Goal: Task Accomplishment & Management: Use online tool/utility

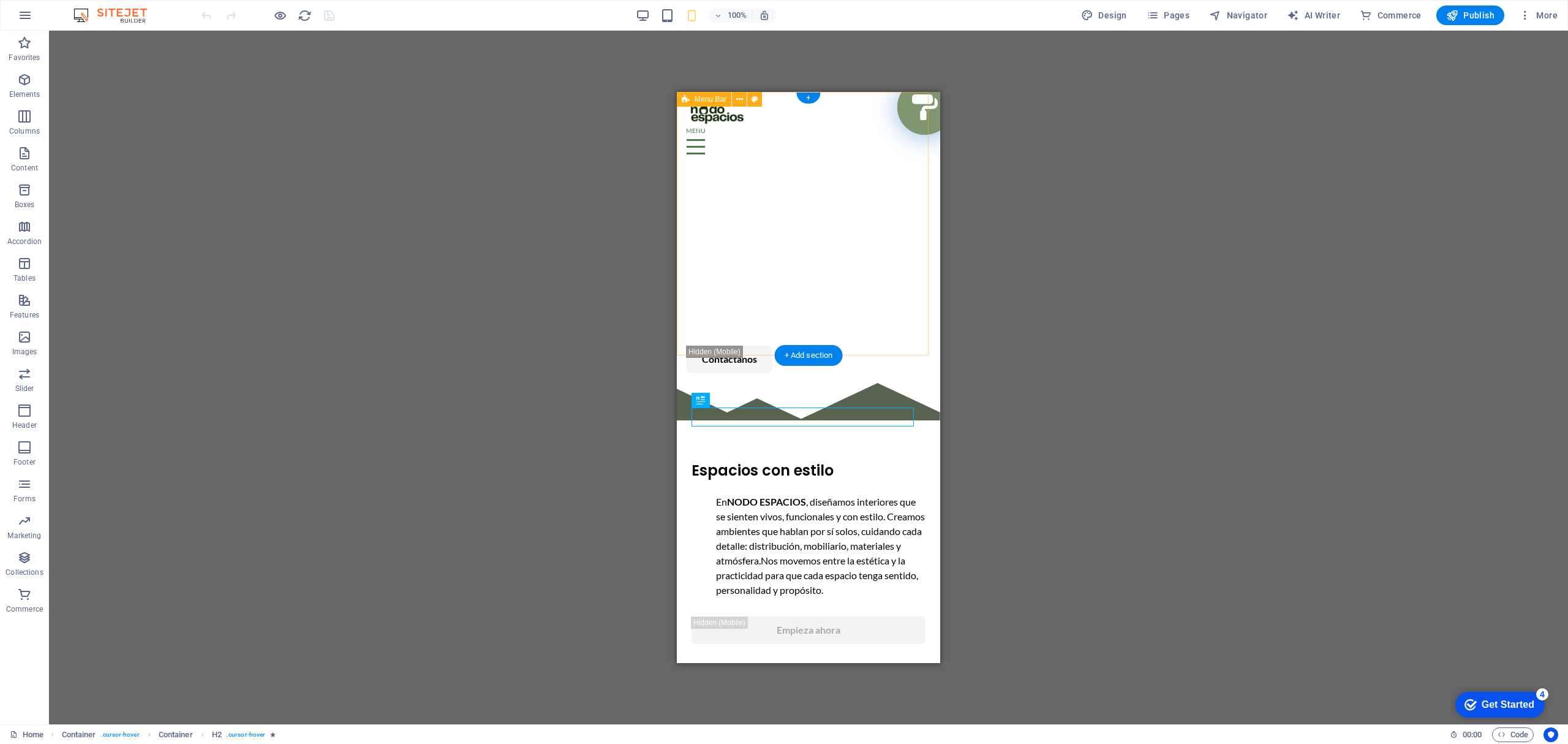
click at [804, 264] on div "NOSOTROS PROYECTOS SERVICIOS Contactanos" at bounding box center [809, 237] width 263 height 291
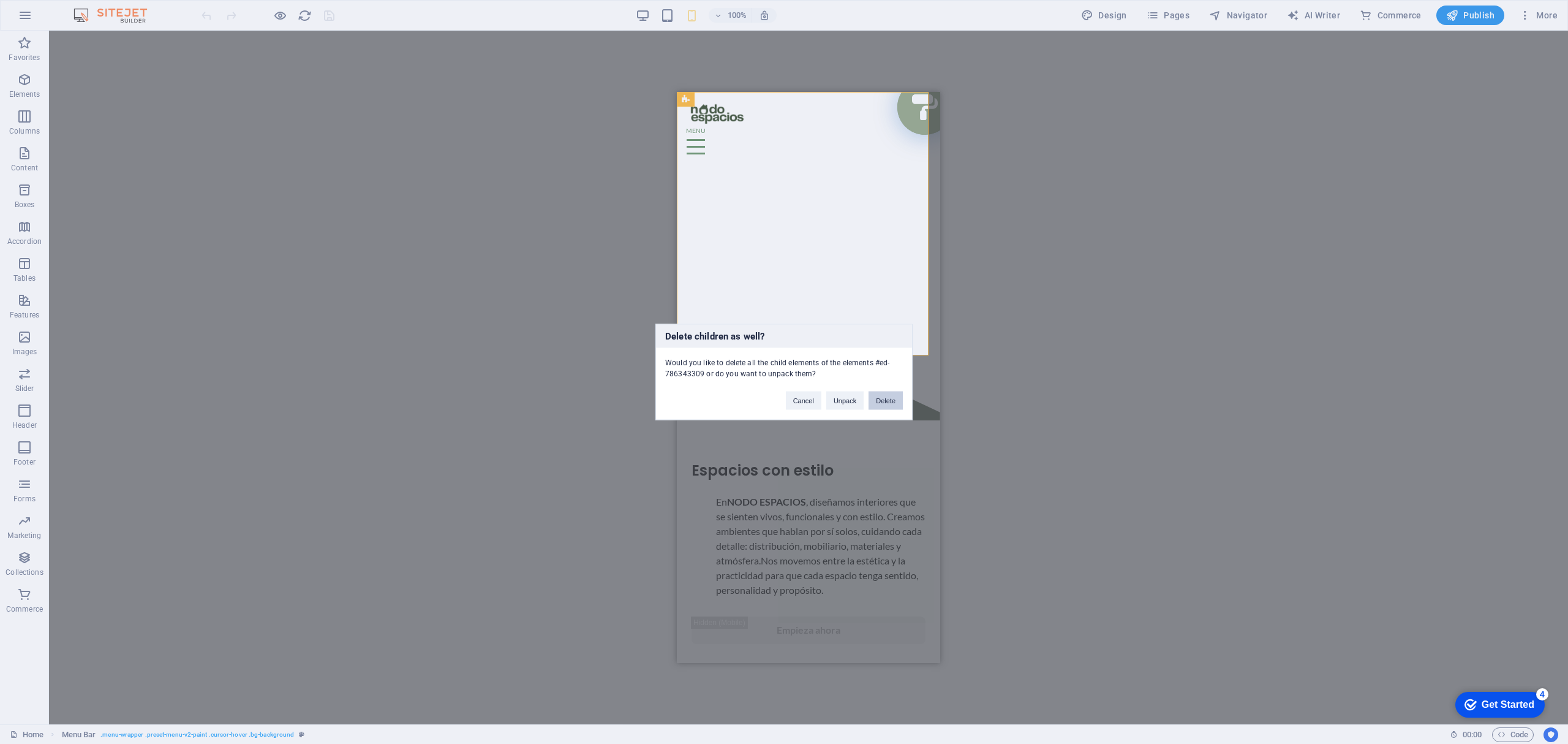
click at [881, 400] on button "Delete" at bounding box center [885, 401] width 34 height 18
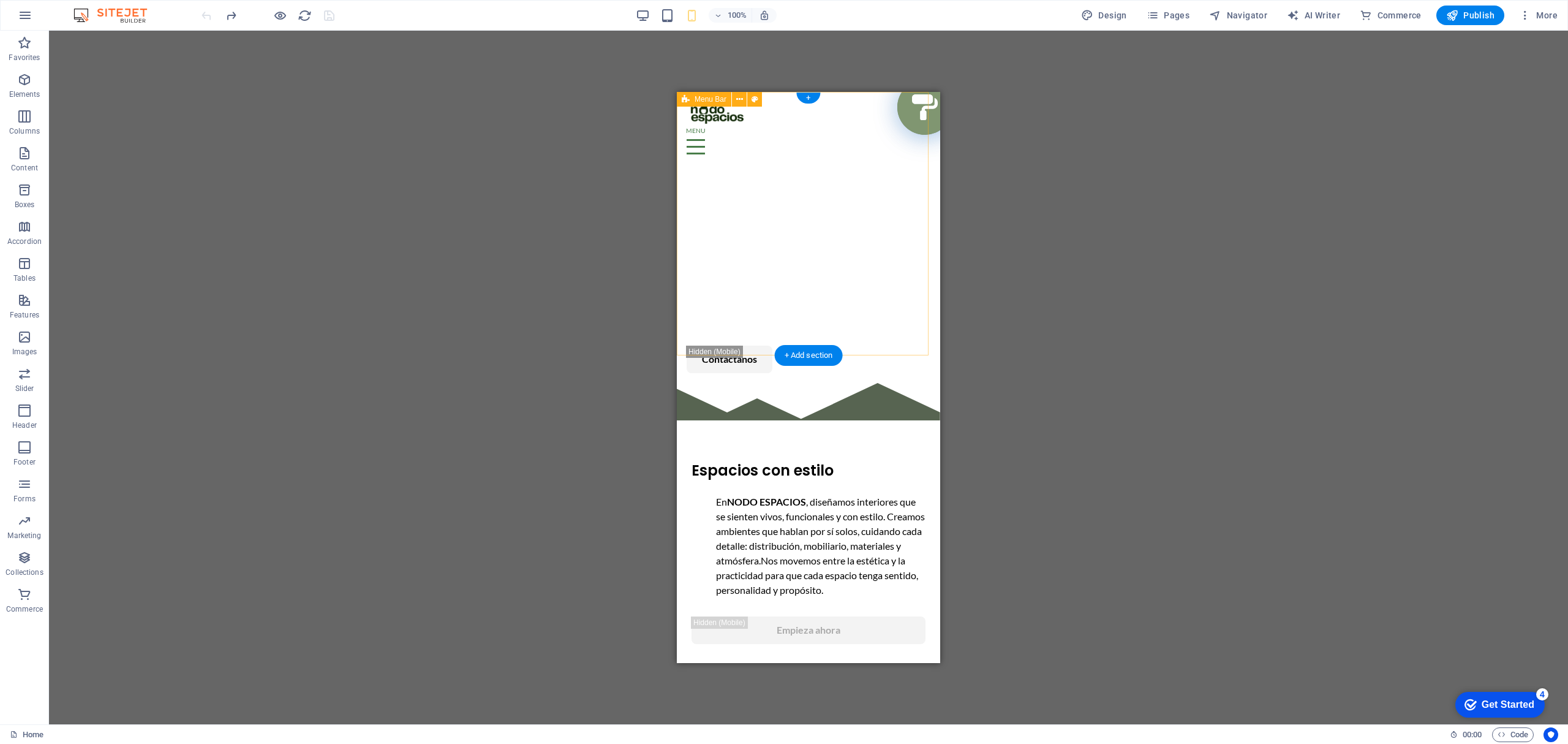
click at [838, 162] on div "NOSOTROS PROYECTOS SERVICIOS Contactanos" at bounding box center [809, 237] width 263 height 291
click at [892, 354] on div "NOSOTROS PROYECTOS SERVICIOS Contactanos" at bounding box center [809, 237] width 263 height 291
click at [830, 137] on div "NOSOTROS PROYECTOS SERVICIOS Contactanos" at bounding box center [809, 237] width 263 height 291
select select "header"
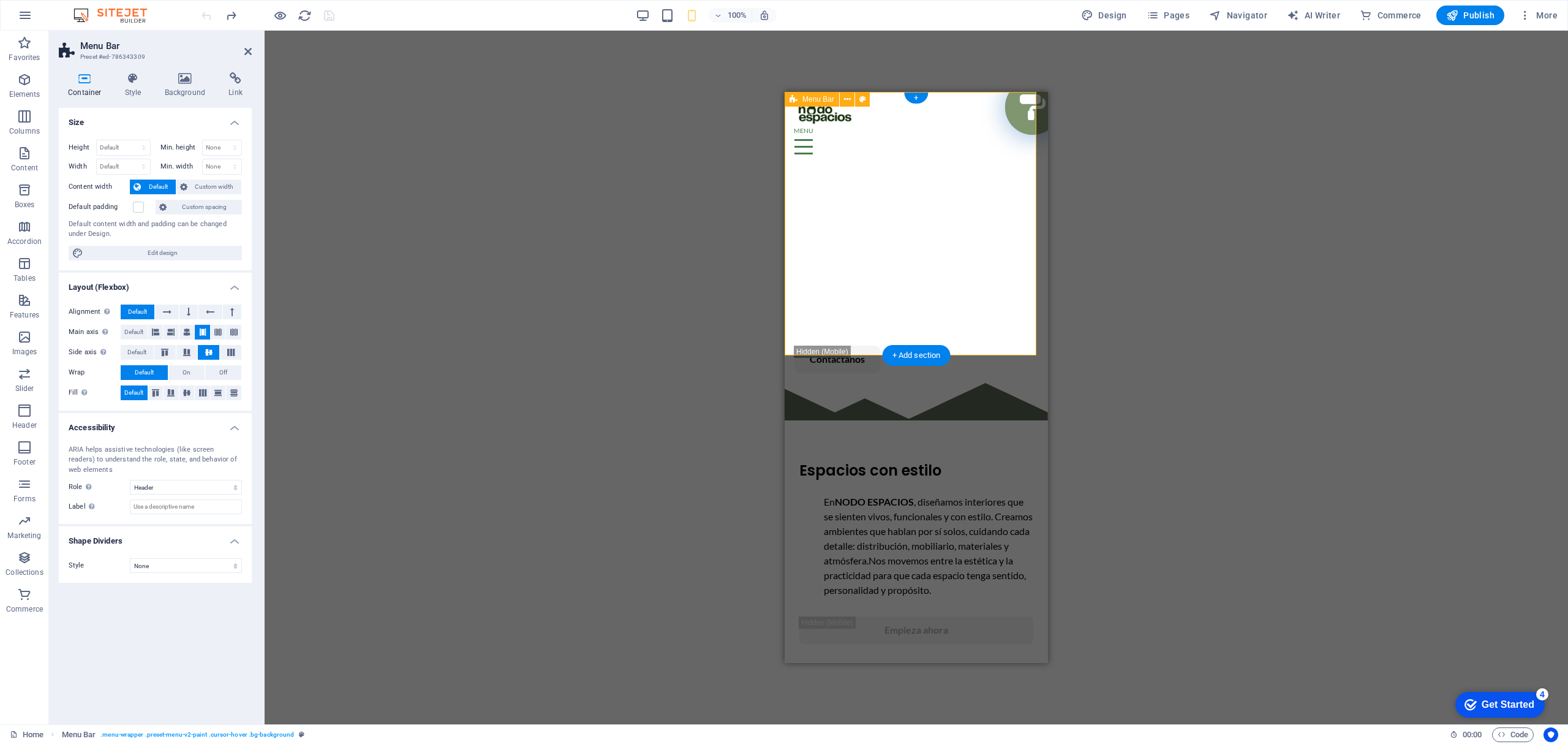
click at [846, 146] on div "NOSOTROS PROYECTOS SERVICIOS Contactanos" at bounding box center [916, 237] width 263 height 291
click at [1187, 251] on div "Drag here to replace the existing content. Press “Ctrl” if you want to create a…" at bounding box center [916, 377] width 1303 height 694
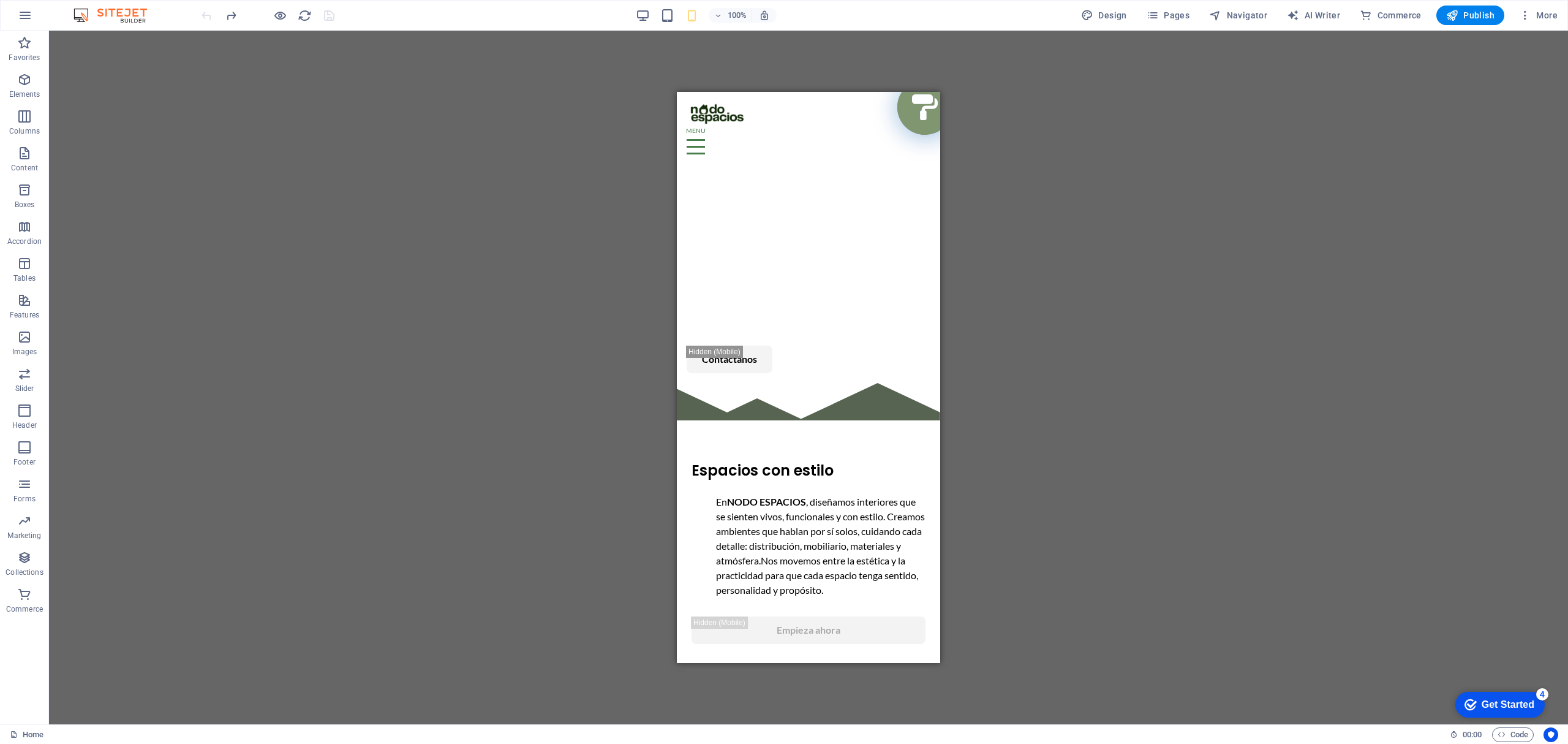
drag, startPoint x: 927, startPoint y: 164, endPoint x: 936, endPoint y: 188, distance: 25.6
click at [900, 195] on div "NOSOTROS PROYECTOS SERVICIOS Contactanos" at bounding box center [809, 237] width 263 height 291
click at [742, 217] on div "NOSOTROS PROYECTOS SERVICIOS Contactanos" at bounding box center [809, 237] width 263 height 291
click at [757, 96] on icon at bounding box center [757, 100] width 7 height 13
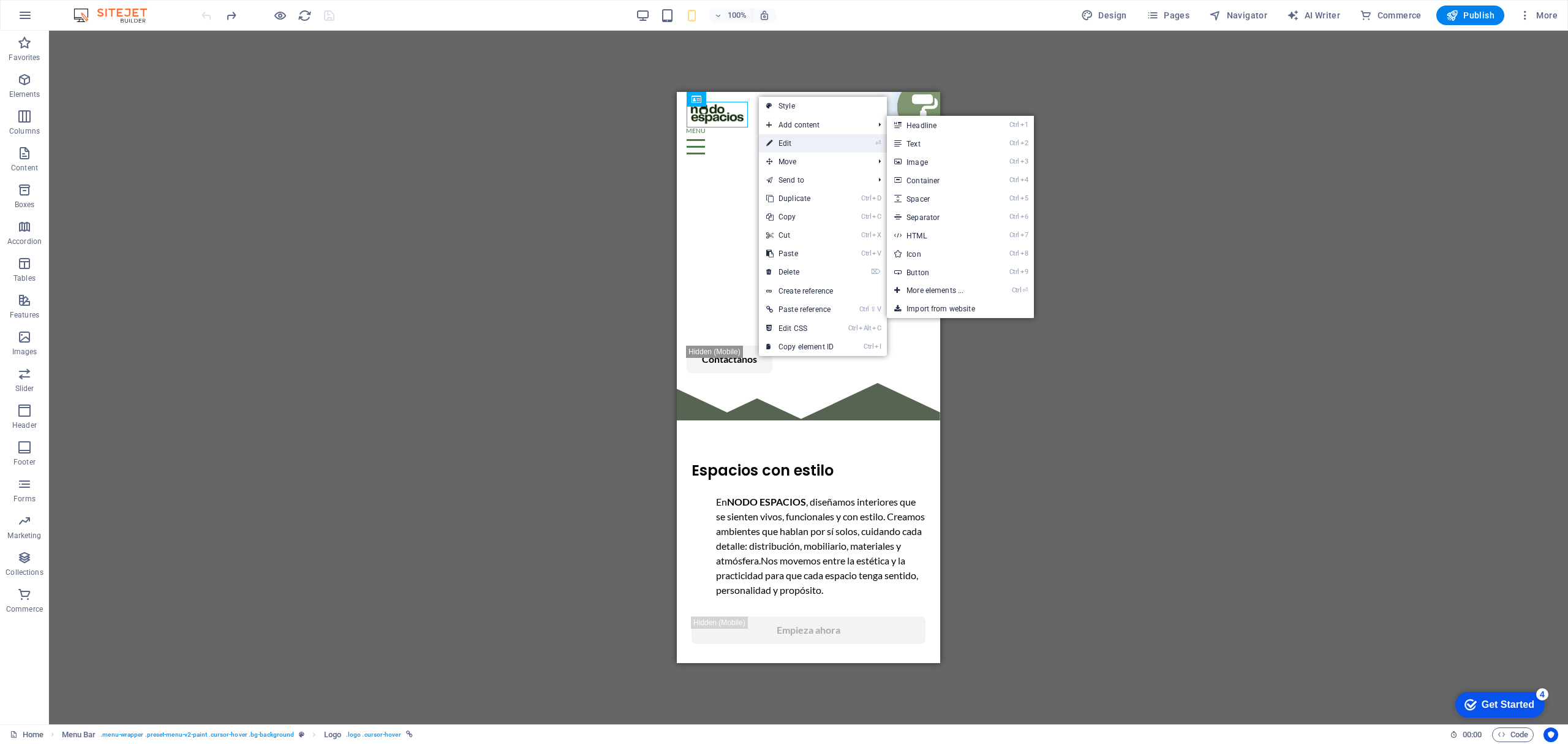
click at [790, 141] on link "⏎ Edit" at bounding box center [799, 143] width 82 height 18
select select "px"
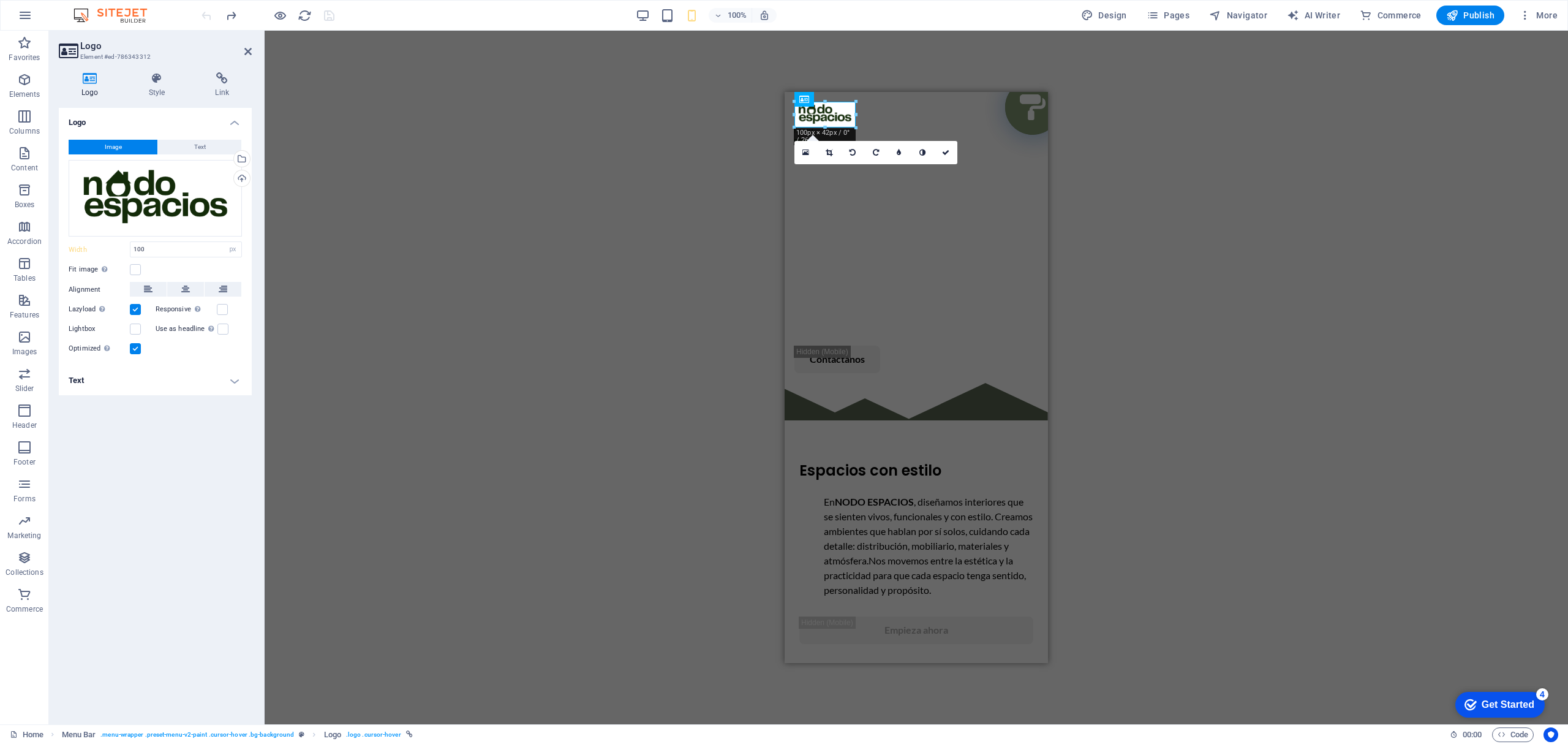
click at [1138, 204] on div "Container H2 Container Container Menu Bar Button Placeholder Container Menu Con…" at bounding box center [916, 377] width 1303 height 694
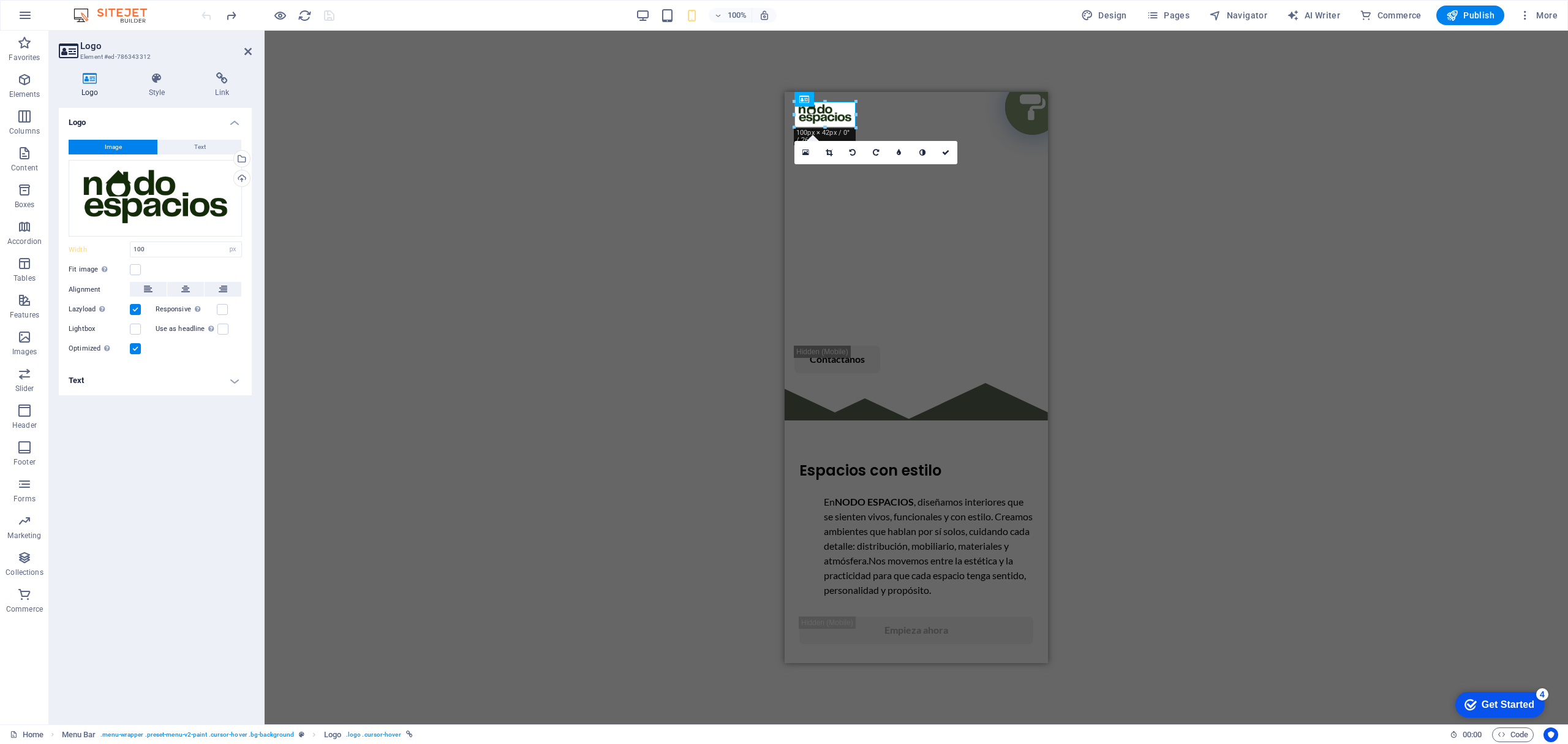
click at [247, 38] on header "Logo Element #ed-786343312" at bounding box center [155, 46] width 193 height 32
click at [248, 47] on icon at bounding box center [247, 51] width 7 height 10
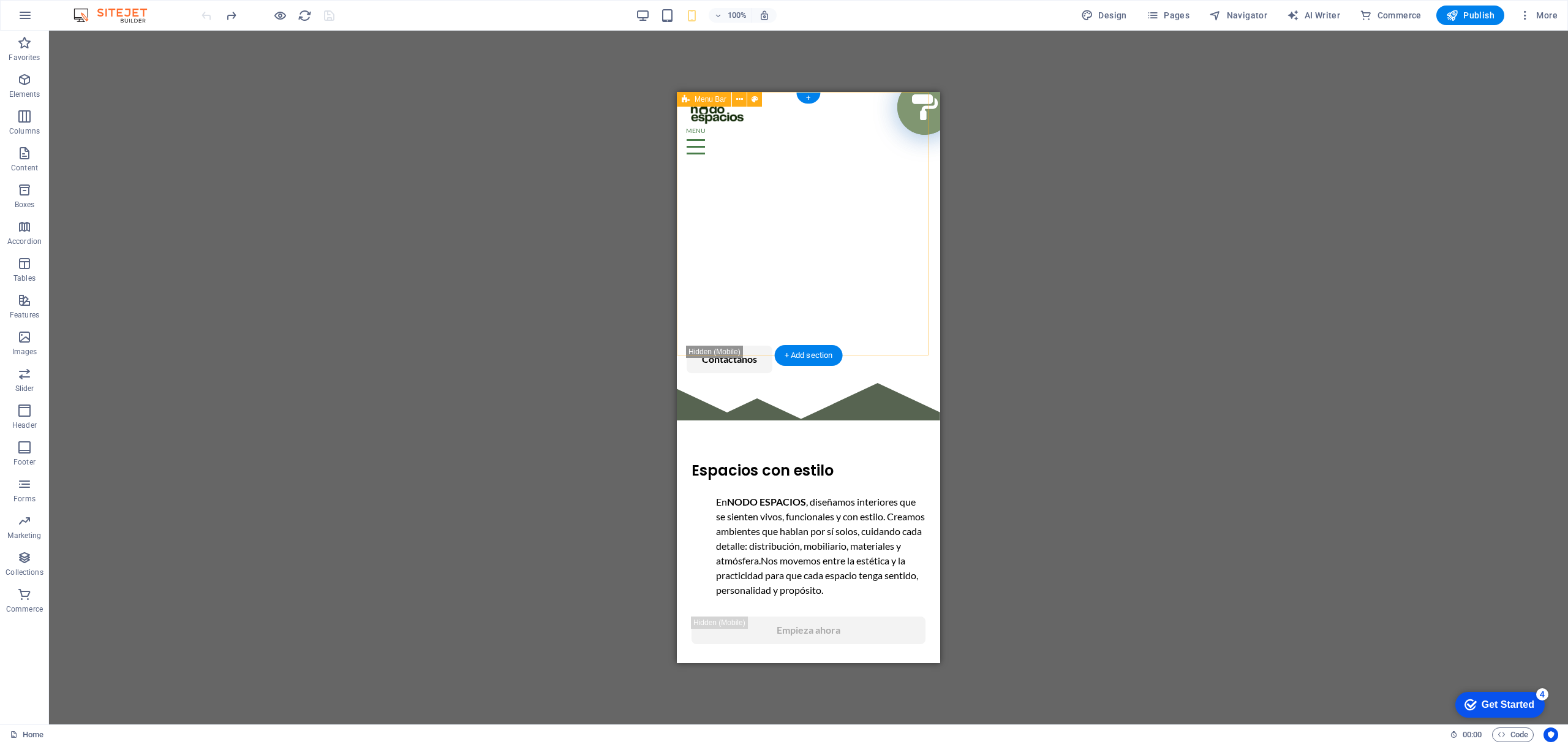
click at [780, 214] on div "NOSOTROS PROYECTOS SERVICIOS Contactanos" at bounding box center [809, 237] width 263 height 291
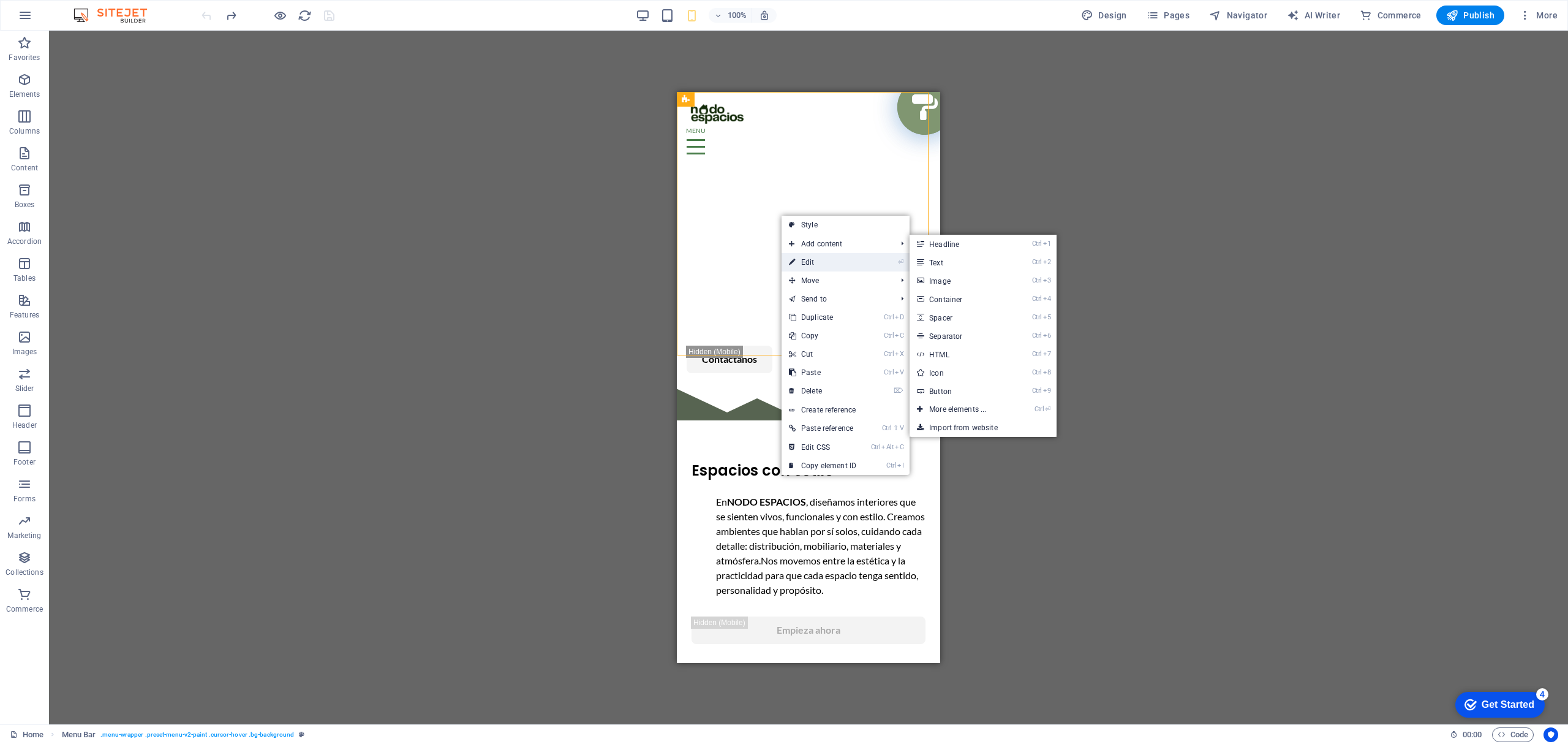
click at [796, 260] on link "⏎ Edit" at bounding box center [822, 262] width 82 height 18
select select "header"
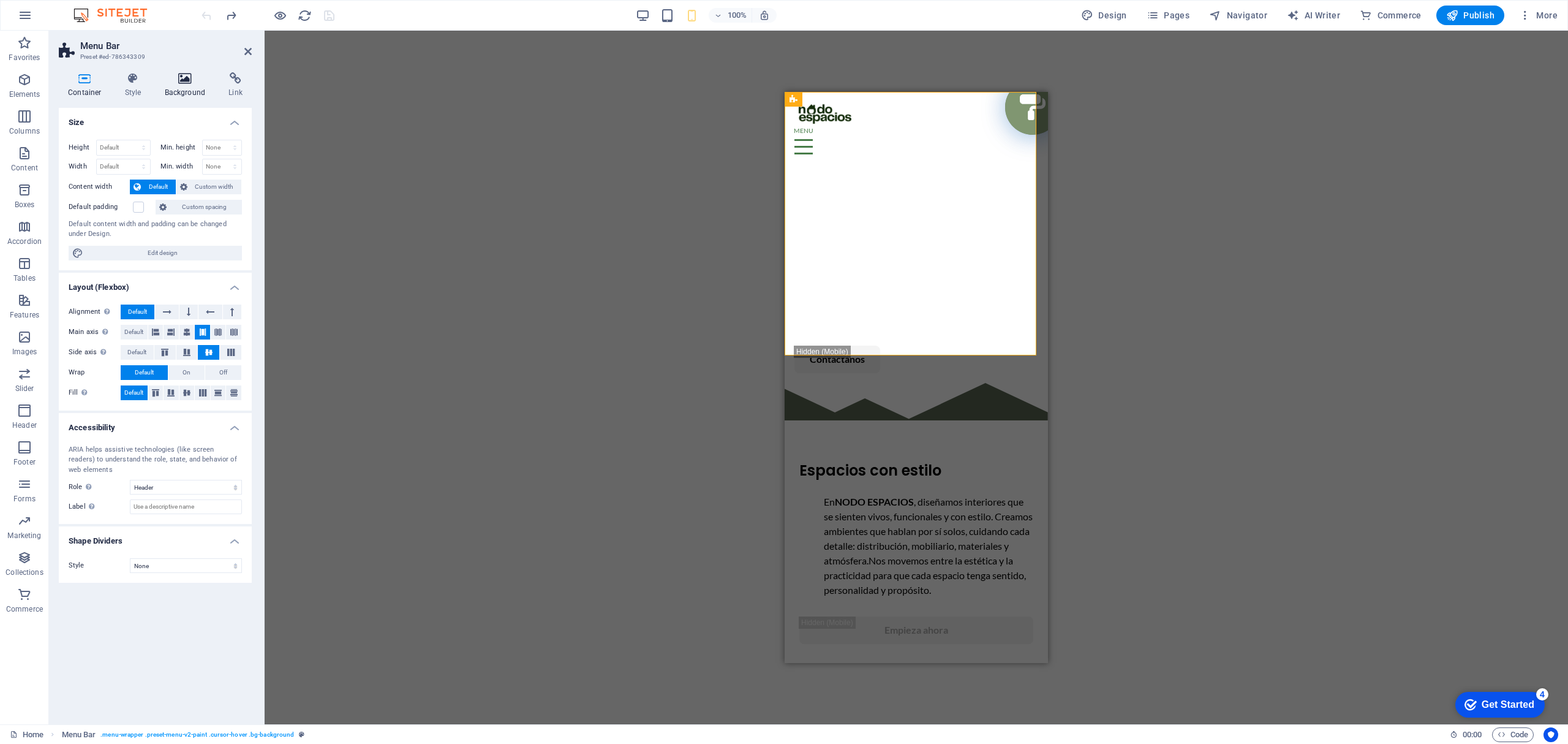
click at [191, 86] on h4 "Background" at bounding box center [188, 84] width 64 height 26
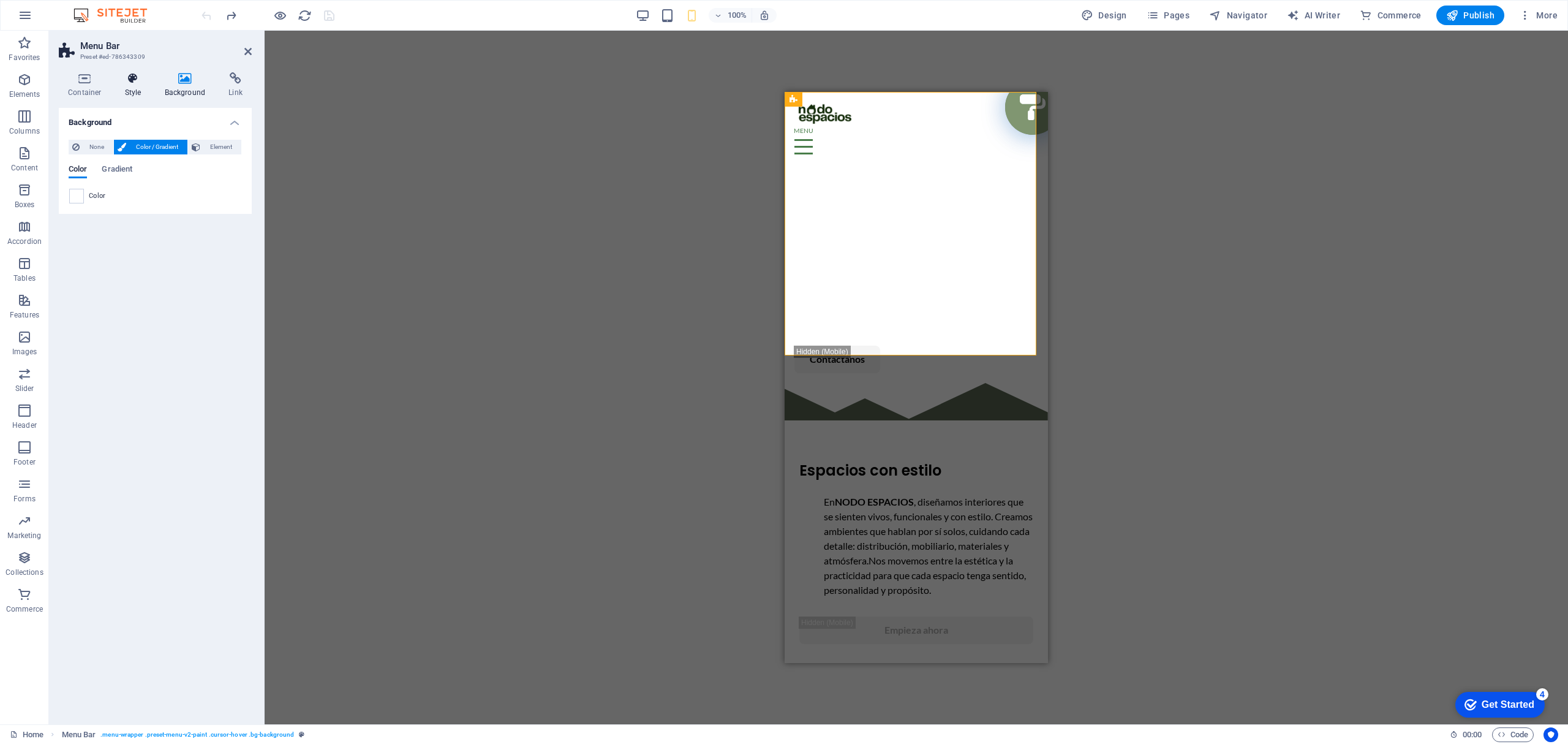
click at [137, 86] on h4 "Style" at bounding box center [136, 84] width 40 height 26
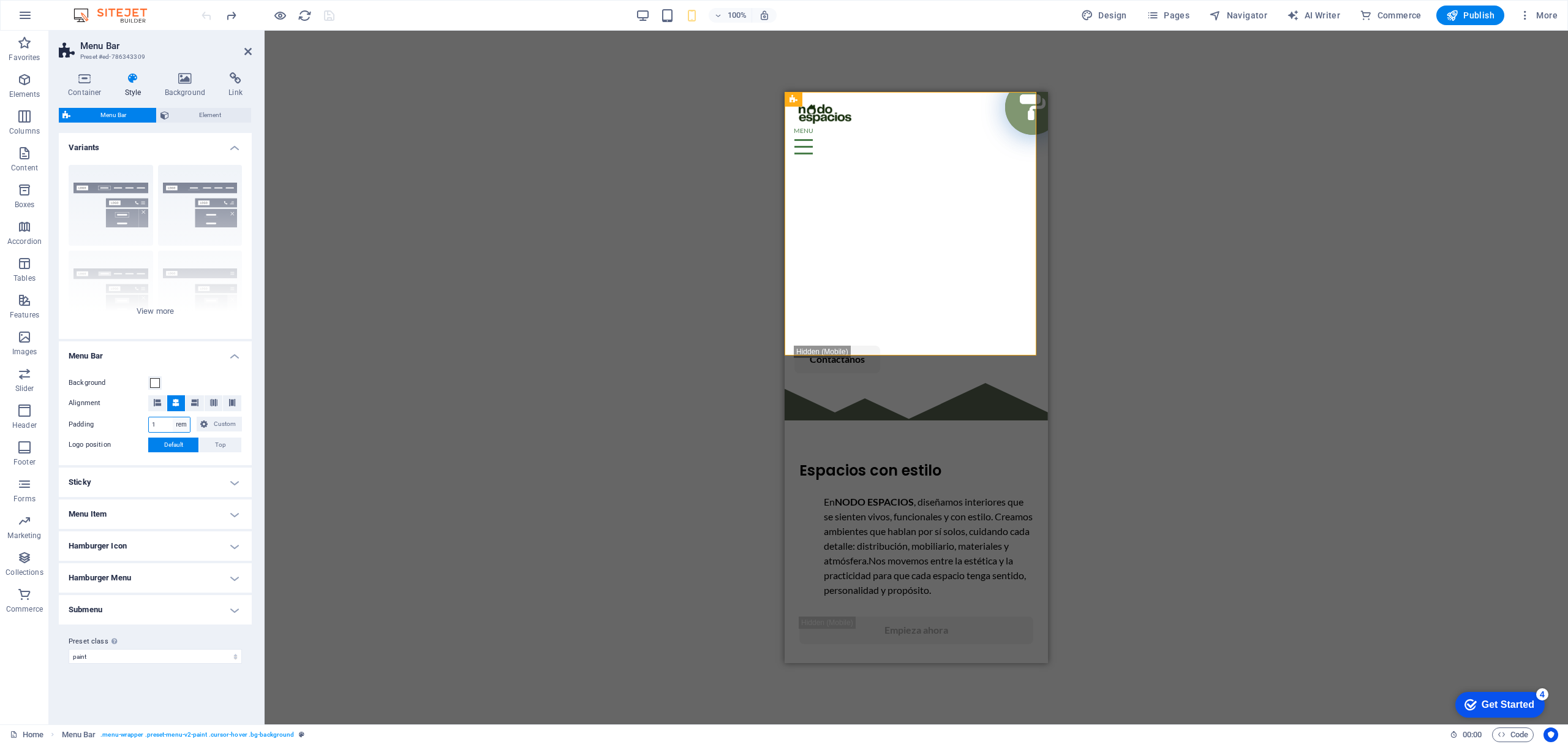
click at [175, 425] on select "px rem % vh vw Custom" at bounding box center [181, 424] width 17 height 14
select select "%"
click at [173, 417] on select "px rem % vh vw Custom" at bounding box center [181, 424] width 17 height 14
type input "100"
click at [206, 424] on icon at bounding box center [204, 424] width 7 height 14
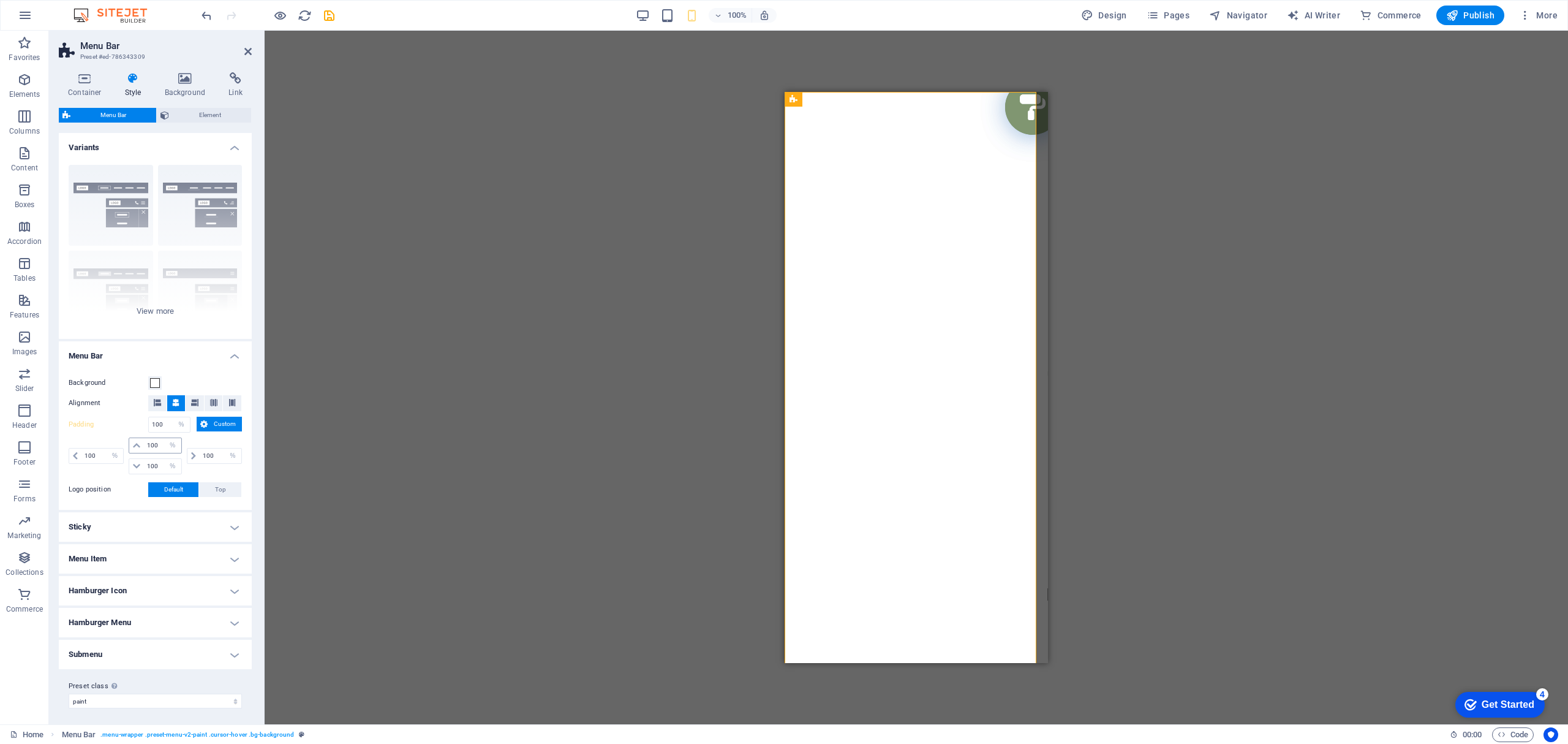
click at [136, 446] on icon at bounding box center [136, 445] width 7 height 7
click at [135, 444] on icon at bounding box center [136, 445] width 7 height 7
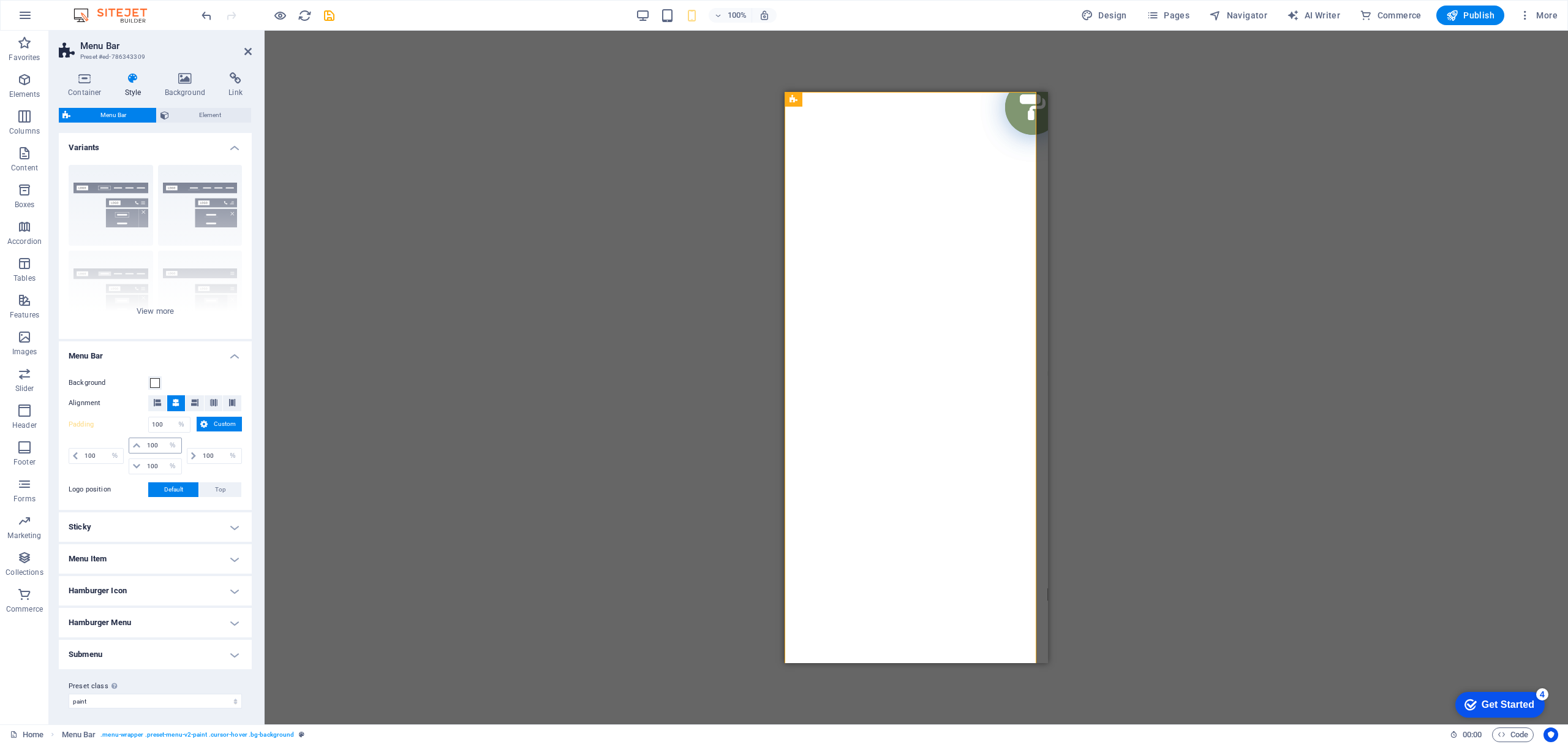
click at [135, 444] on icon at bounding box center [136, 445] width 7 height 7
click at [73, 455] on icon at bounding box center [75, 455] width 5 height 7
click at [206, 420] on icon at bounding box center [204, 424] width 7 height 14
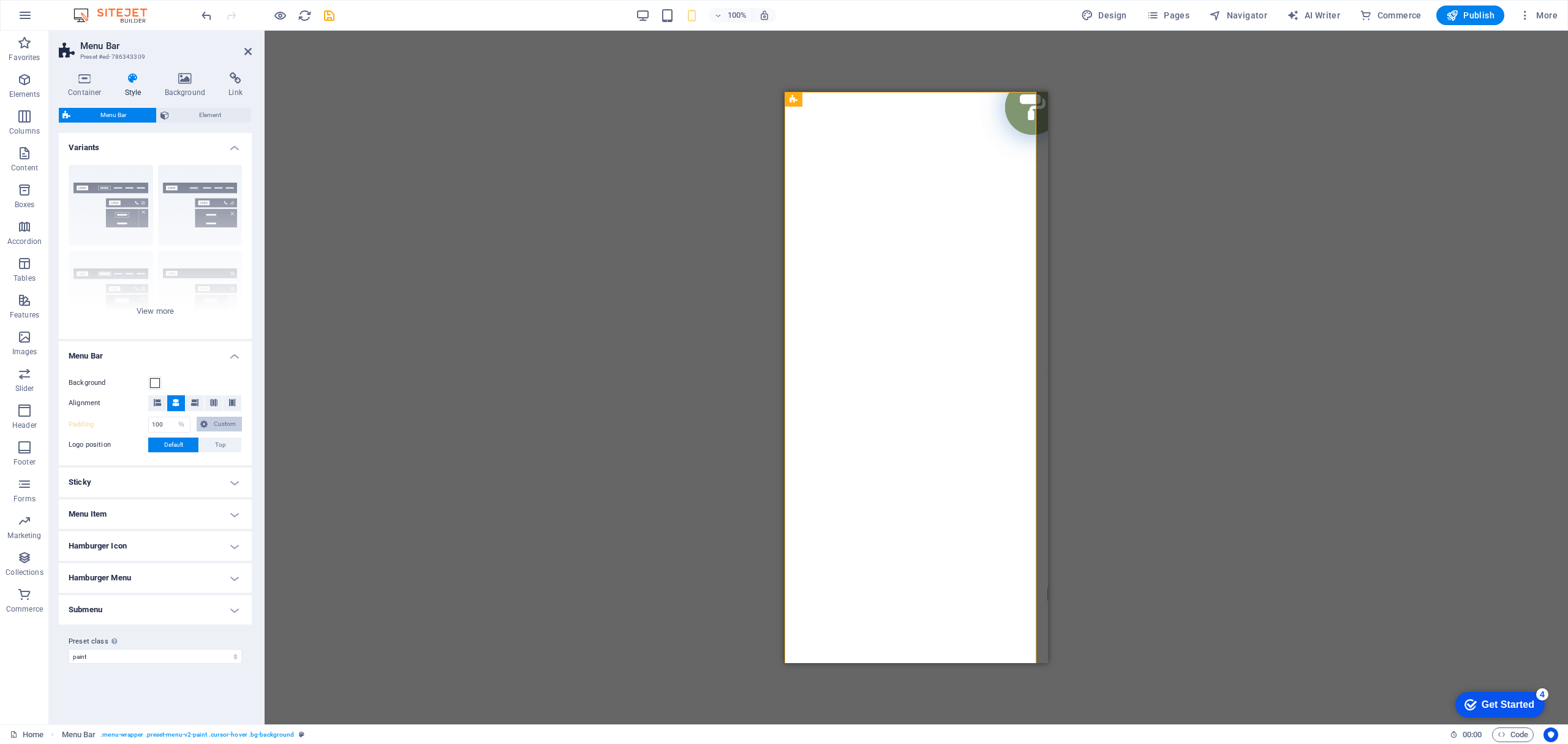
type input "1"
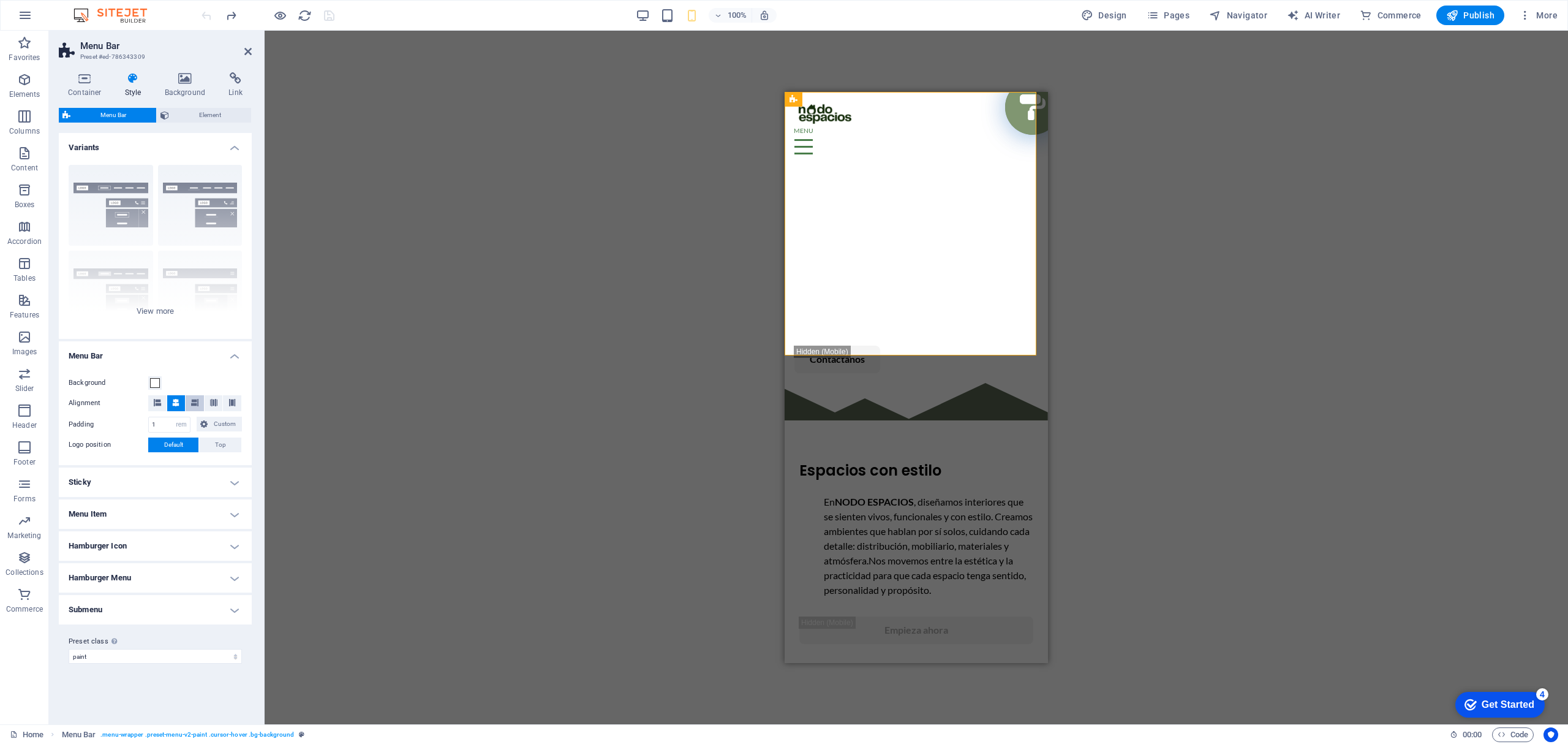
click at [192, 404] on icon at bounding box center [194, 402] width 7 height 7
click at [159, 404] on icon at bounding box center [157, 402] width 7 height 7
click at [170, 400] on button at bounding box center [176, 403] width 18 height 16
click at [216, 403] on icon at bounding box center [213, 402] width 7 height 7
click at [225, 402] on button at bounding box center [232, 403] width 18 height 16
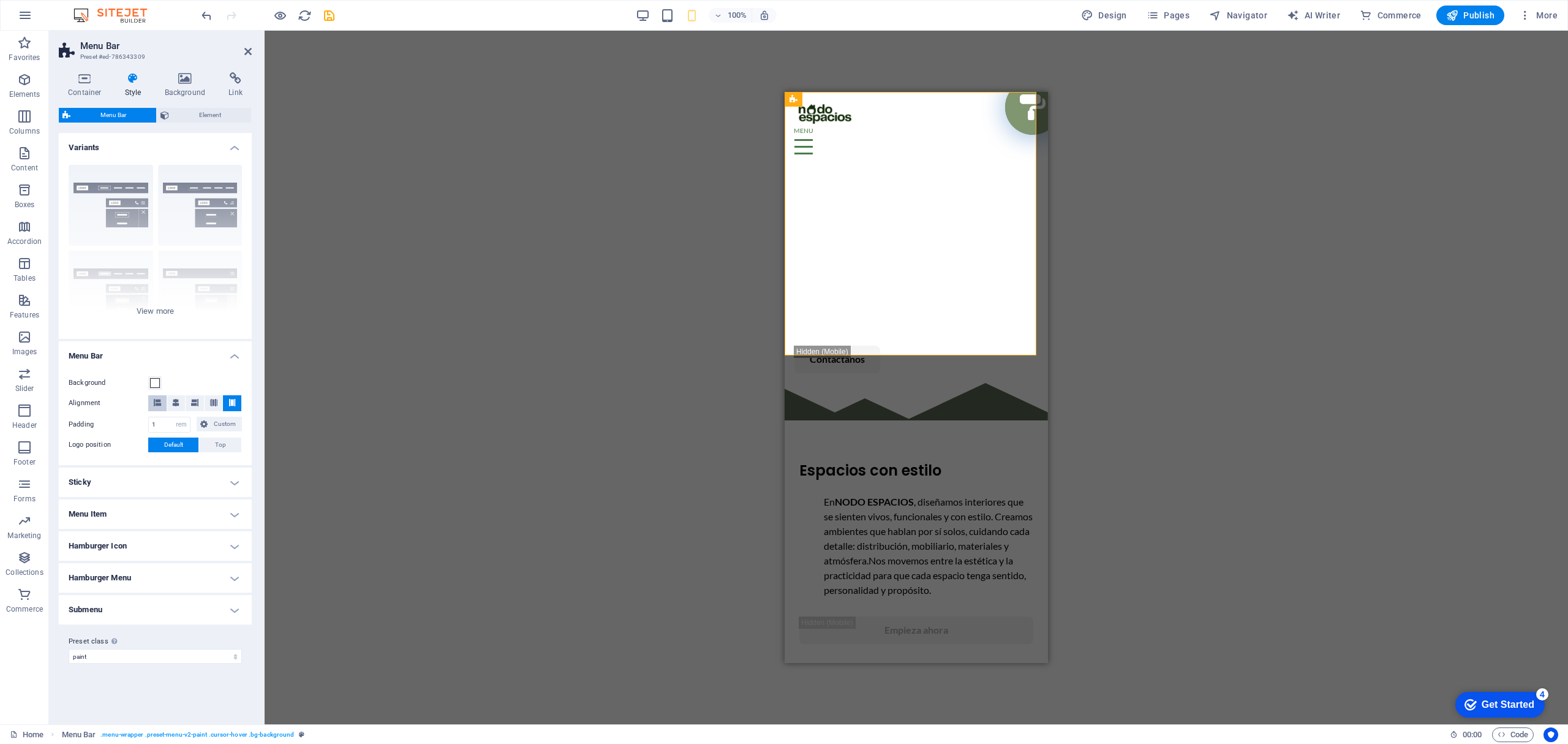
click at [156, 399] on icon at bounding box center [157, 402] width 7 height 7
click at [185, 422] on select "px rem % vh vw Custom" at bounding box center [181, 424] width 17 height 14
select select "px"
click at [173, 417] on select "px rem % vh vw Custom" at bounding box center [181, 424] width 17 height 14
type input "16"
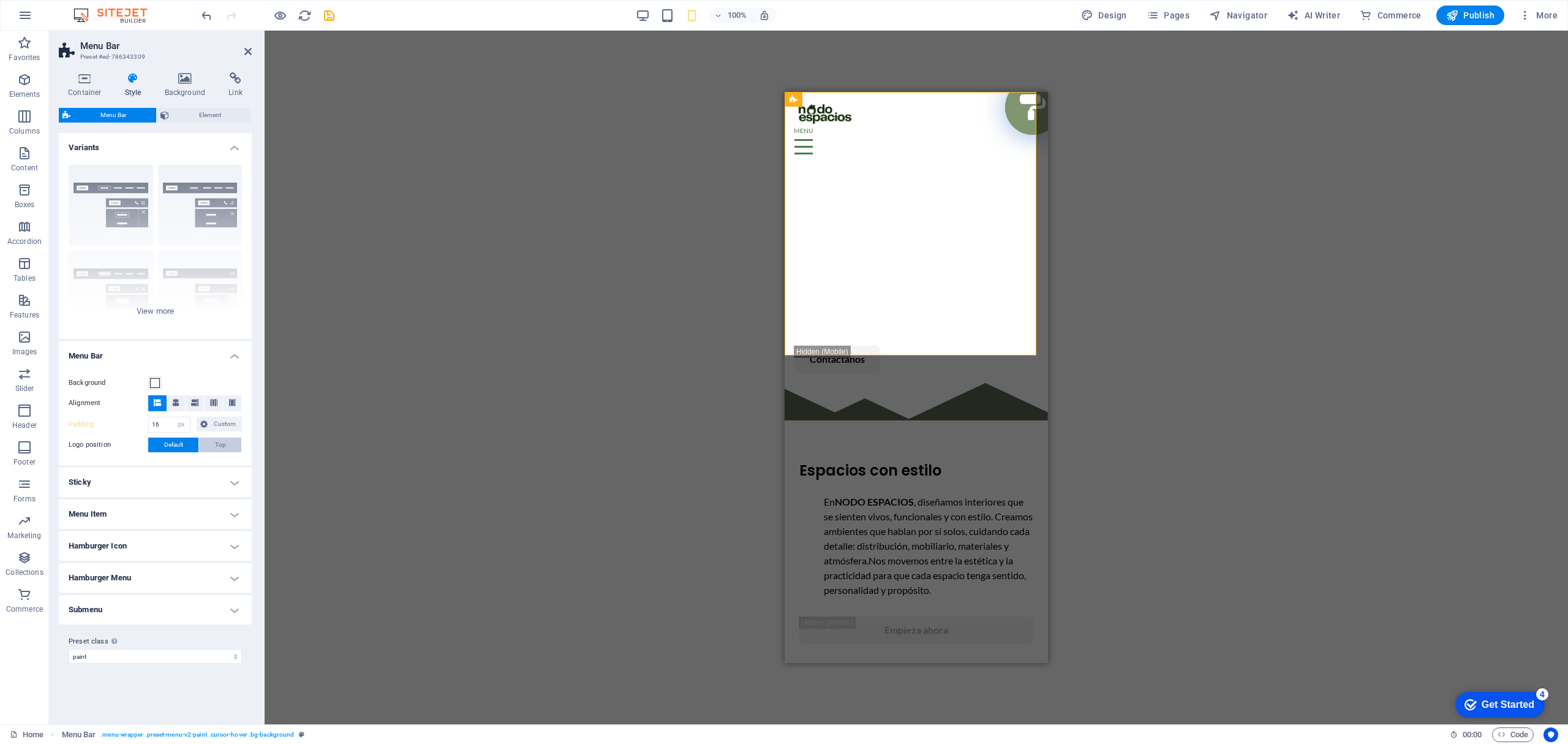
click at [206, 444] on button "Top" at bounding box center [220, 445] width 43 height 14
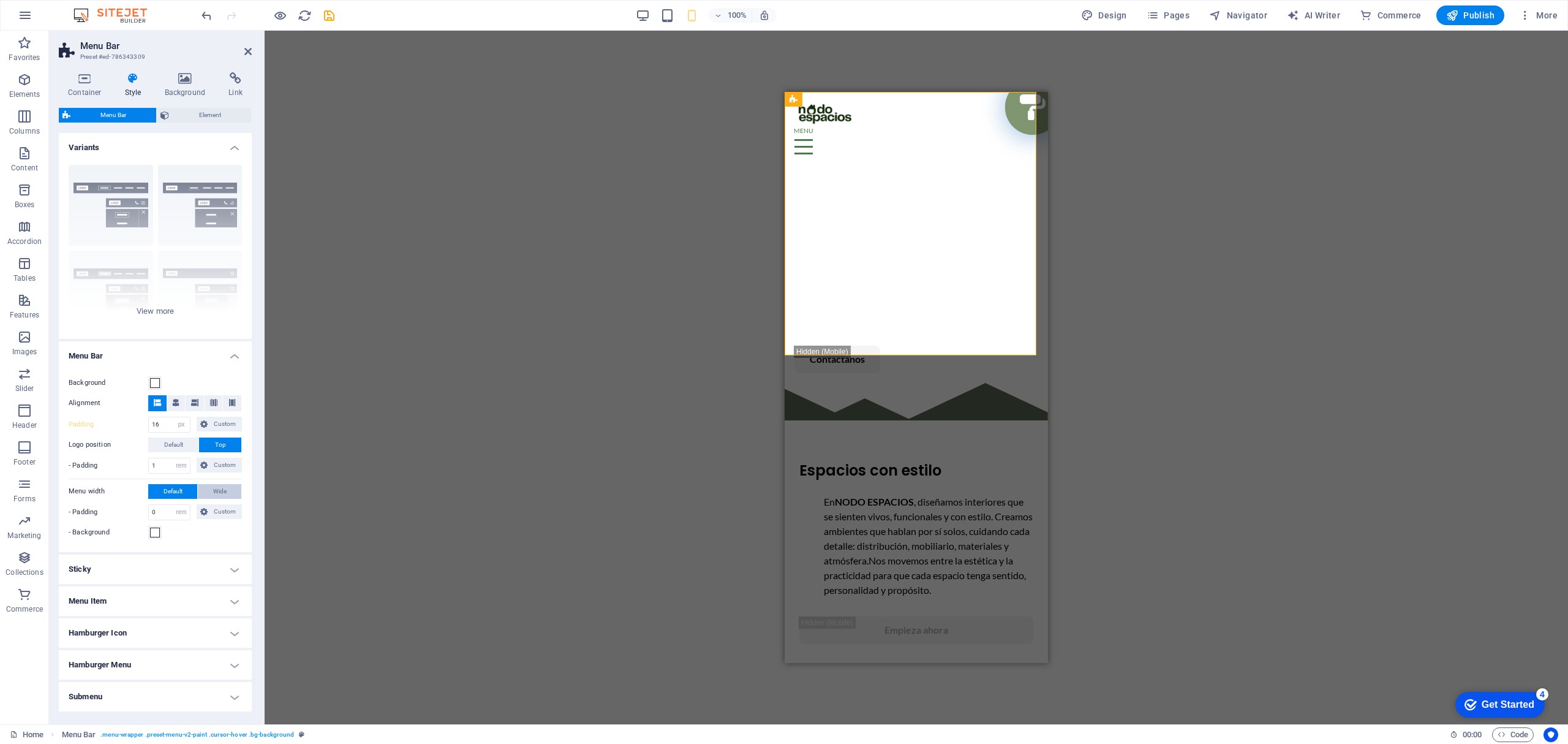
click at [222, 490] on span "Wide" at bounding box center [220, 491] width 14 height 14
click at [184, 436] on div "Background Alignment Padding 16 px rem % vh vw Custom Custom 16 px rem % vh vw …" at bounding box center [155, 458] width 198 height 189
click at [185, 441] on button "Default" at bounding box center [173, 445] width 50 height 14
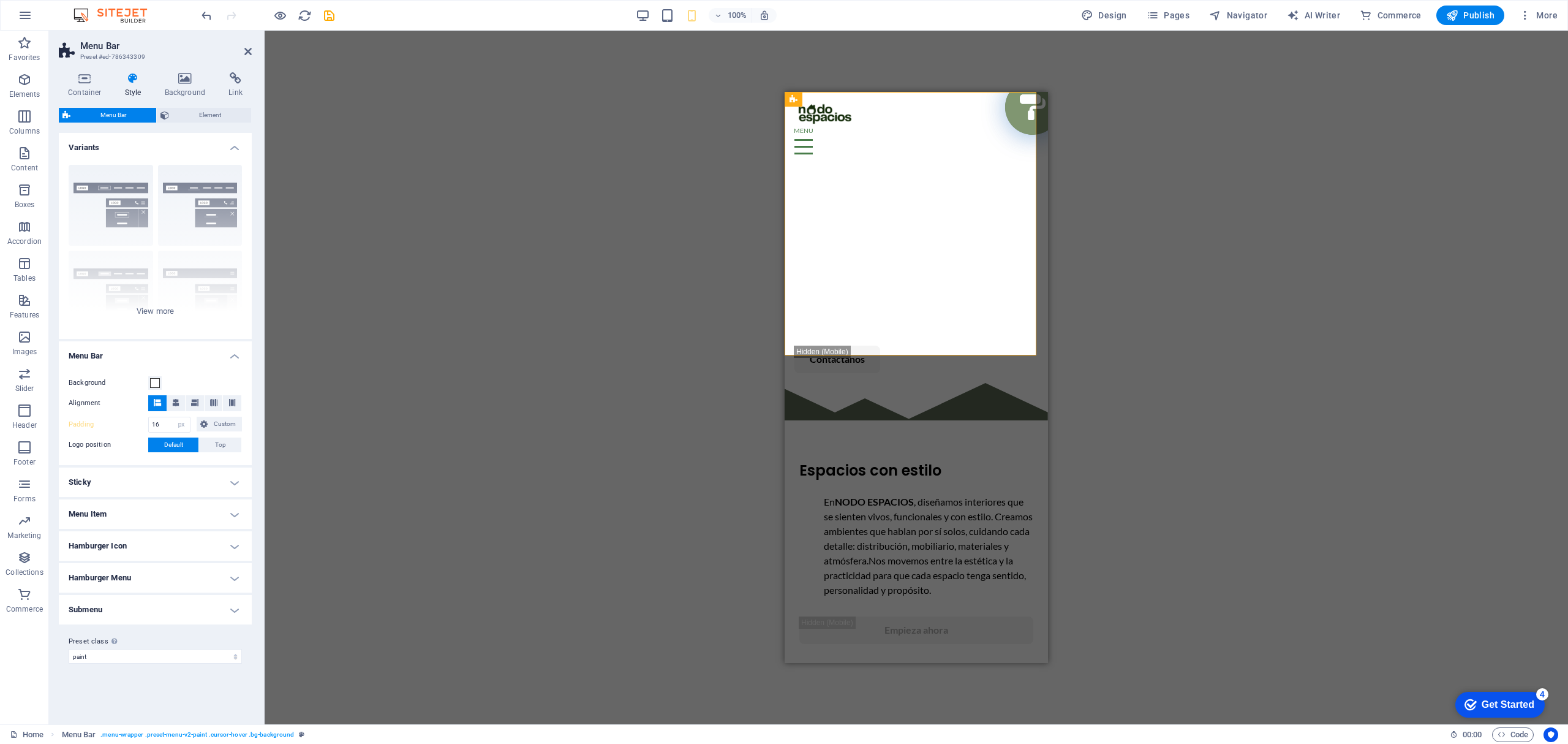
click at [443, 460] on div "Drag here to replace the existing content. Press “Ctrl” if you want to create a…" at bounding box center [916, 377] width 1303 height 694
click at [236, 506] on h4 "Menu Item" at bounding box center [155, 513] width 193 height 29
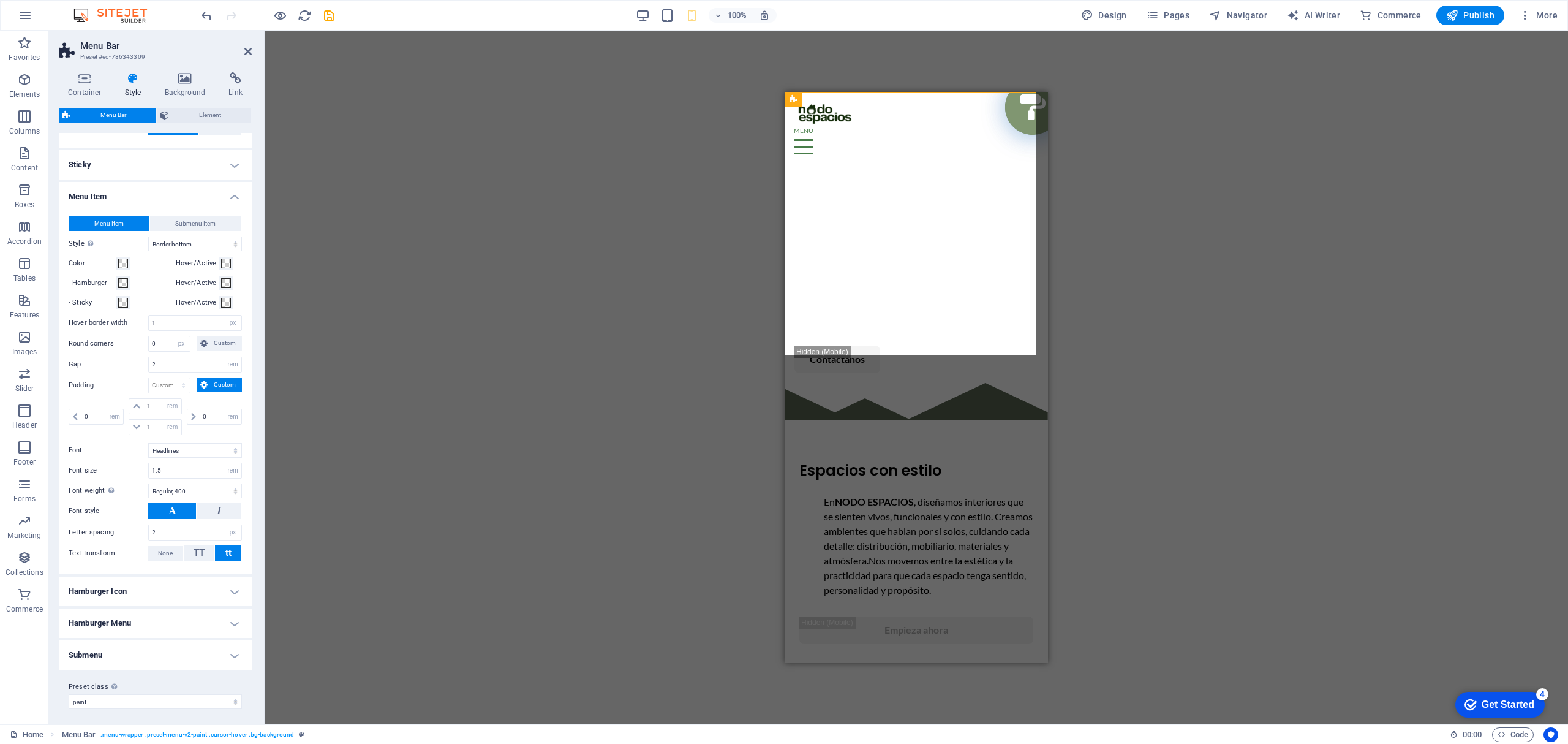
scroll to position [324, 0]
click at [439, 350] on div "Drag here to replace the existing content. Press “Ctrl” if you want to create a…" at bounding box center [916, 377] width 1303 height 694
click at [1216, 308] on div "Drag here to replace the existing content. Press “Ctrl” if you want to create a…" at bounding box center [916, 377] width 1303 height 694
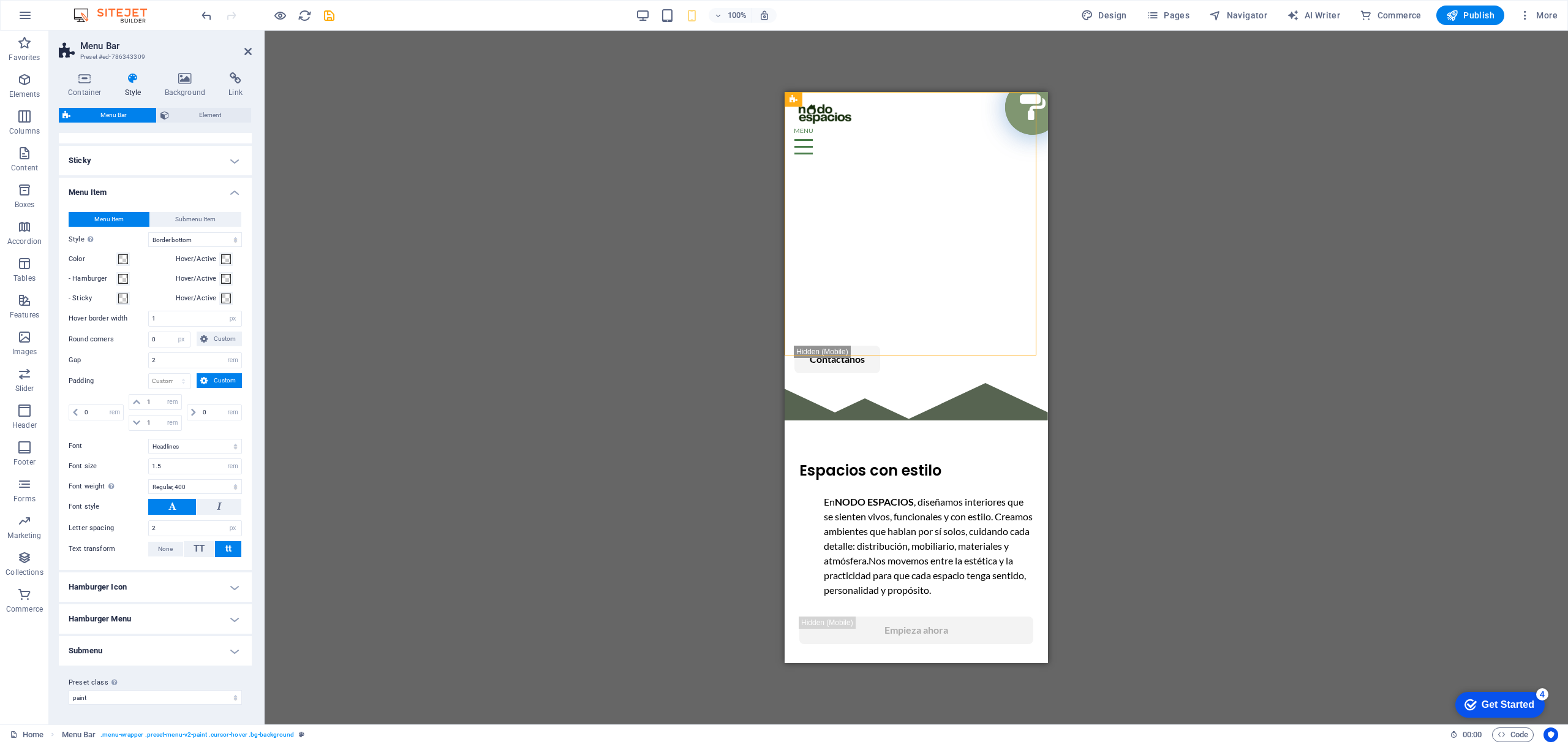
drag, startPoint x: 1578, startPoint y: 190, endPoint x: 796, endPoint y: 111, distance: 786.0
drag, startPoint x: 1588, startPoint y: 191, endPoint x: 814, endPoint y: 127, distance: 776.6
click at [919, 149] on div "NOSOTROS PROYECTOS SERVICIOS Contactanos" at bounding box center [916, 237] width 263 height 291
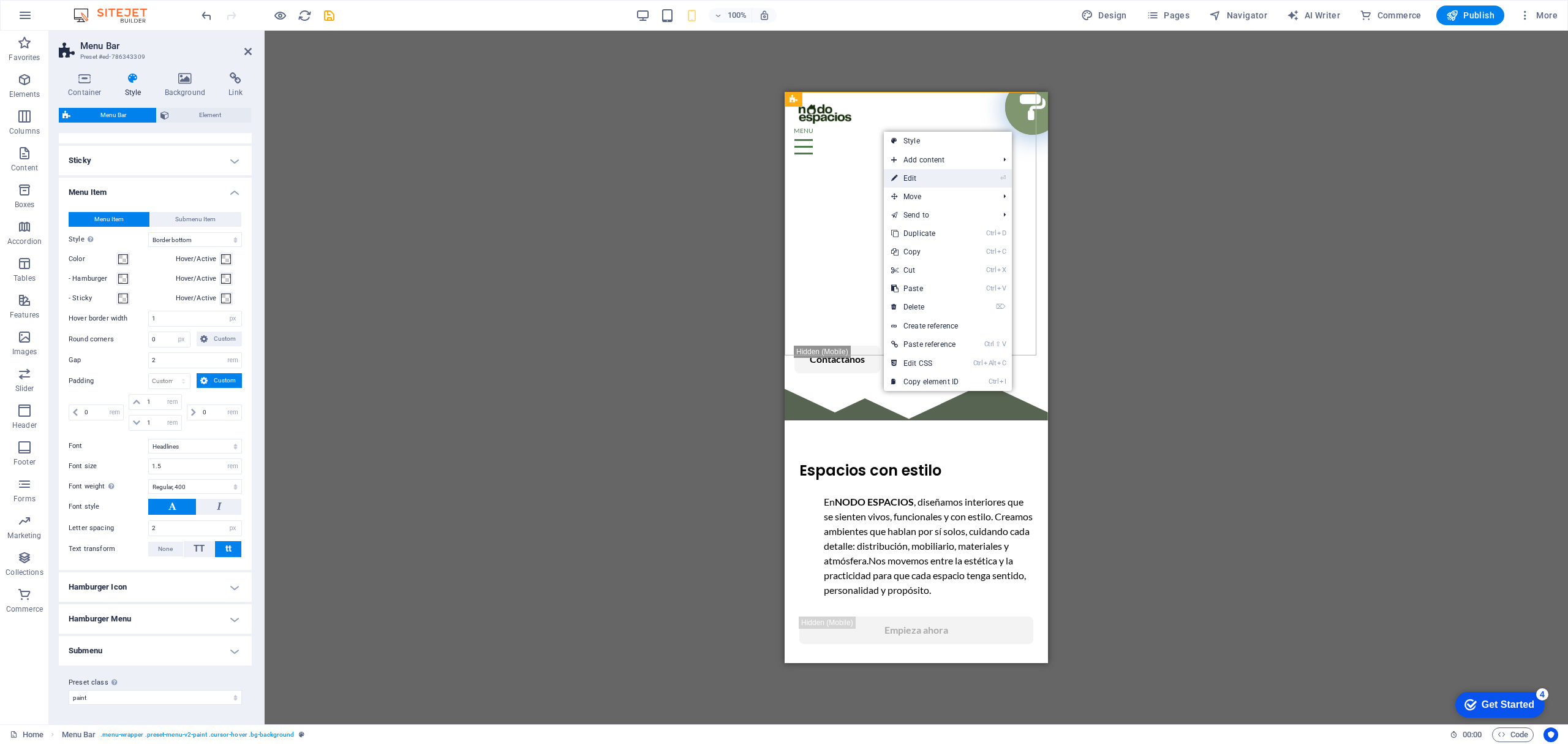
click at [914, 172] on link "⏎ Edit" at bounding box center [924, 178] width 82 height 18
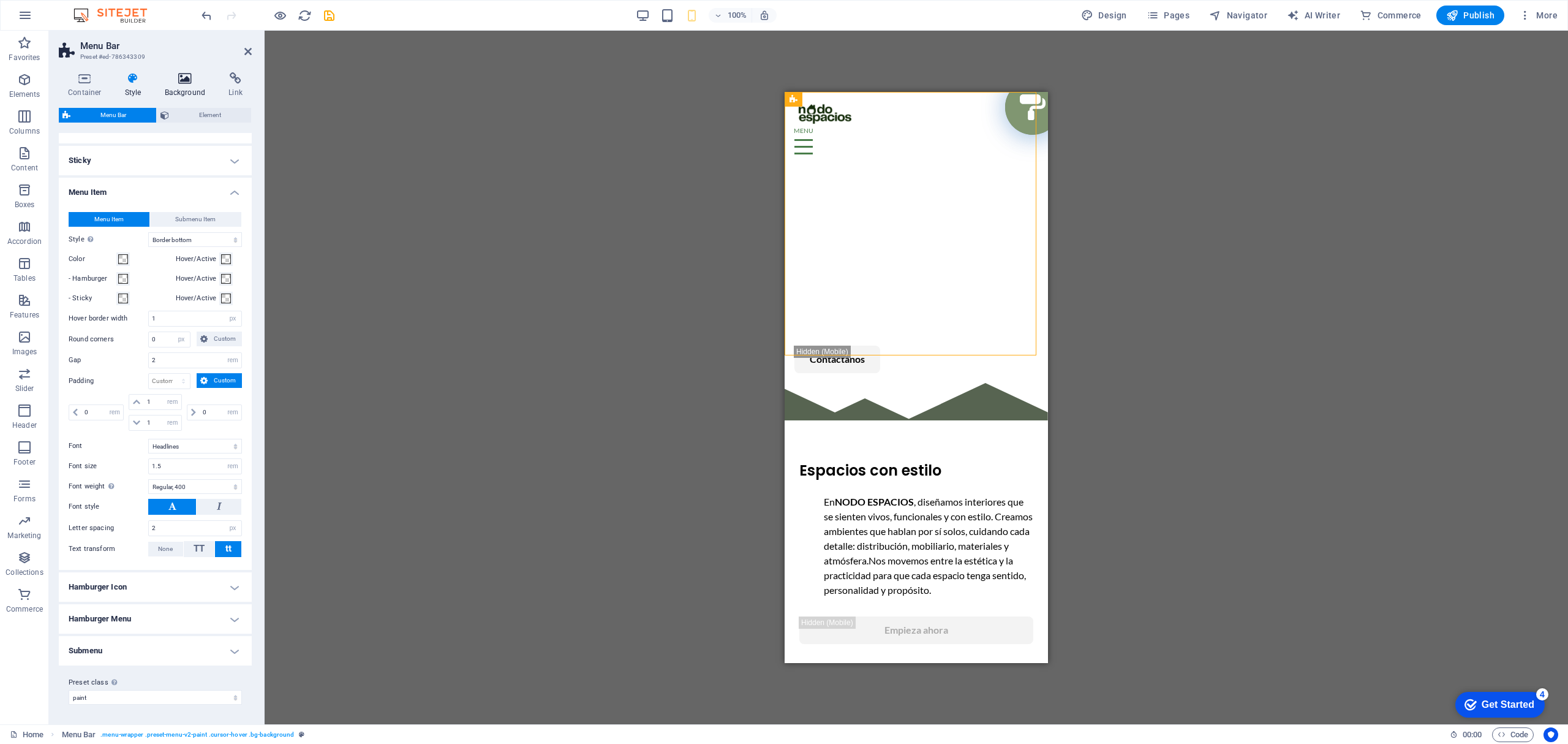
click at [199, 84] on icon at bounding box center [185, 78] width 60 height 12
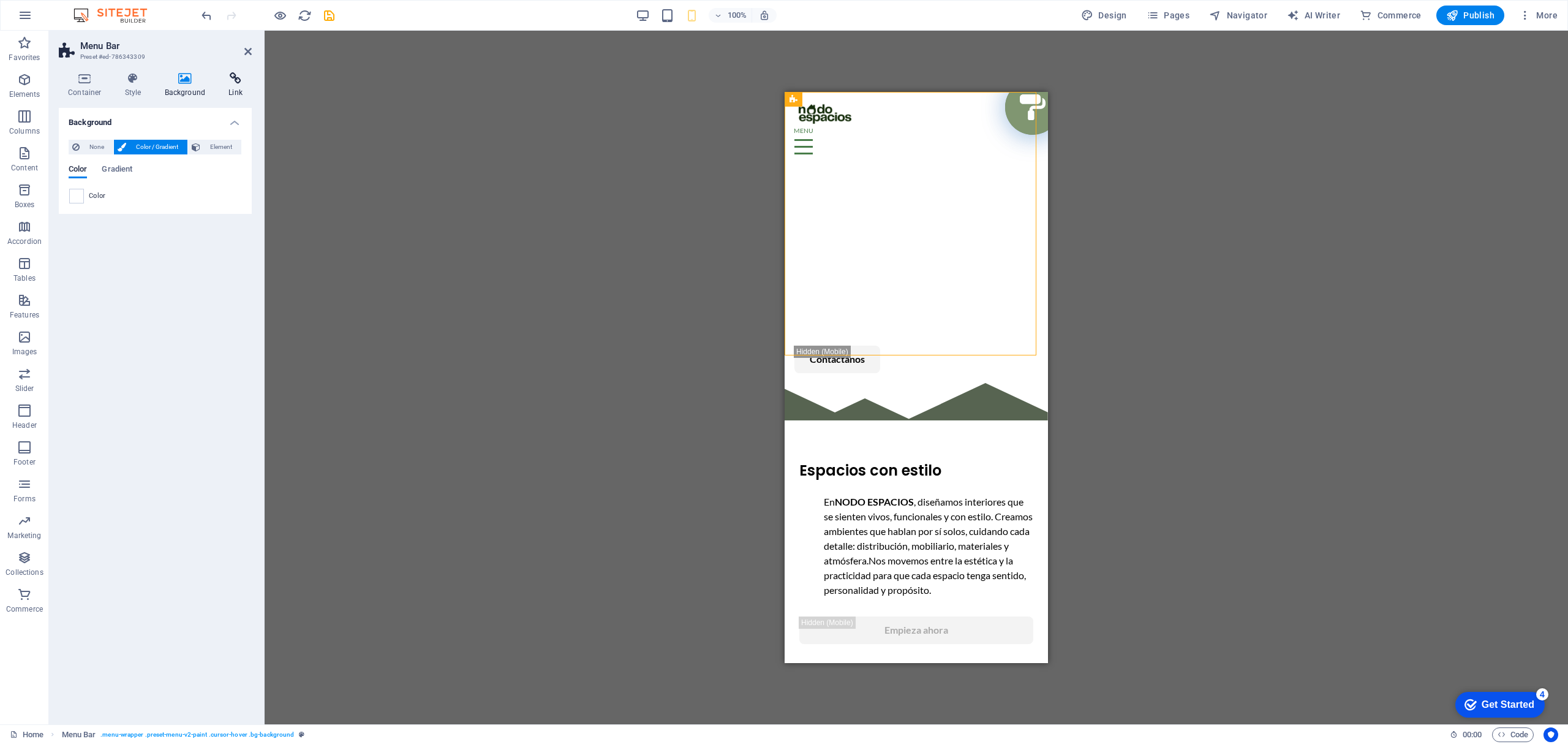
click at [229, 79] on icon at bounding box center [236, 78] width 33 height 12
click at [90, 81] on icon at bounding box center [85, 78] width 52 height 12
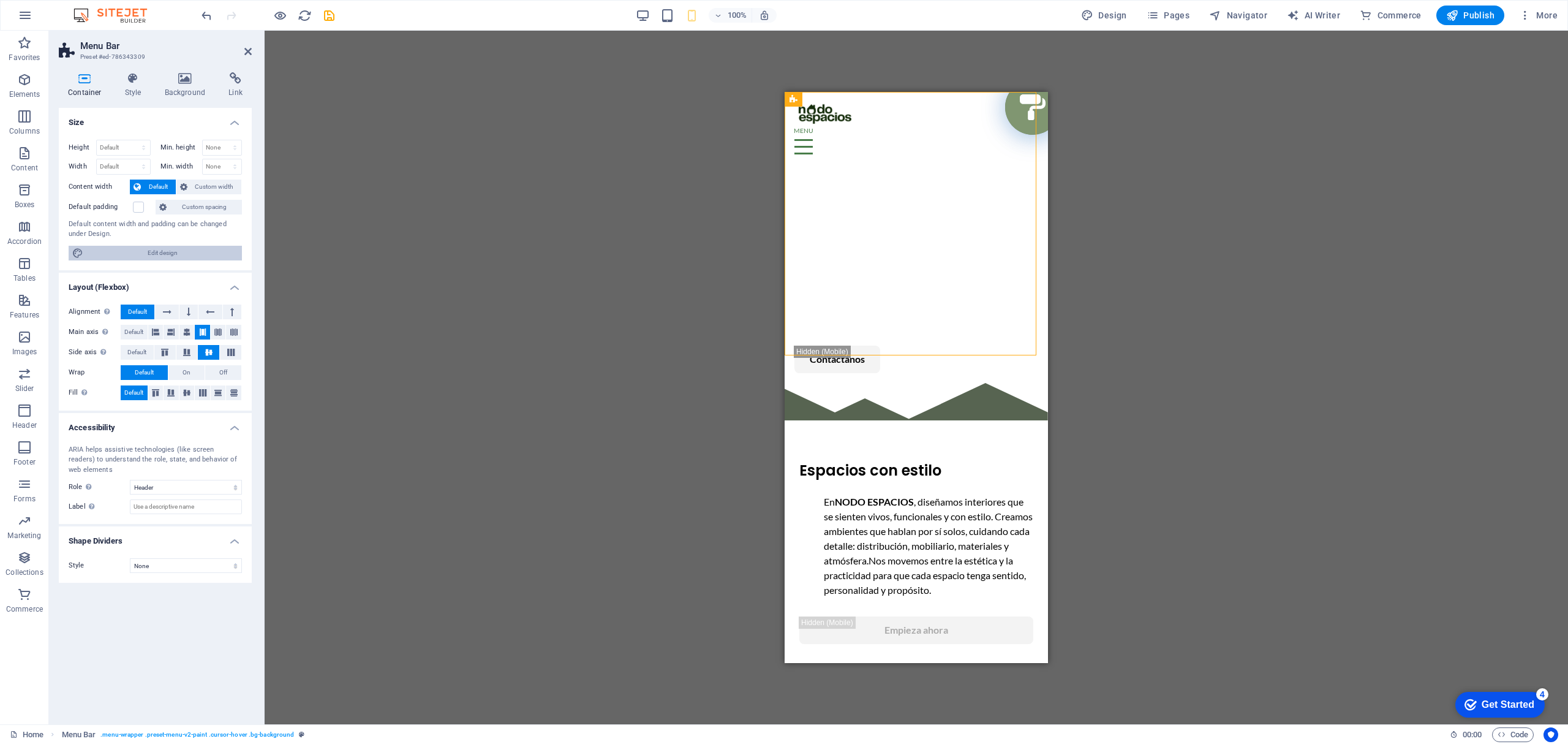
click at [215, 253] on span "Edit design" at bounding box center [162, 253] width 151 height 14
select select "rem"
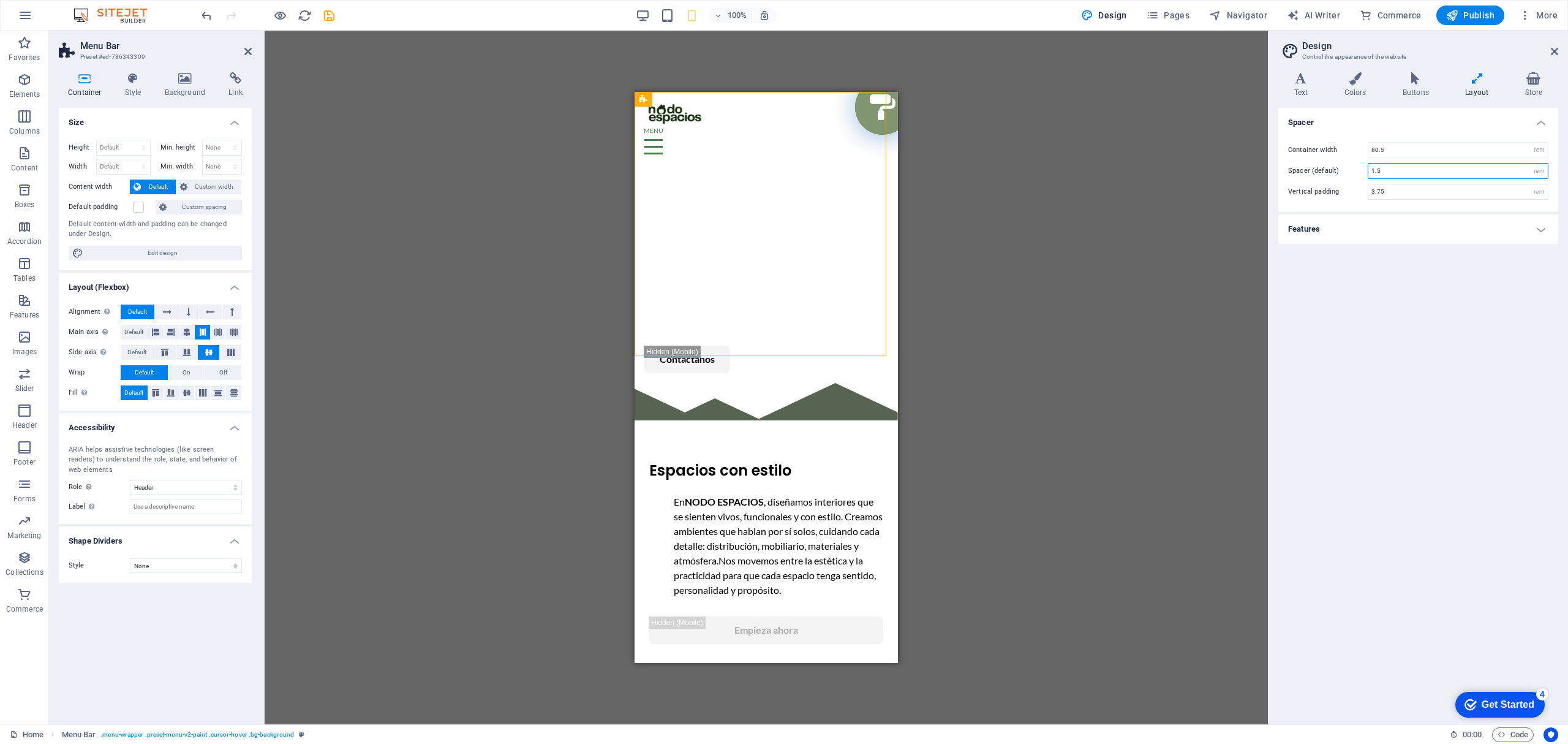
click at [1438, 176] on input "1.5" at bounding box center [1458, 171] width 179 height 14
type input "0"
click at [1418, 196] on input "3.75" at bounding box center [1458, 192] width 179 height 14
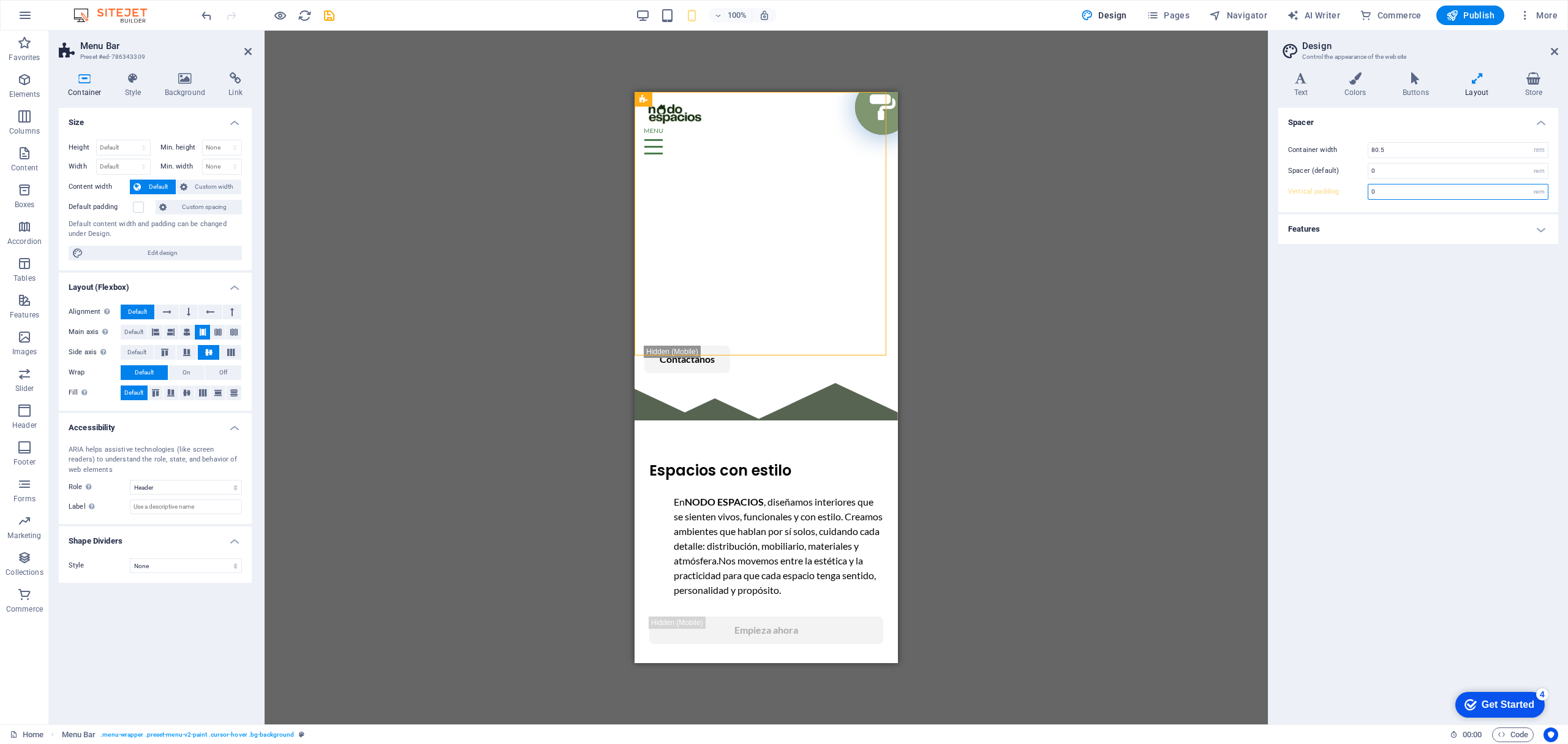
type input "0"
click at [1451, 349] on div "Spacer Container width 80.5 rem px Spacer (default) 0 rem Vertical padding 0 re…" at bounding box center [1417, 411] width 280 height 606
click at [1432, 231] on h4 "Features" at bounding box center [1417, 229] width 280 height 29
click at [1406, 79] on icon at bounding box center [1415, 78] width 58 height 12
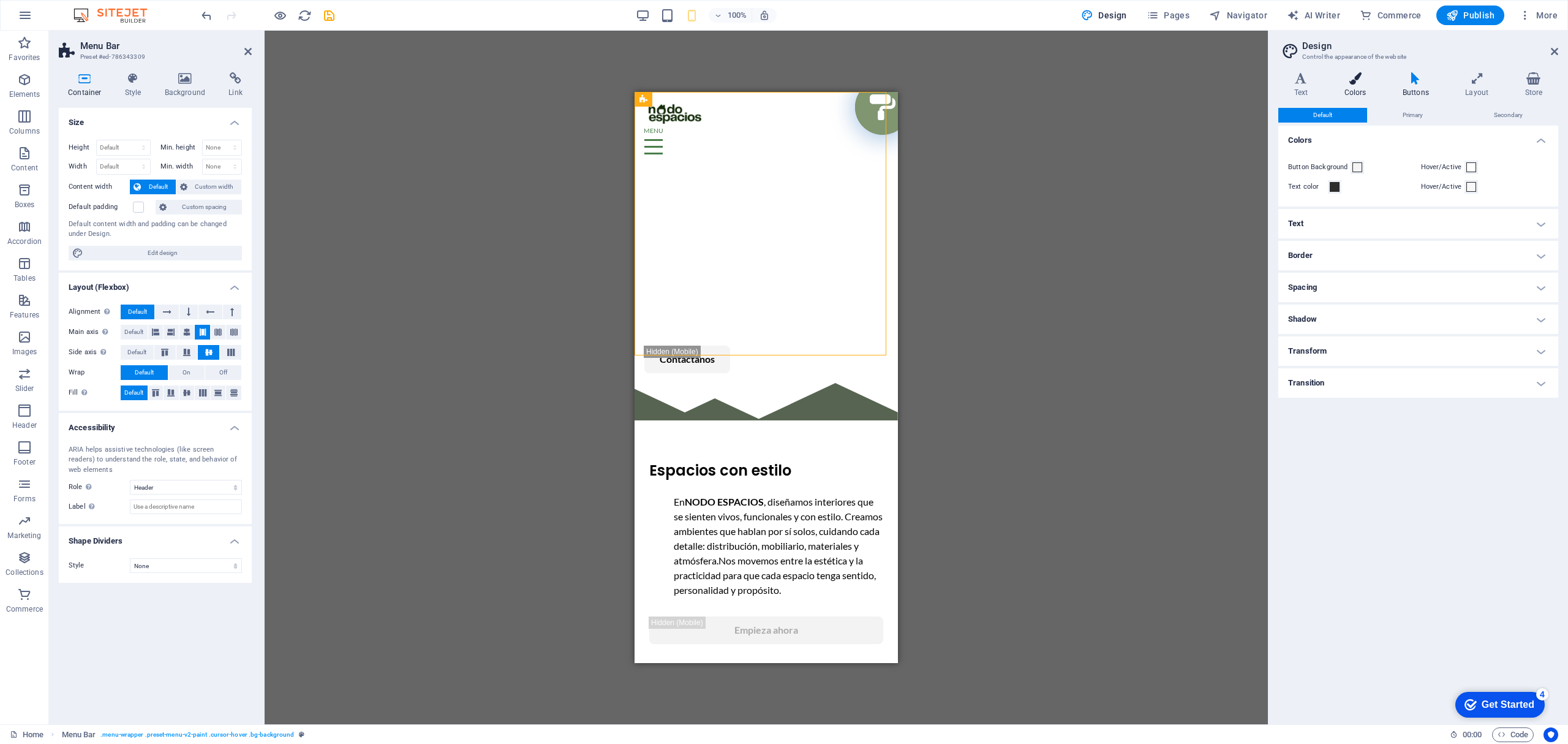
click at [1368, 81] on icon at bounding box center [1355, 78] width 53 height 12
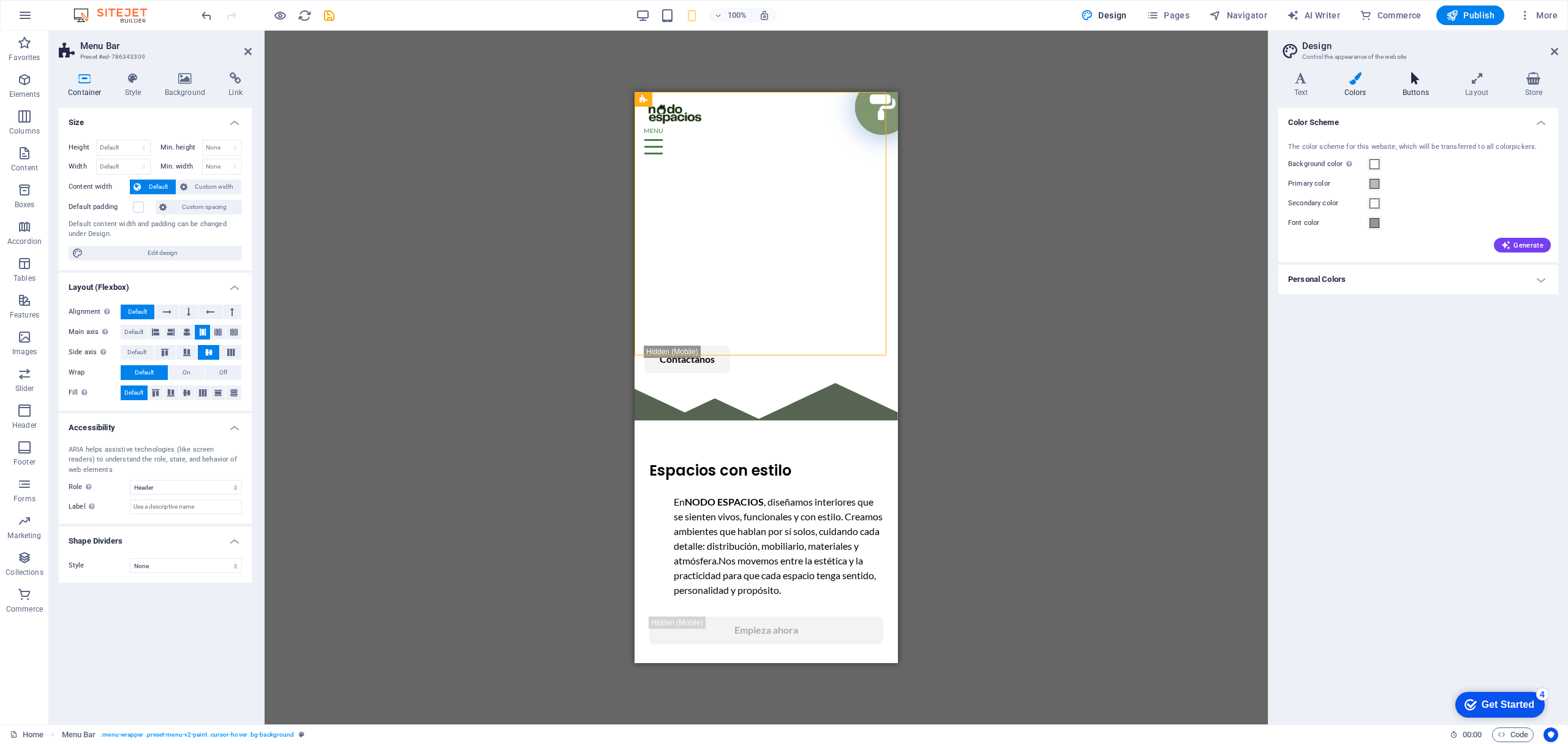
click at [1417, 71] on div "Variants Text Colors Buttons Layout Store Text Standard Bold Links Font color F…" at bounding box center [1417, 393] width 299 height 661
click at [1411, 80] on icon at bounding box center [1415, 78] width 58 height 12
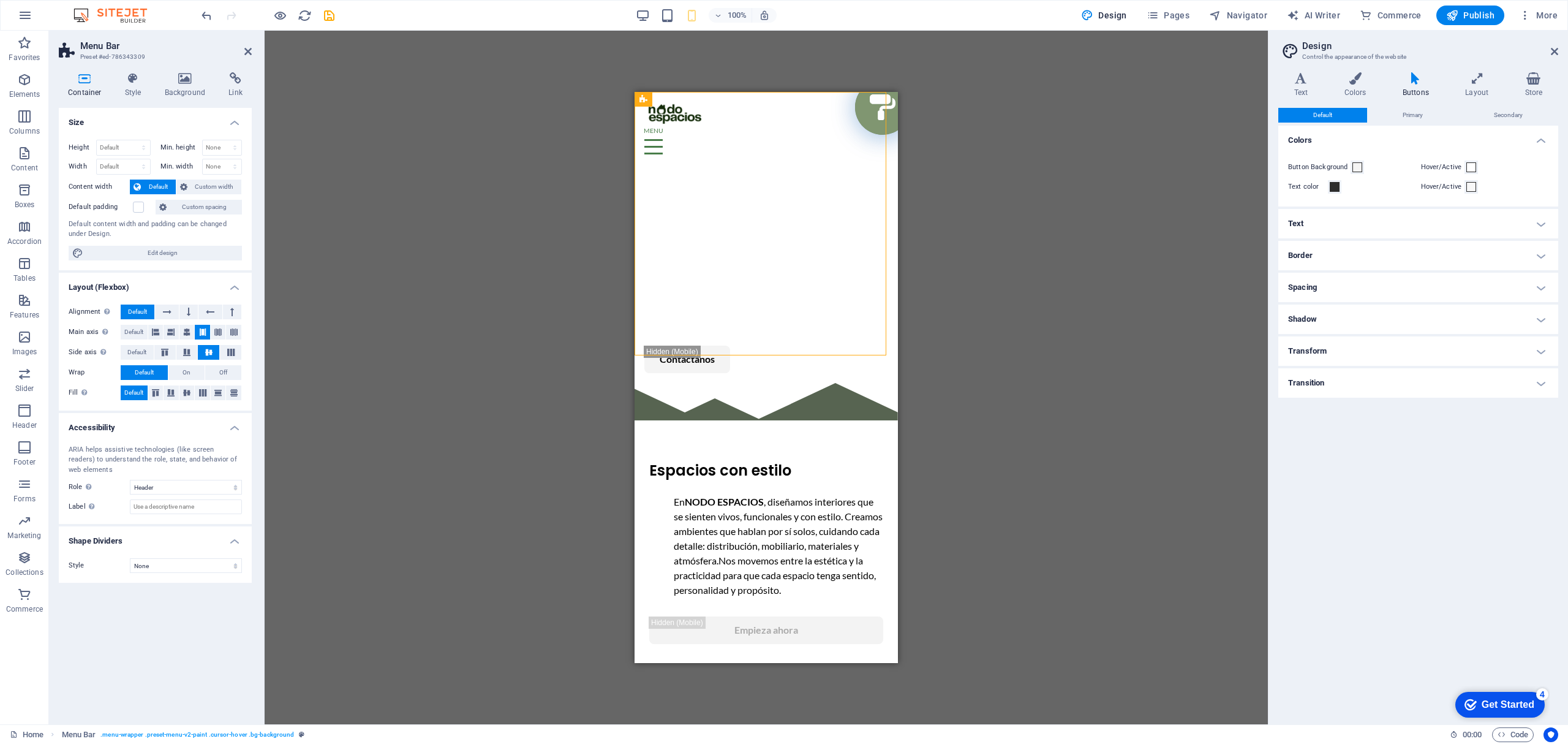
click at [1360, 286] on h4 "Spacing" at bounding box center [1417, 287] width 280 height 29
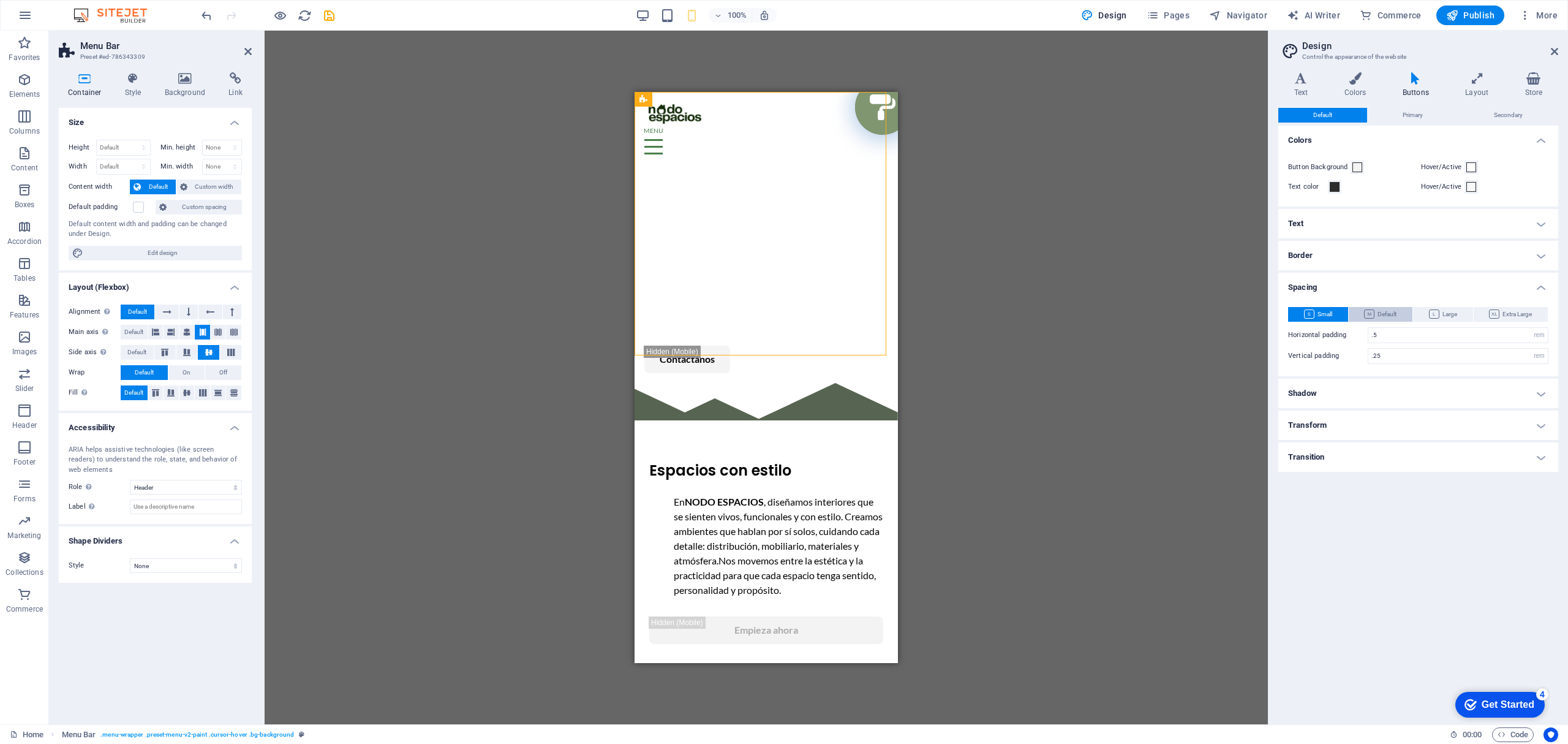
click at [1408, 316] on button "Default" at bounding box center [1381, 314] width 64 height 14
click at [1436, 333] on input "10" at bounding box center [1458, 335] width 179 height 14
type input "0"
click at [1378, 356] on input "10" at bounding box center [1458, 356] width 179 height 14
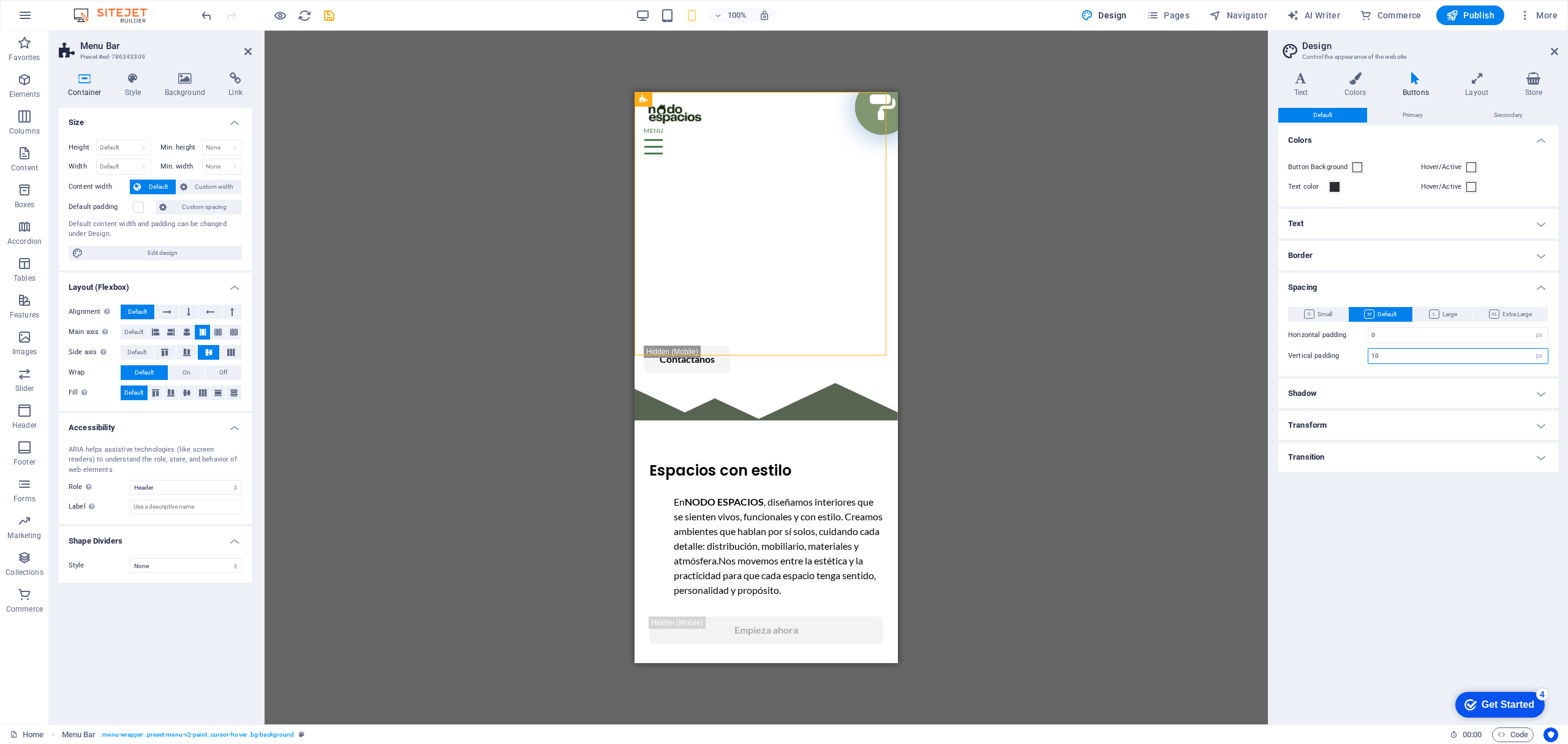
click at [1378, 356] on input "10" at bounding box center [1458, 356] width 179 height 14
type input "0"
click at [1218, 422] on div "Drag here to replace the existing content. Press “Ctrl” if you want to create a…" at bounding box center [766, 377] width 1003 height 694
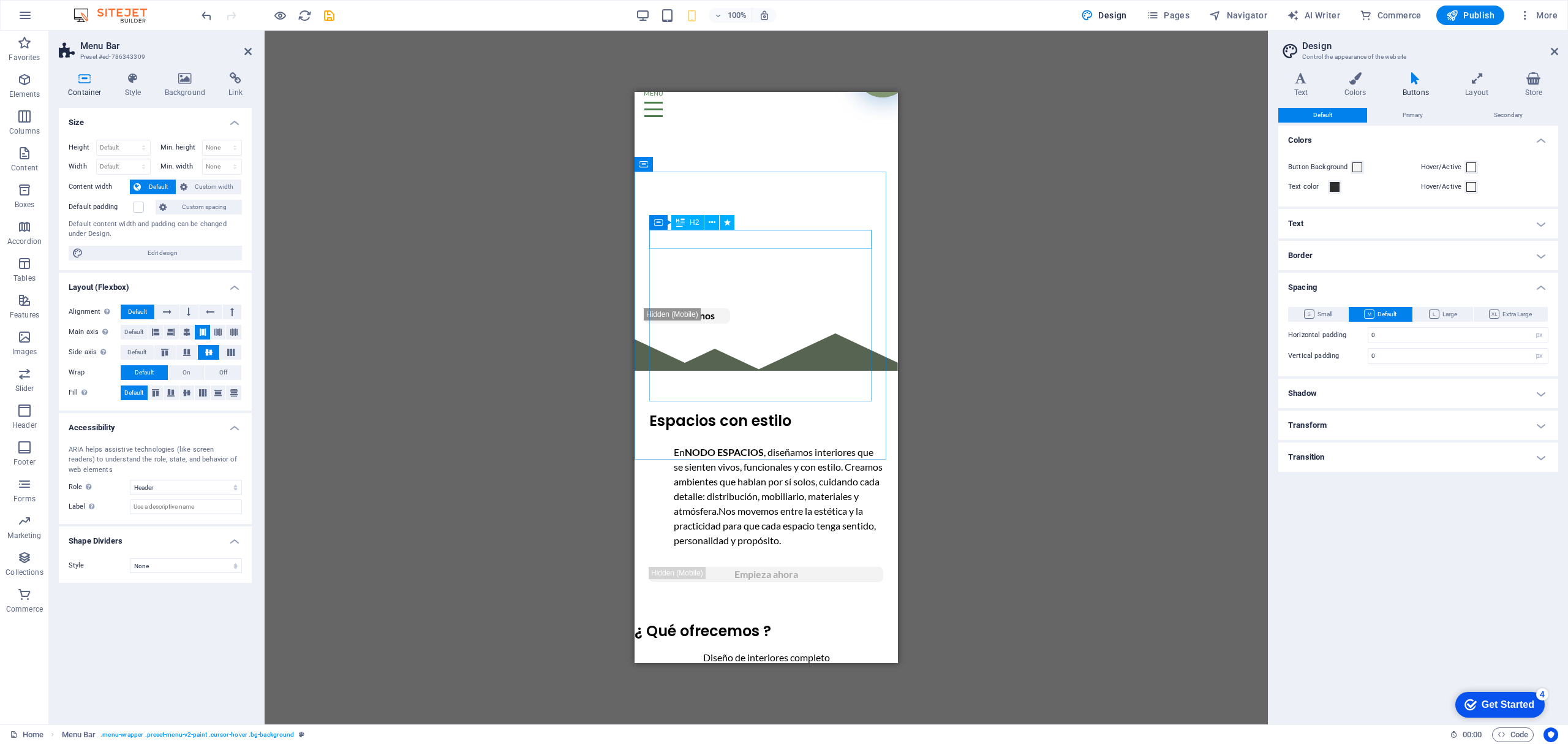
scroll to position [0, 0]
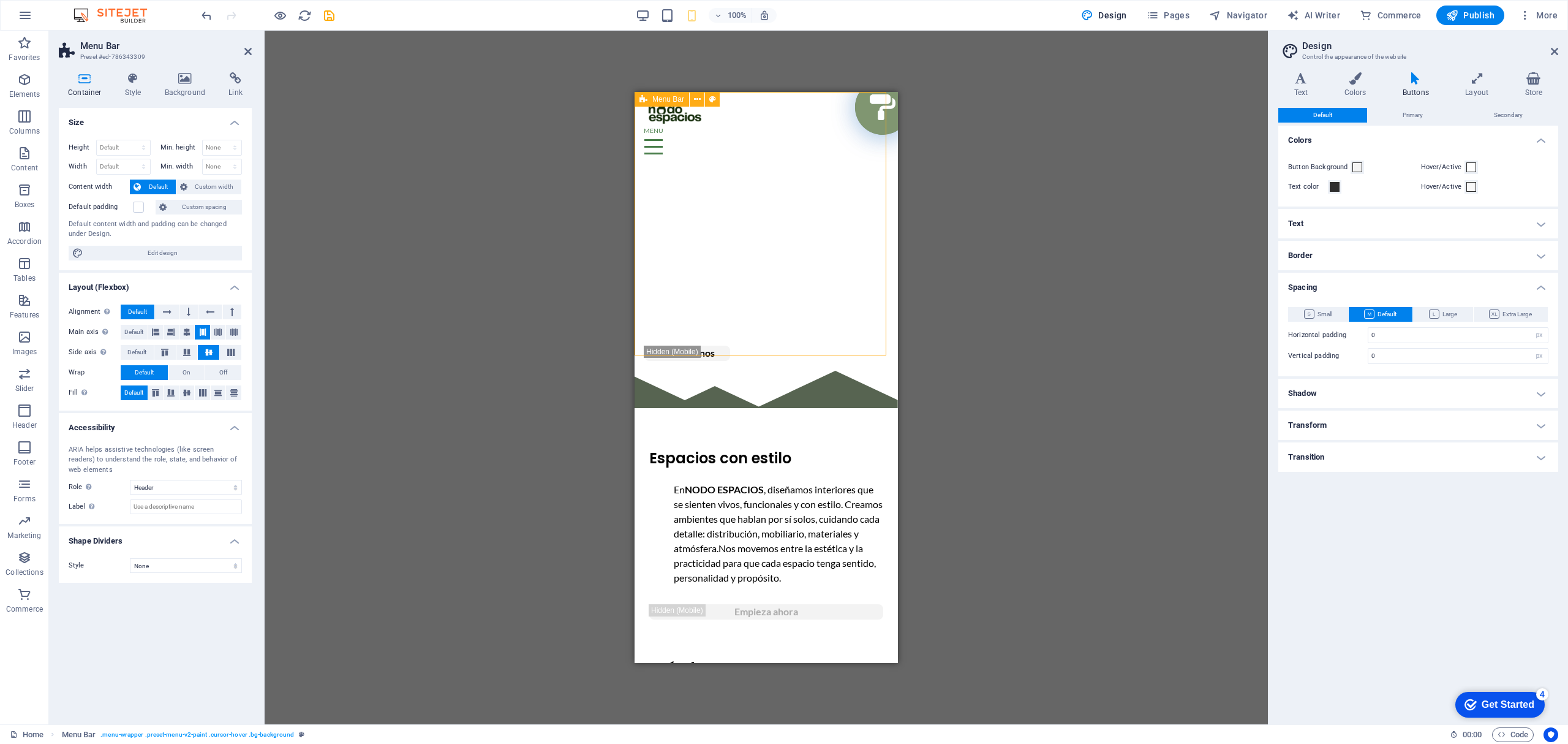
click at [817, 257] on div "NOSOTROS PROYECTOS SERVICIOS Contactanos" at bounding box center [766, 231] width 263 height 279
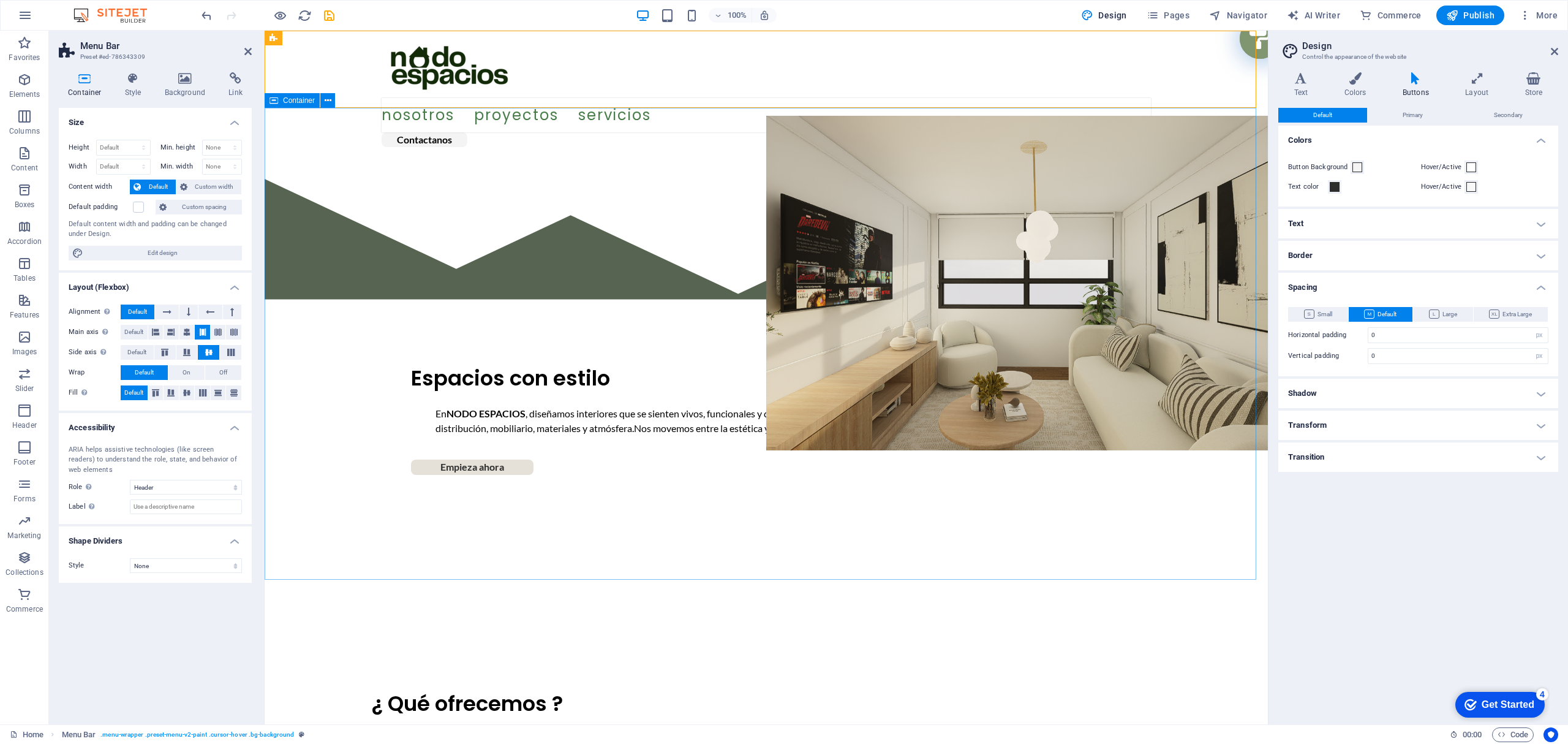
click at [441, 197] on div "Espacios con estilo En NODO ESPACIOS , diseñamos interiores que se sienten vivo…" at bounding box center [766, 392] width 1003 height 472
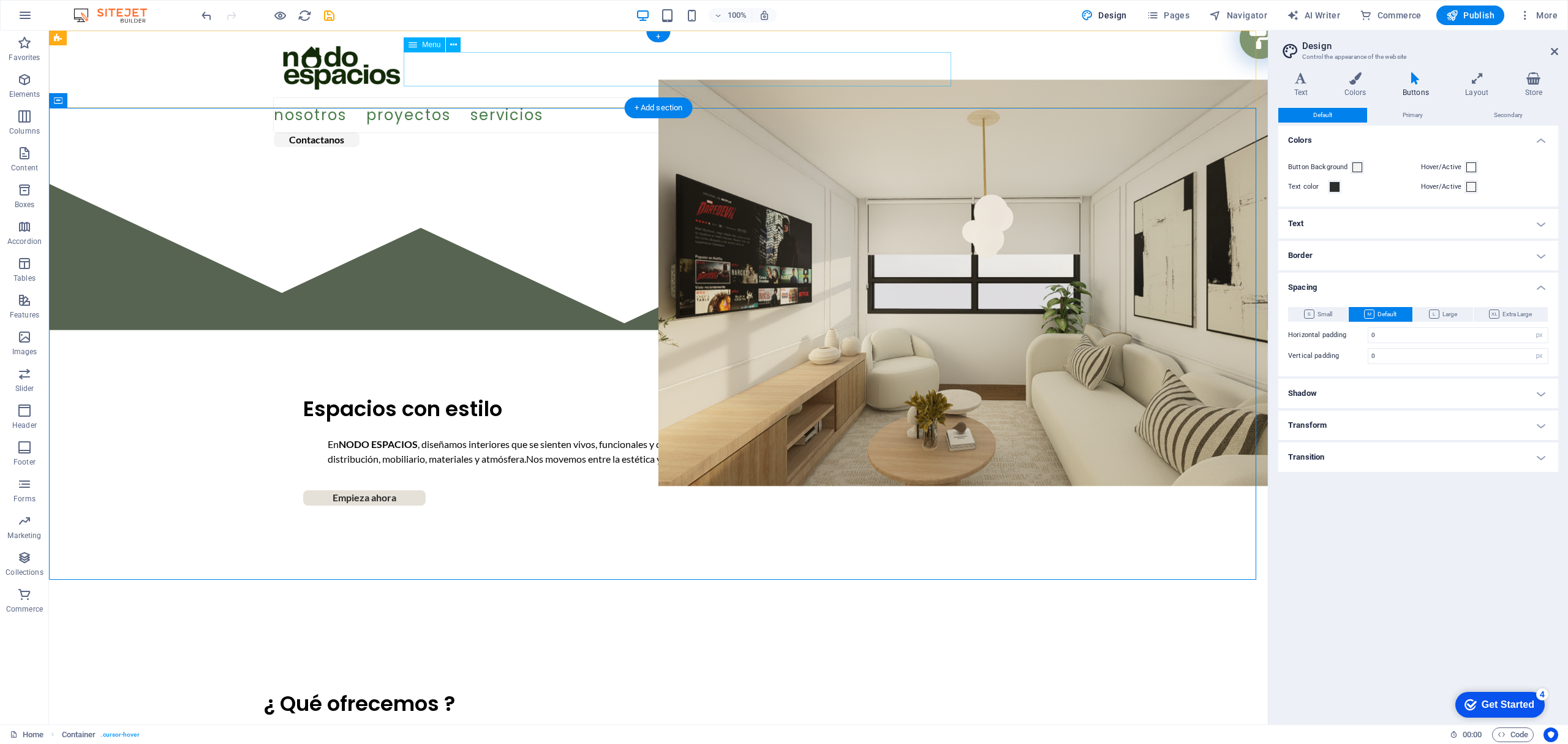
click at [452, 98] on nav "NOSOTROS PROYECTOS SERVICIOS" at bounding box center [658, 115] width 769 height 34
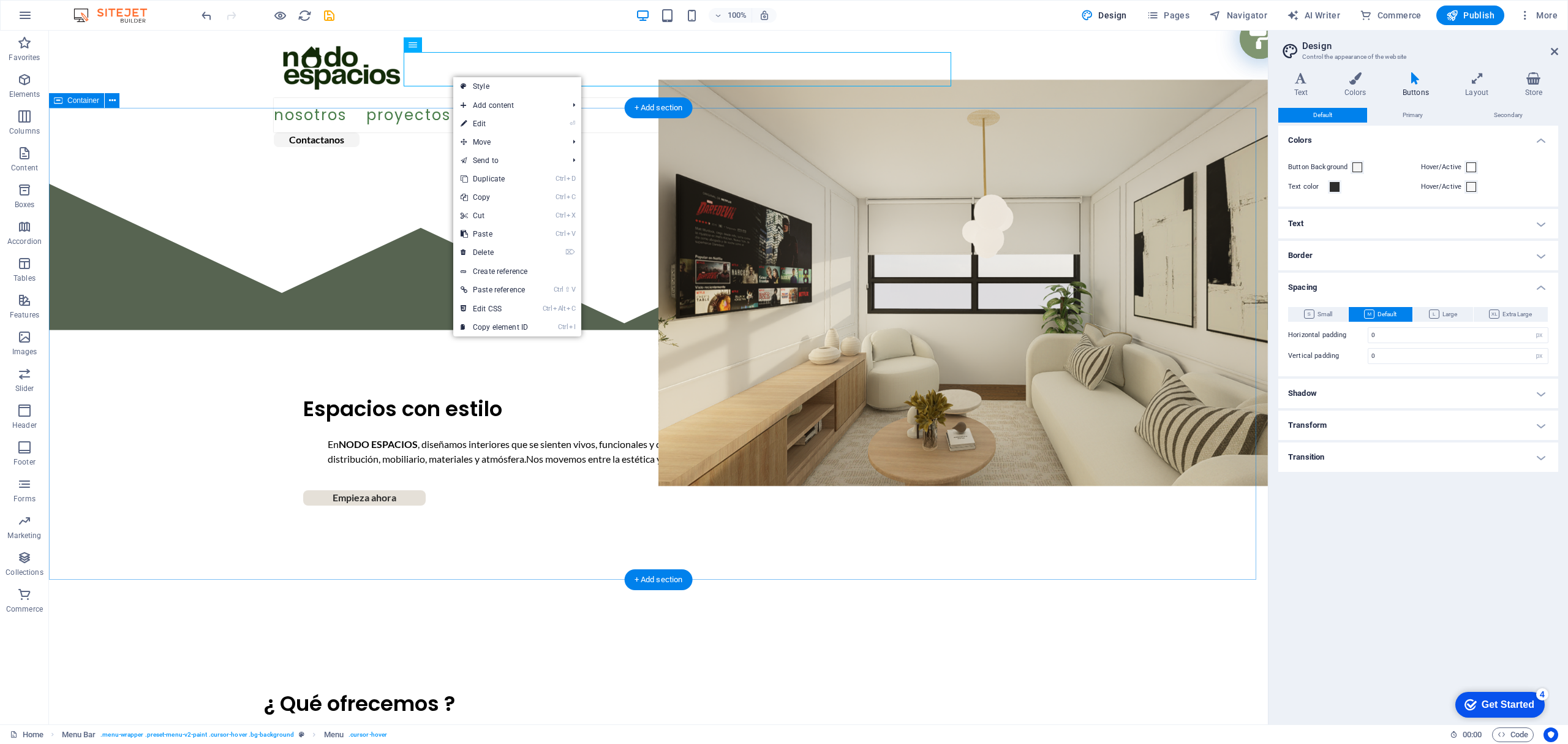
click at [374, 209] on div "Espacios con estilo En NODO ESPACIOS , diseñamos interiores que se sienten vivo…" at bounding box center [658, 392] width 1218 height 472
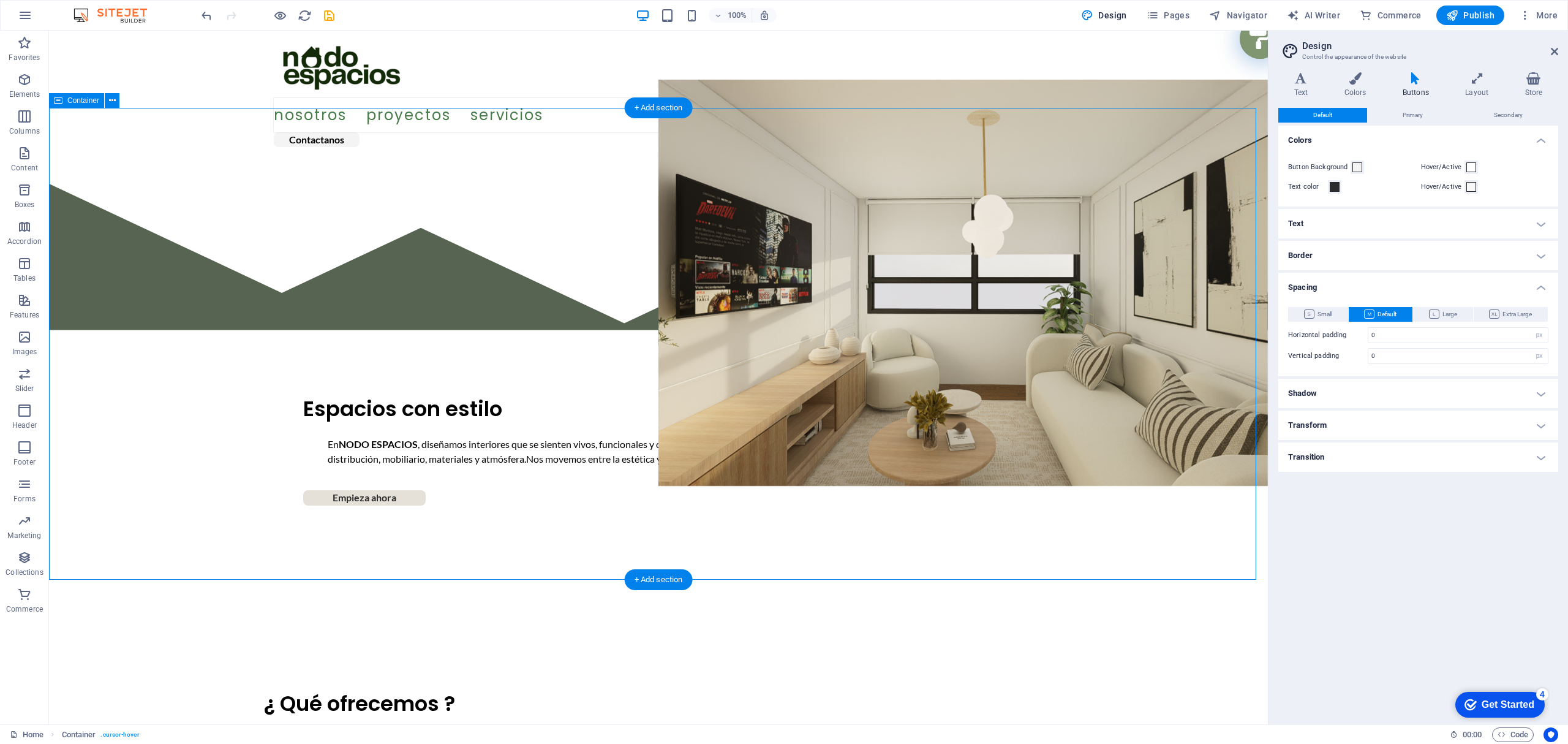
click at [141, 157] on div "Espacios con estilo En NODO ESPACIOS , diseñamos interiores que se sienten vivo…" at bounding box center [658, 392] width 1218 height 472
select select "px"
select select "banner"
select select "pyramids"
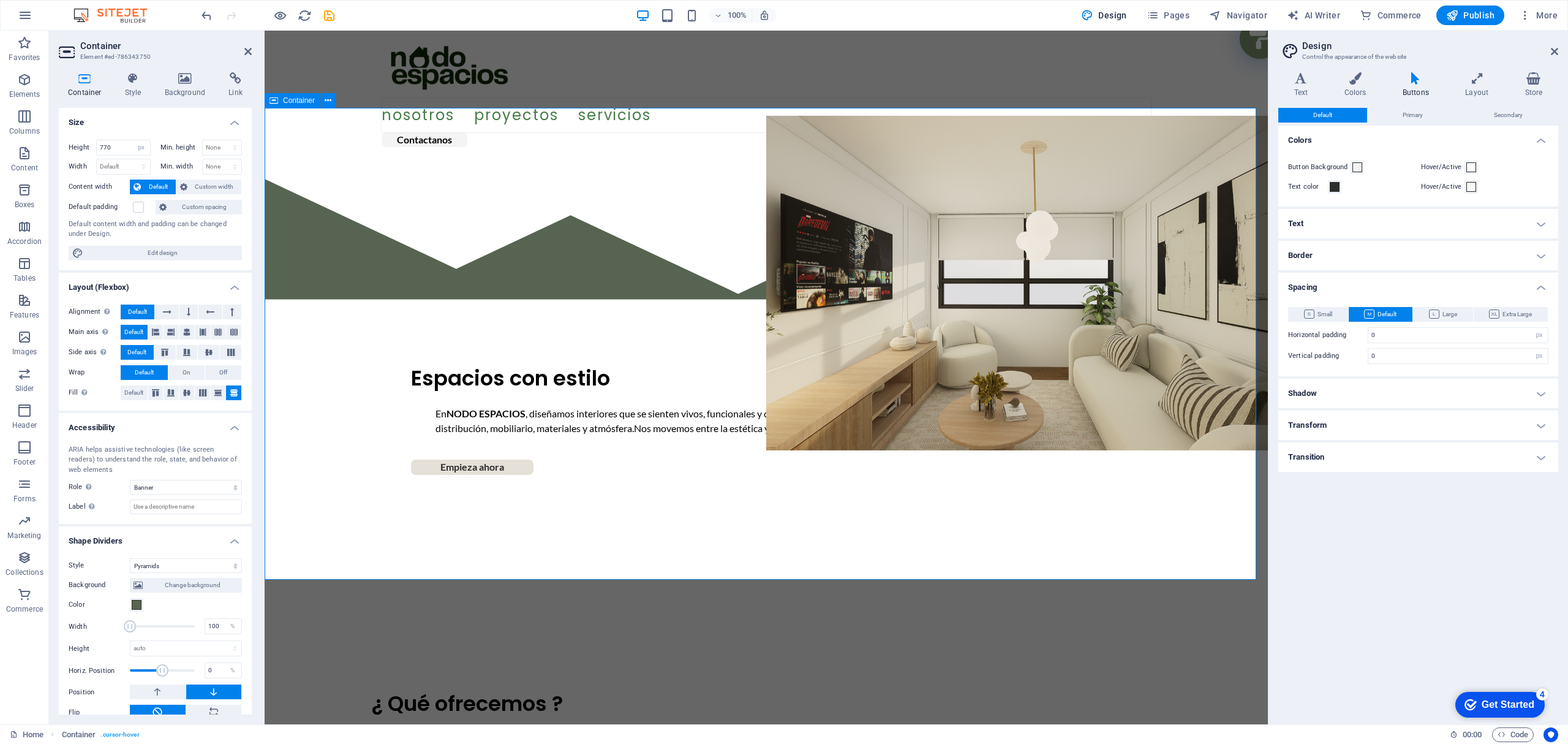
click at [385, 196] on div "Espacios con estilo En NODO ESPACIOS , diseñamos interiores que se sienten vivo…" at bounding box center [766, 392] width 1003 height 472
click at [201, 491] on select "None Alert Article Banner Comment Complementary Dialog Footer Header Marquee Pr…" at bounding box center [185, 487] width 112 height 14
click at [689, 629] on div "¿ Qué ofrecemos ? Diseño de interiores completo Selección de mobiliario y mater…" at bounding box center [766, 737] width 1003 height 218
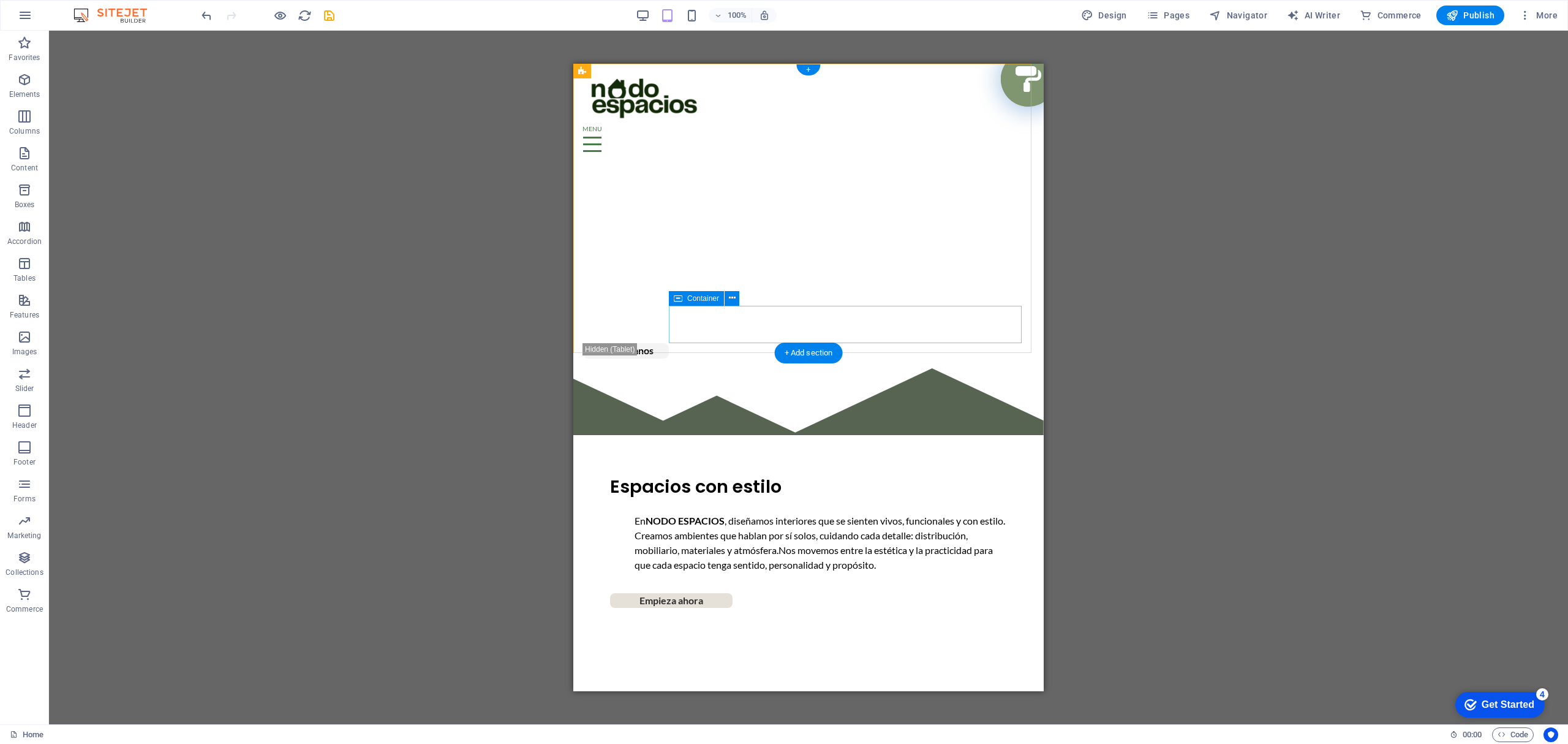
click at [733, 164] on div at bounding box center [808, 145] width 450 height 38
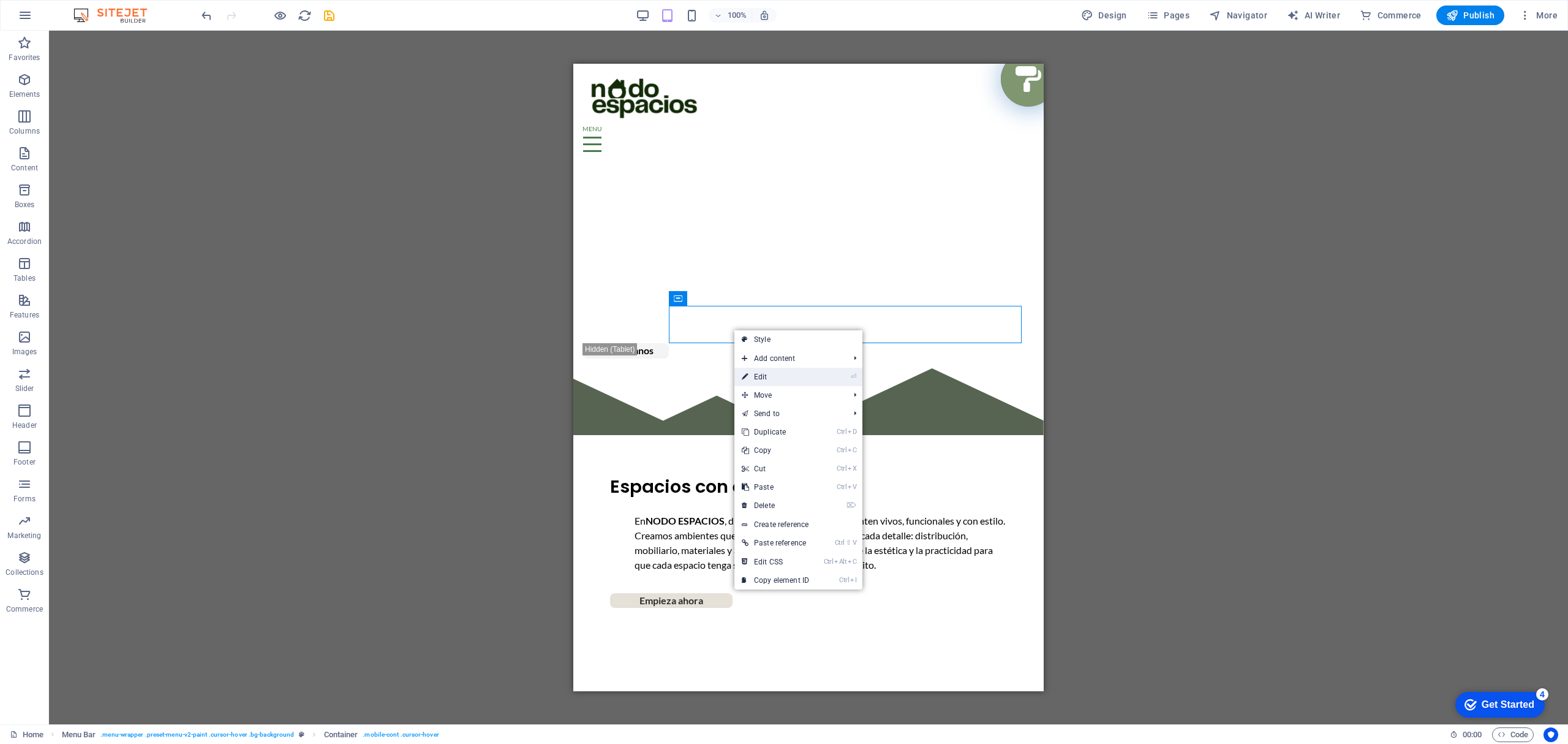
click at [767, 375] on link "⏎ Edit" at bounding box center [775, 377] width 82 height 18
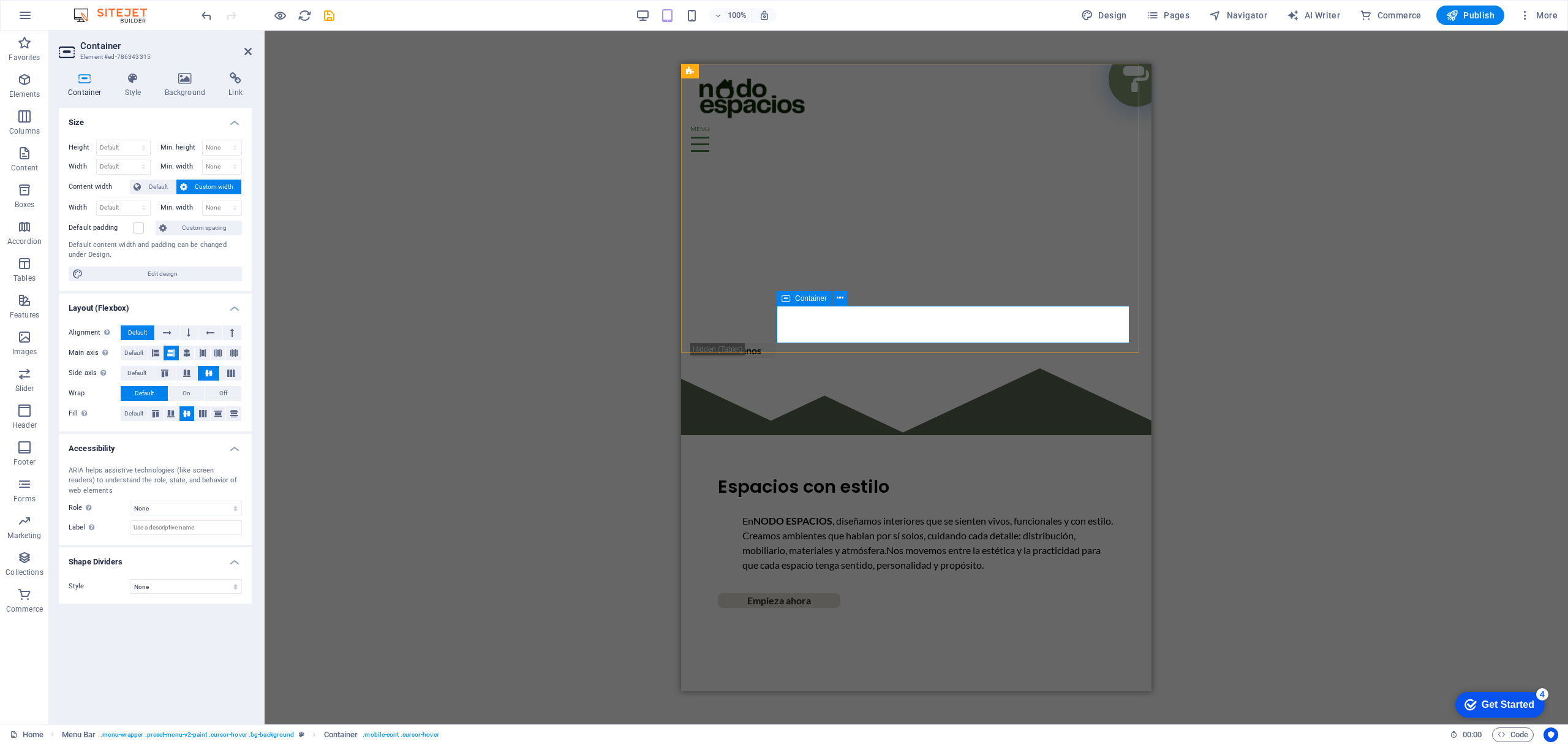
click at [885, 164] on div at bounding box center [916, 145] width 450 height 38
click at [137, 229] on label at bounding box center [138, 228] width 11 height 11
click at [0, 0] on input "Default padding" at bounding box center [0, 0] width 0 height 0
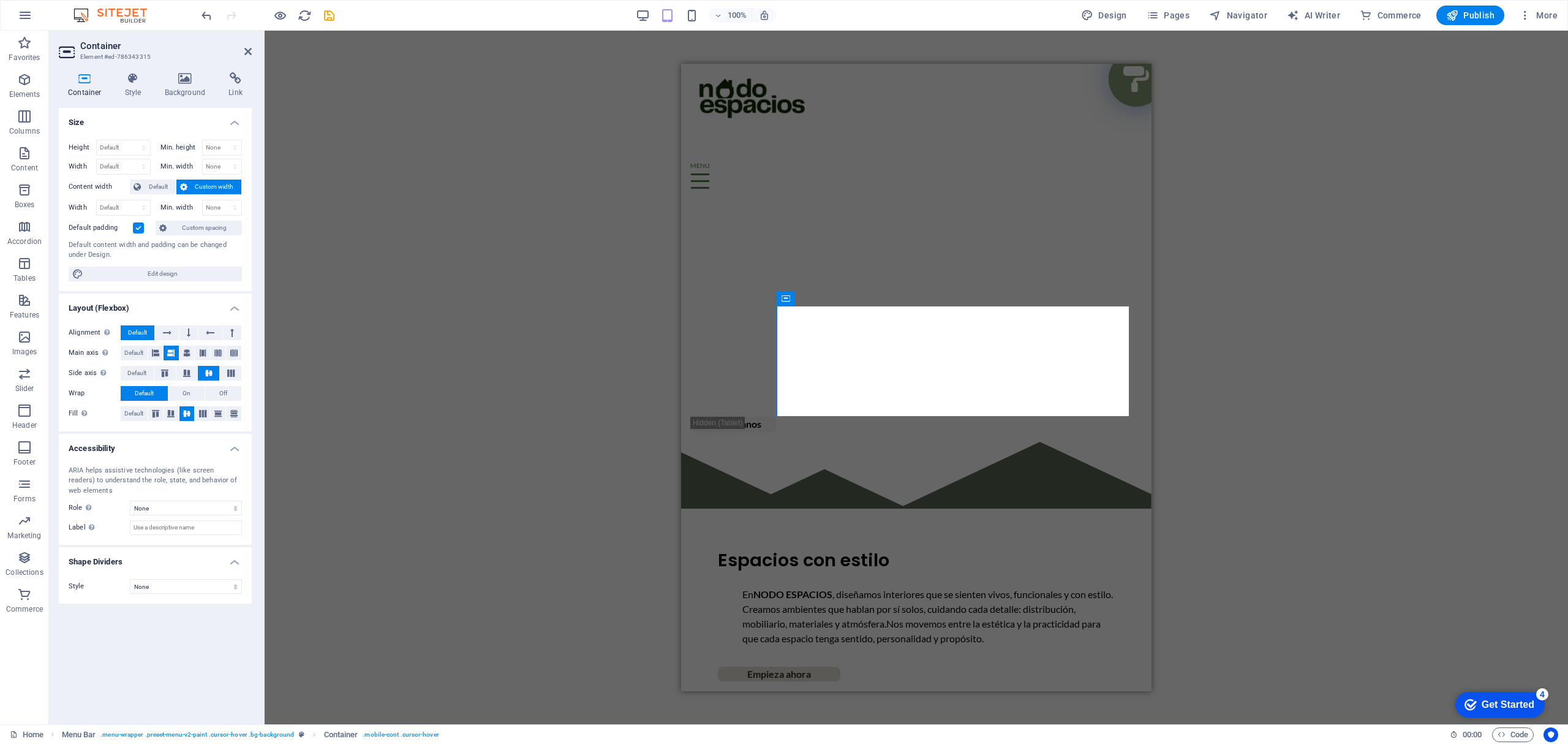
click at [137, 229] on label at bounding box center [138, 228] width 11 height 11
click at [0, 0] on input "Default padding" at bounding box center [0, 0] width 0 height 0
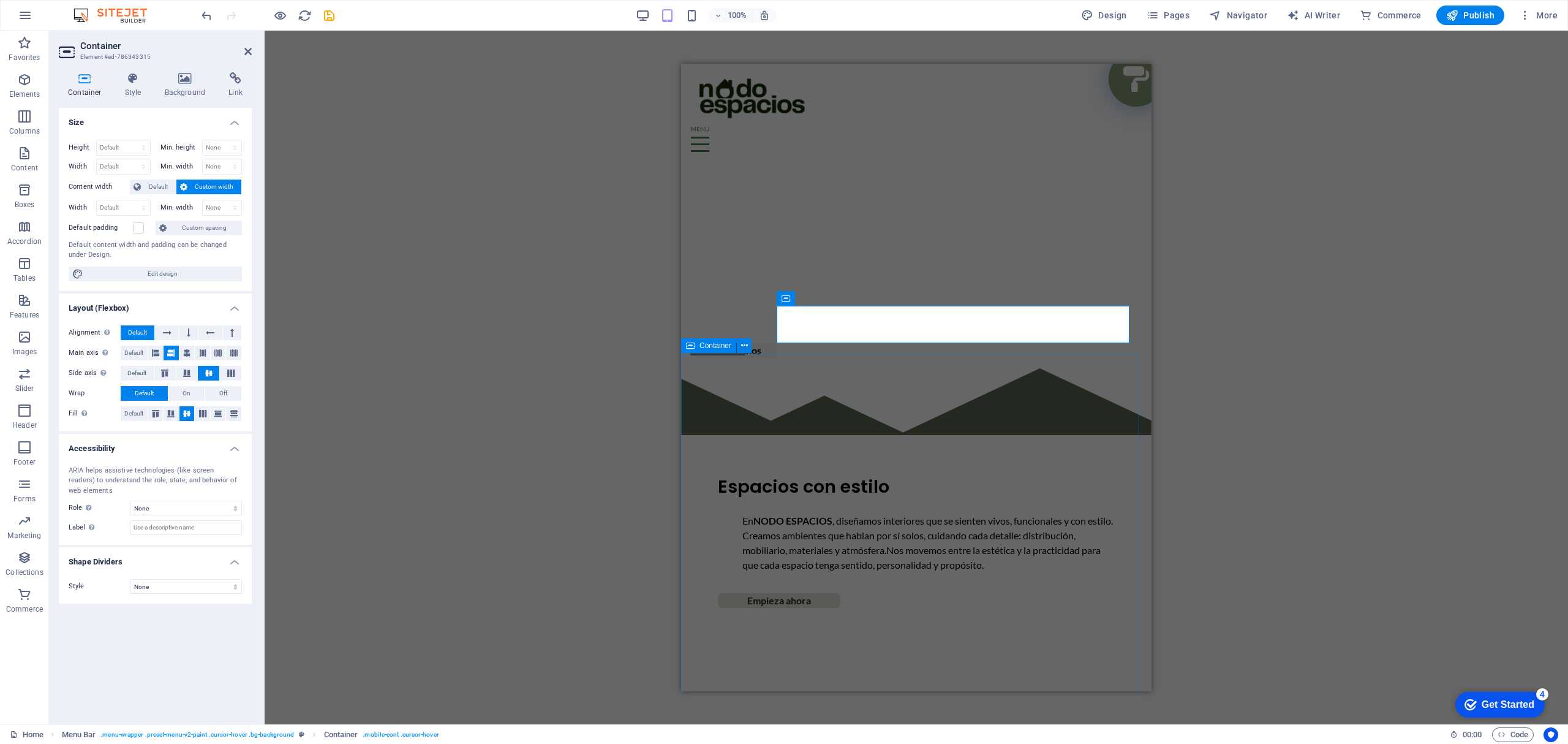
click at [972, 494] on div "Espacios con estilo En NODO ESPACIOS , diseñamos interiores que se sienten vivo…" at bounding box center [916, 644] width 470 height 551
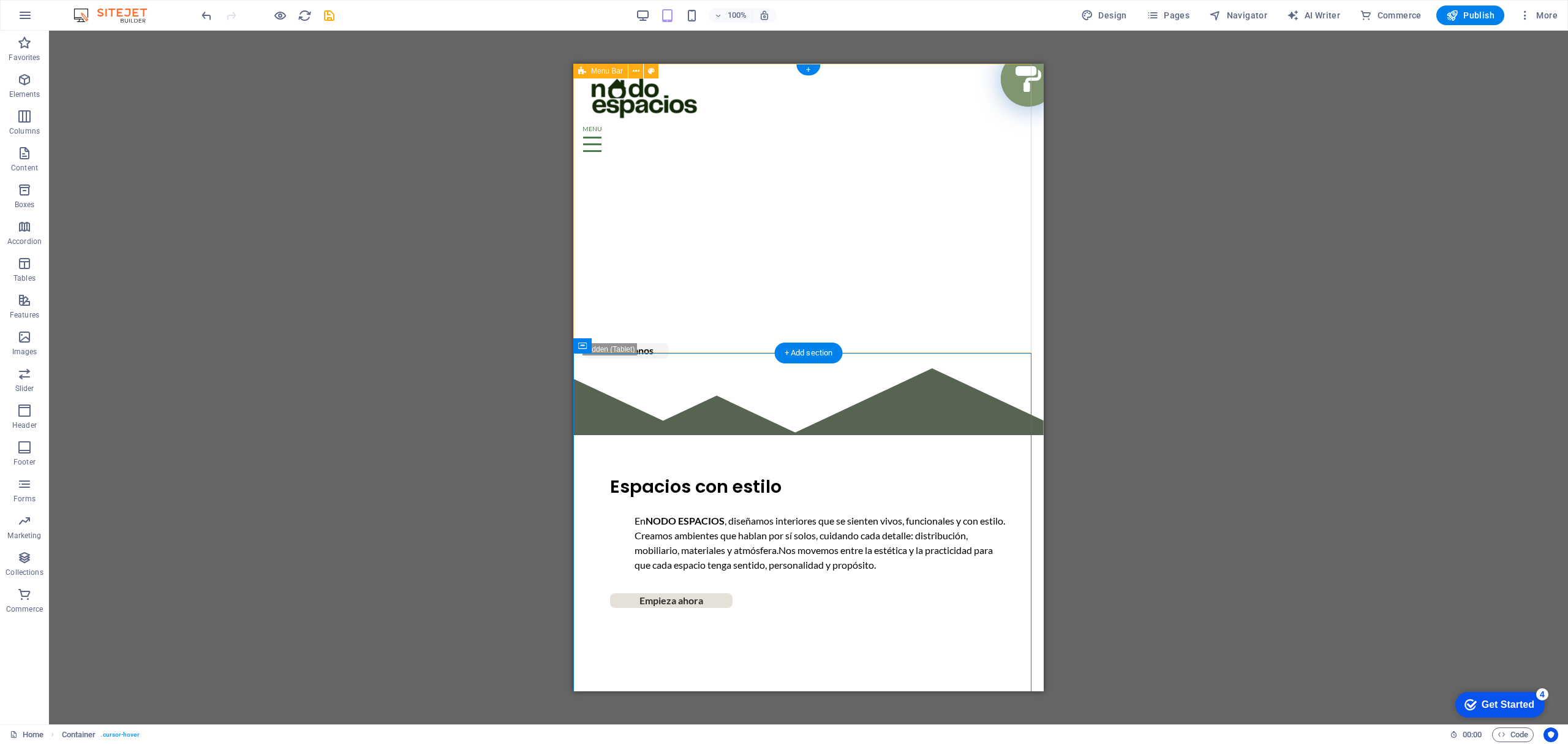
click at [839, 209] on div "NOSOTROS PROYECTOS SERVICIOS Contactanos" at bounding box center [809, 215] width 470 height 305
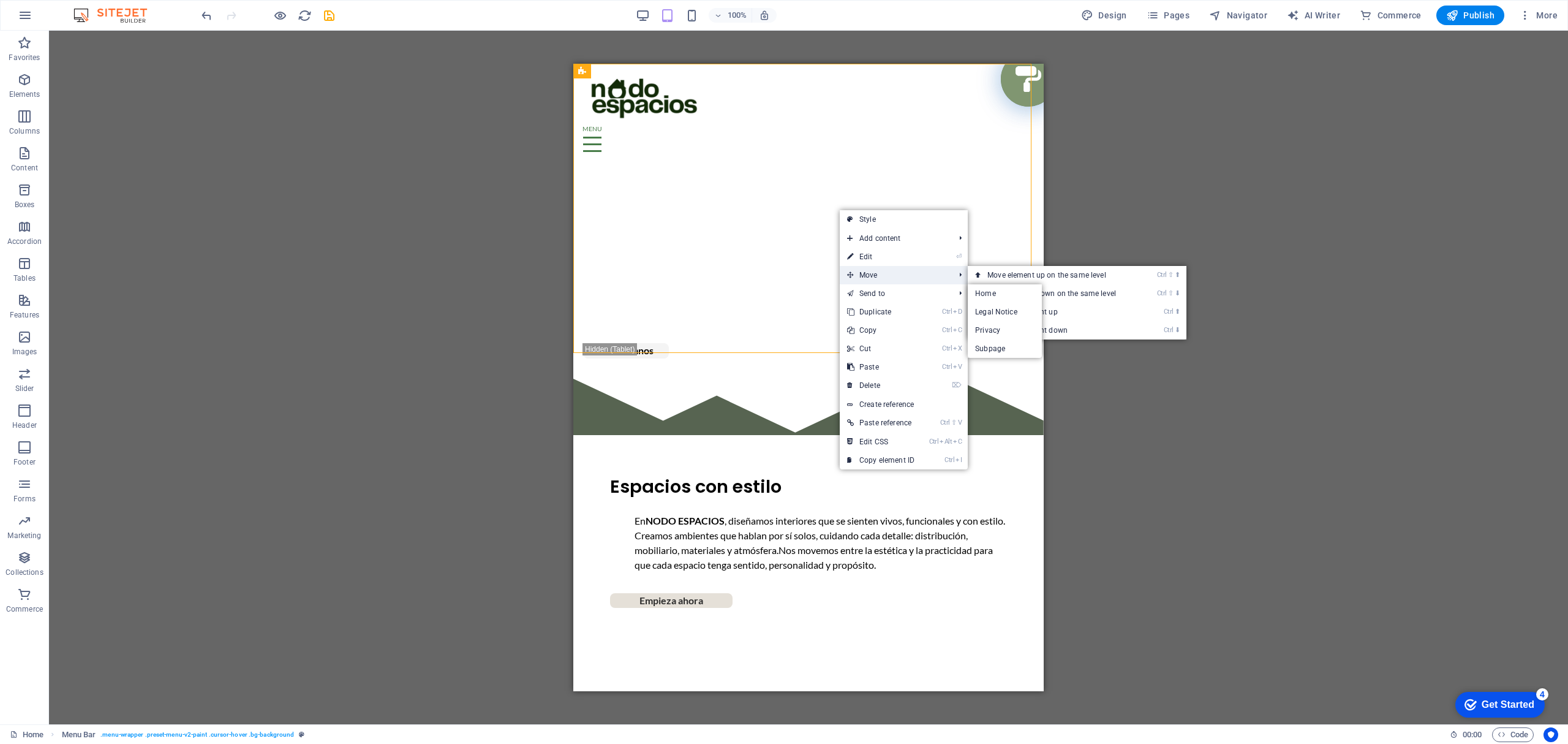
click at [866, 278] on span "Move" at bounding box center [894, 275] width 109 height 18
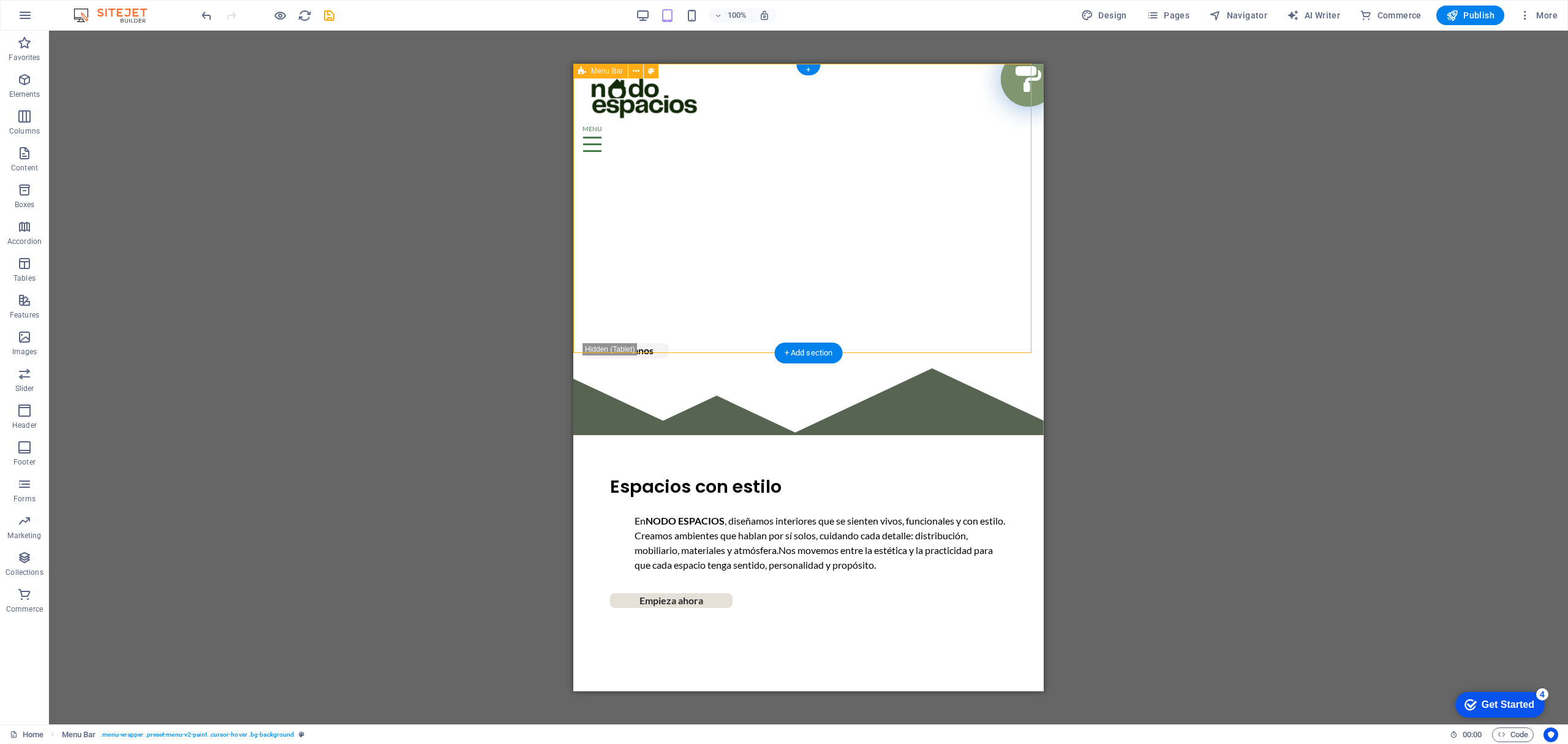
click at [911, 266] on div "NOSOTROS PROYECTOS SERVICIOS Contactanos" at bounding box center [809, 215] width 470 height 305
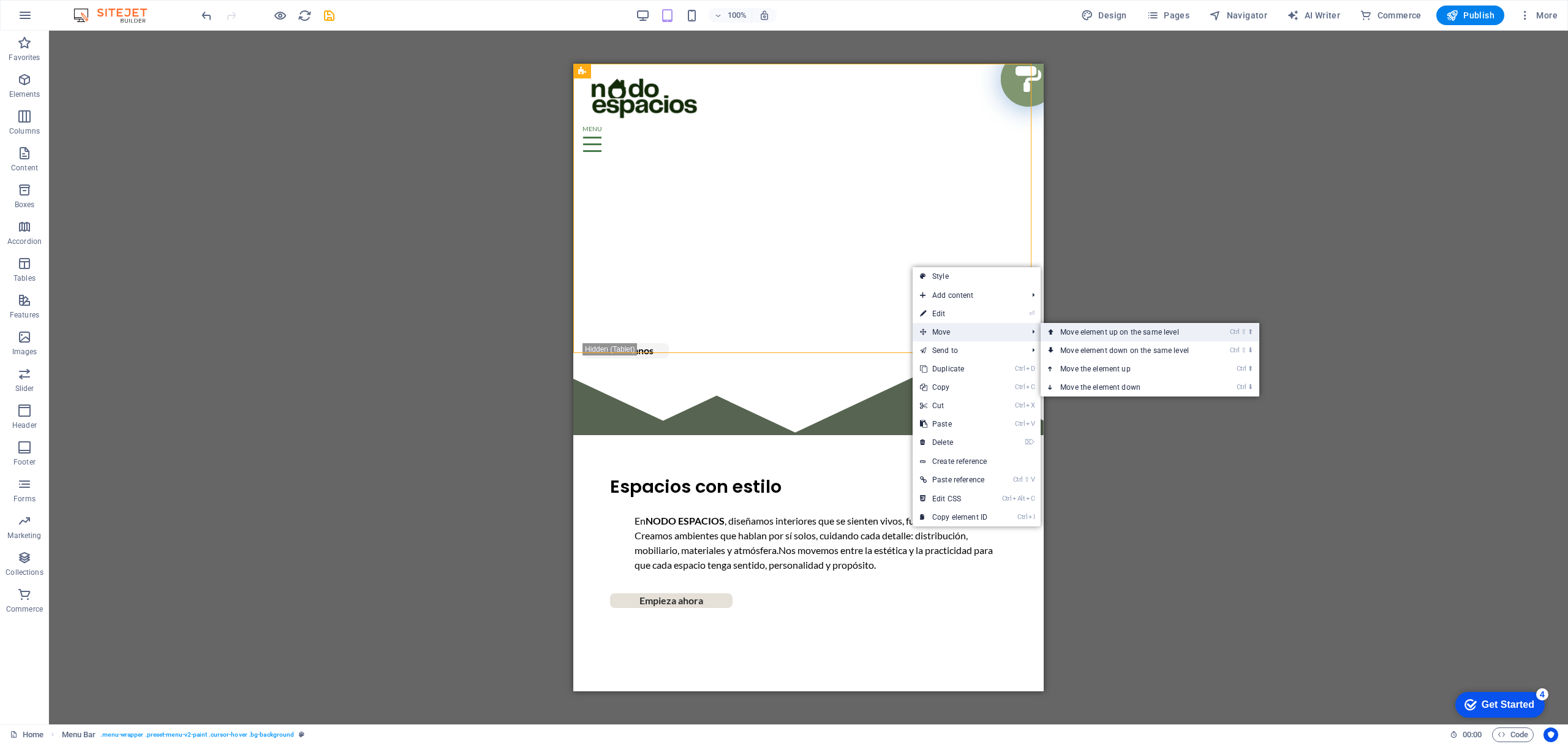
click at [1096, 337] on link "Ctrl ⇧ ⬆ Move element up on the same level" at bounding box center [1127, 332] width 173 height 18
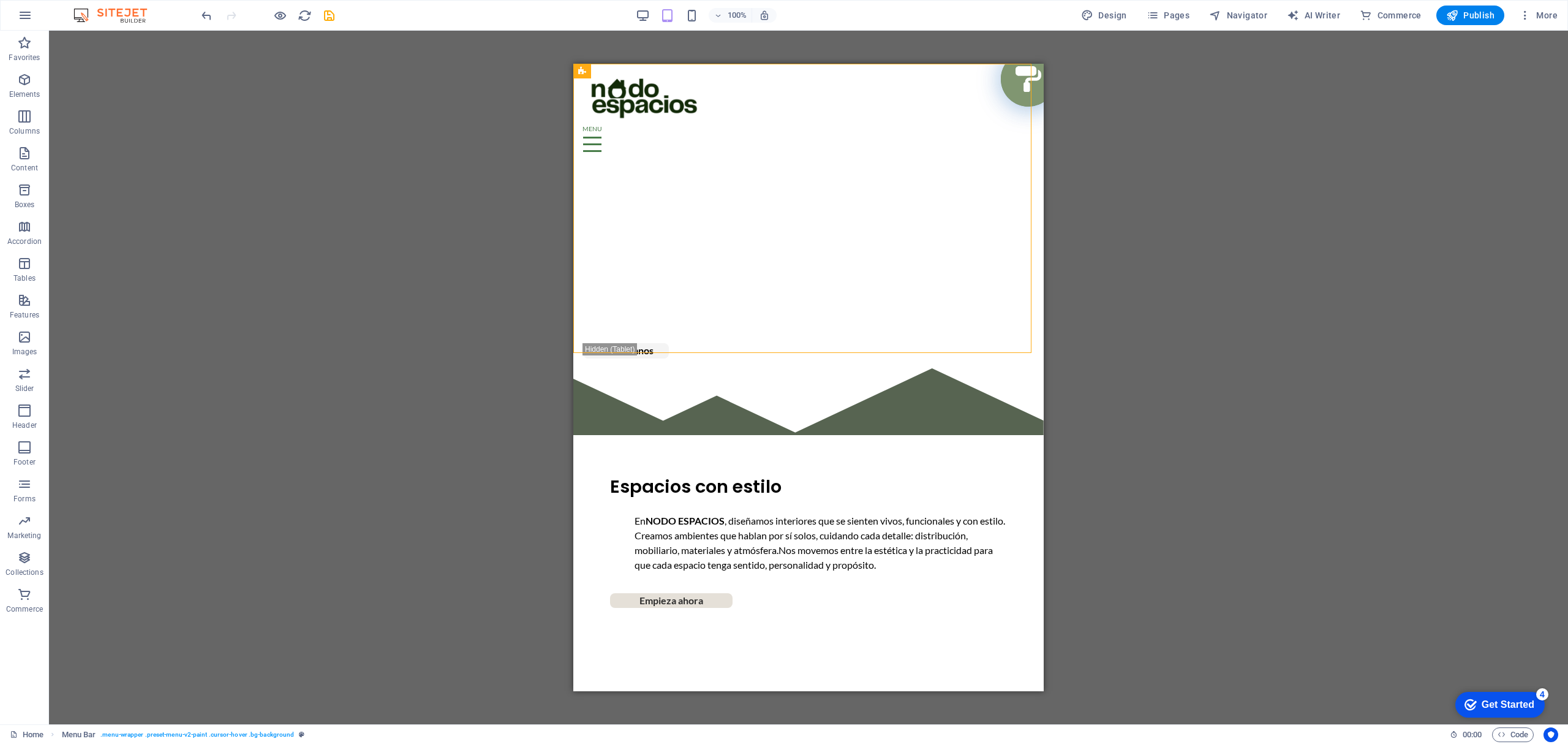
drag, startPoint x: 882, startPoint y: 289, endPoint x: 1034, endPoint y: 227, distance: 164.2
drag, startPoint x: 1206, startPoint y: 405, endPoint x: 647, endPoint y: 222, distance: 588.2
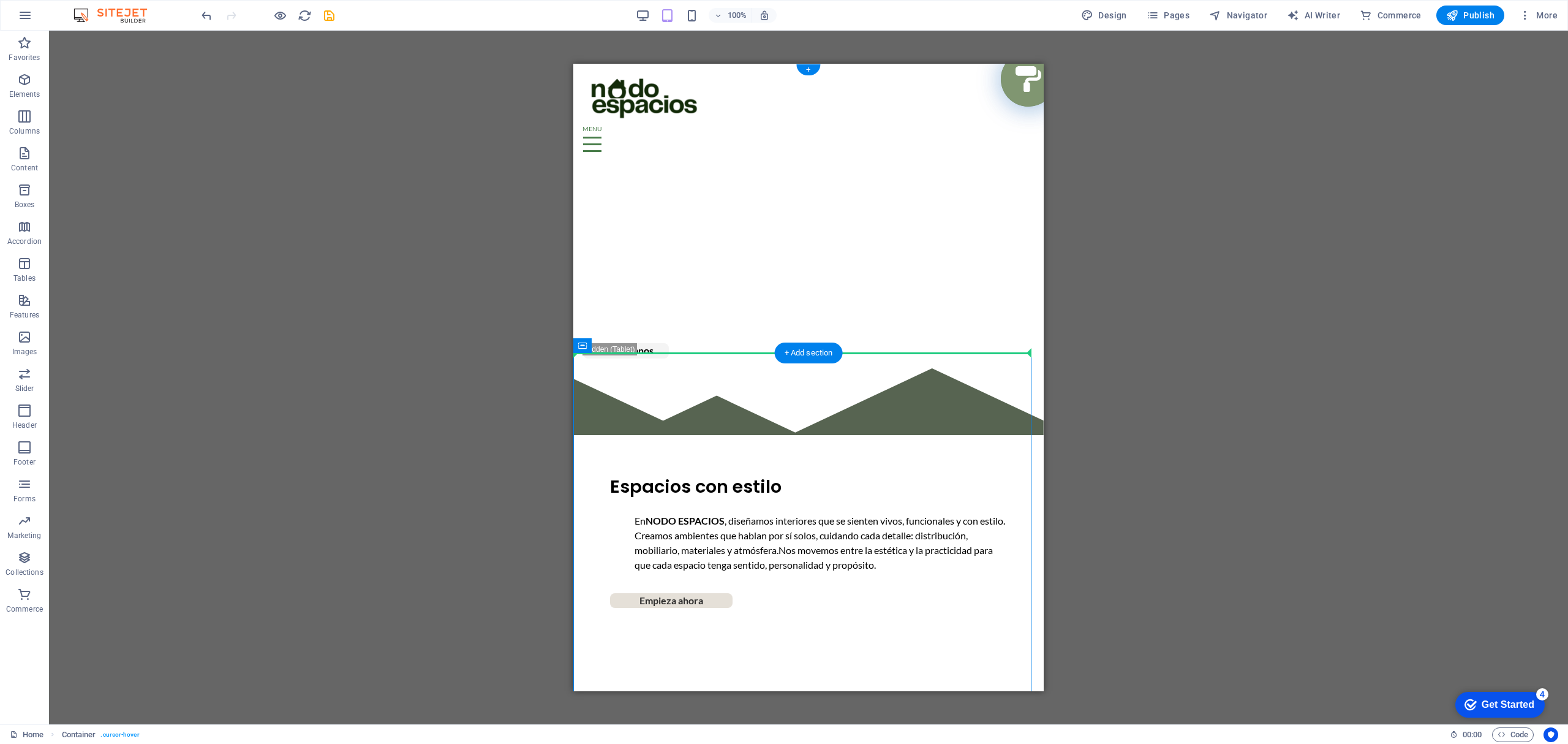
drag, startPoint x: 1161, startPoint y: 405, endPoint x: 611, endPoint y: 213, distance: 582.5
drag, startPoint x: 1165, startPoint y: 414, endPoint x: 596, endPoint y: 268, distance: 587.4
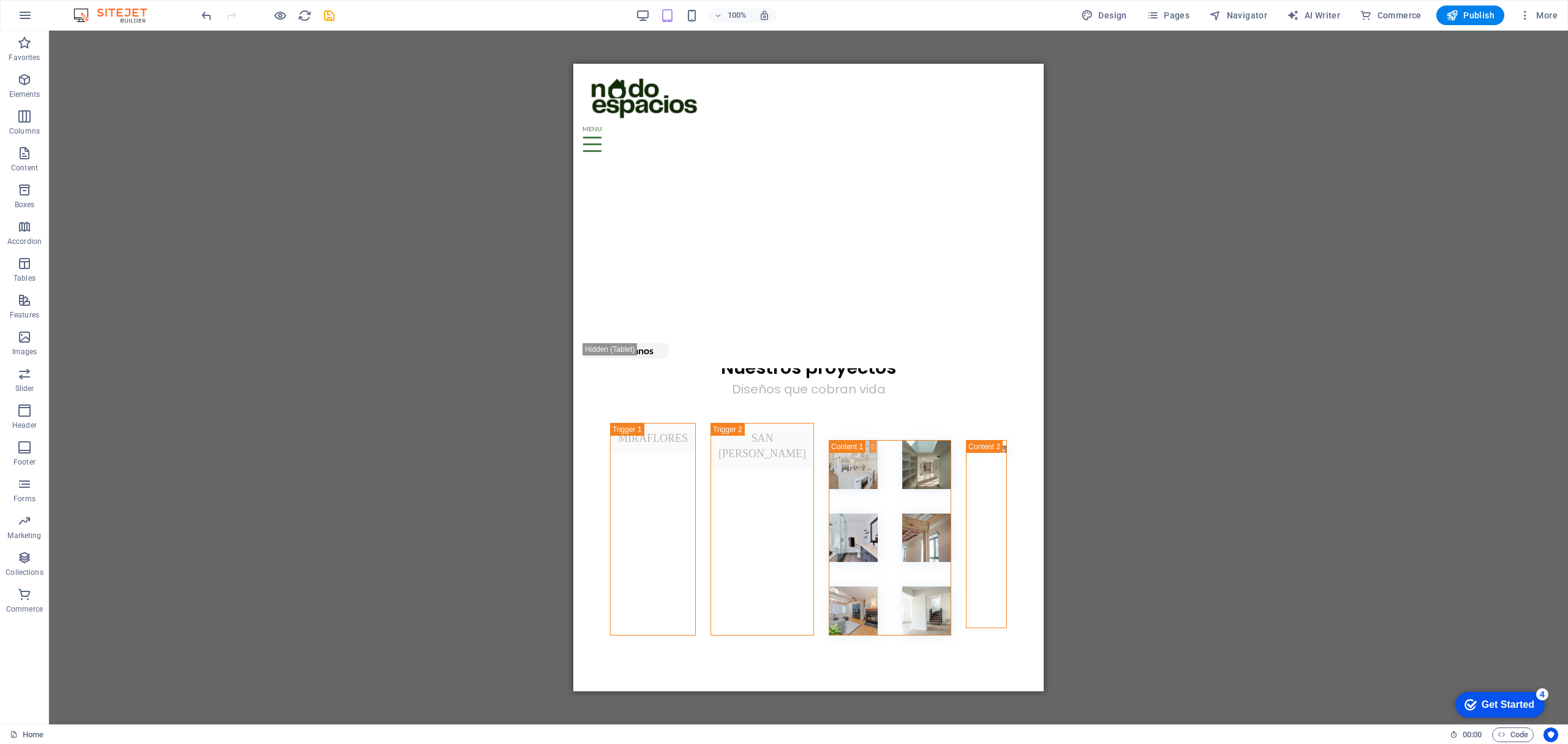
scroll to position [1552, 0]
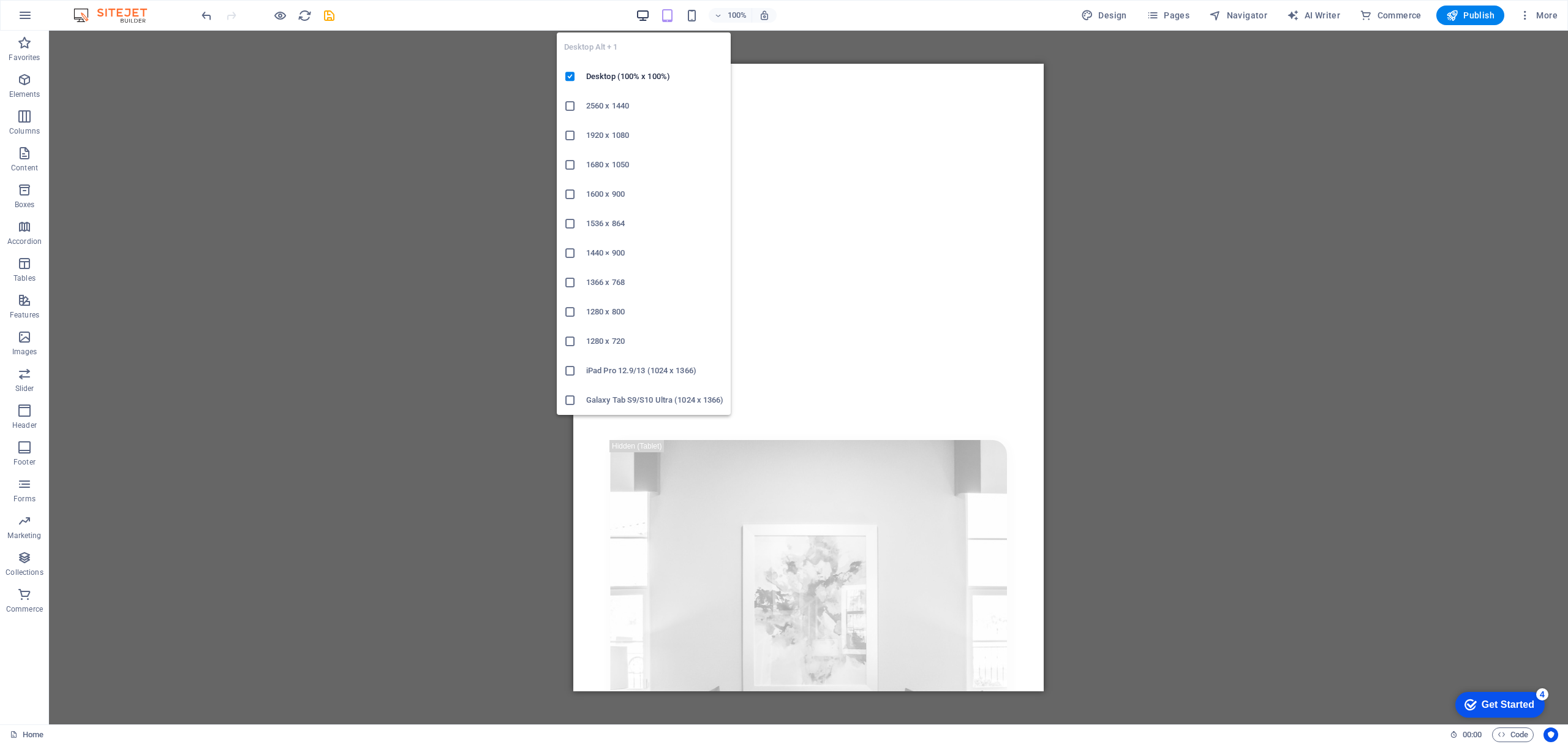
click at [470, 290] on icon "button" at bounding box center [235, 757] width 470 height 934
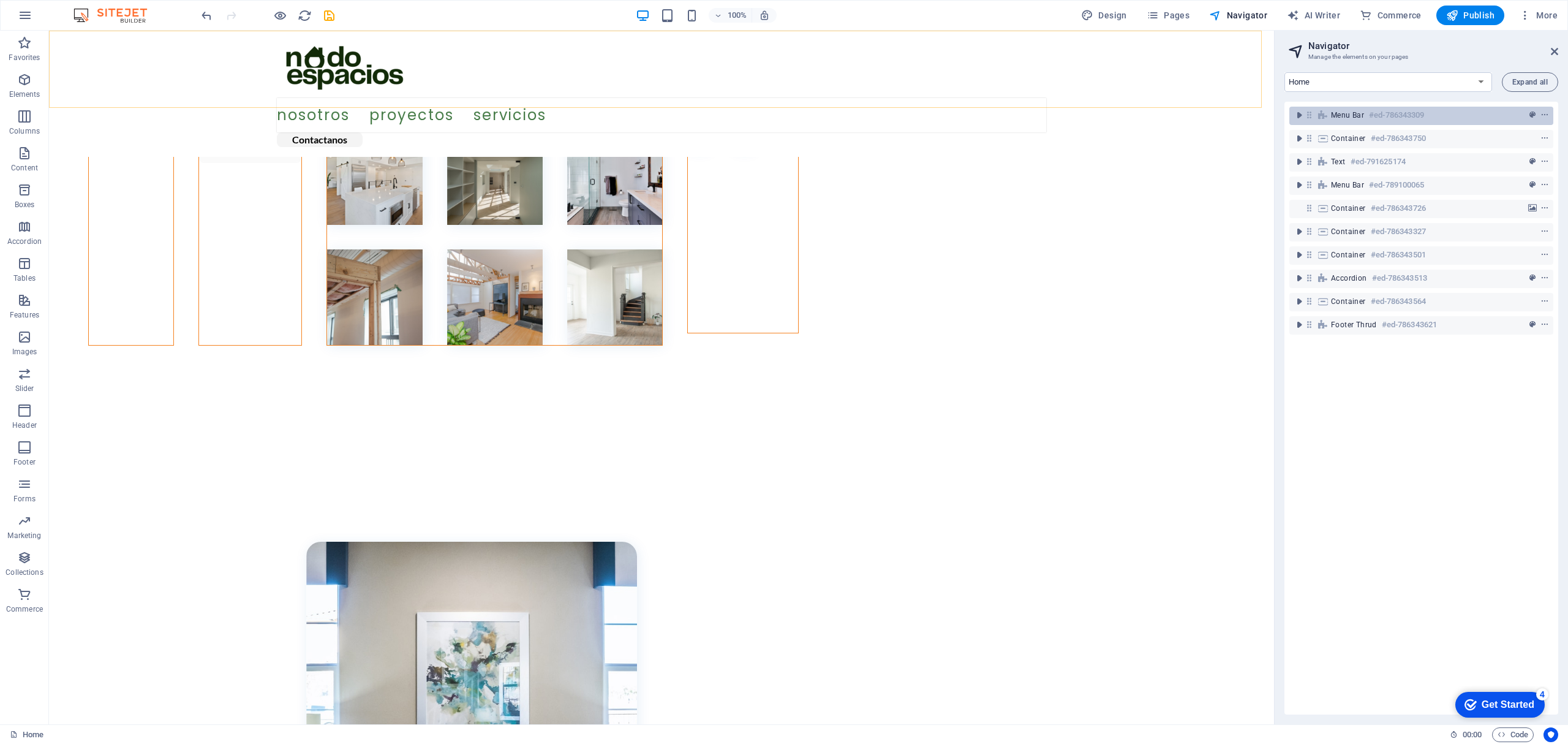
click at [1497, 115] on div at bounding box center [1522, 115] width 58 height 14
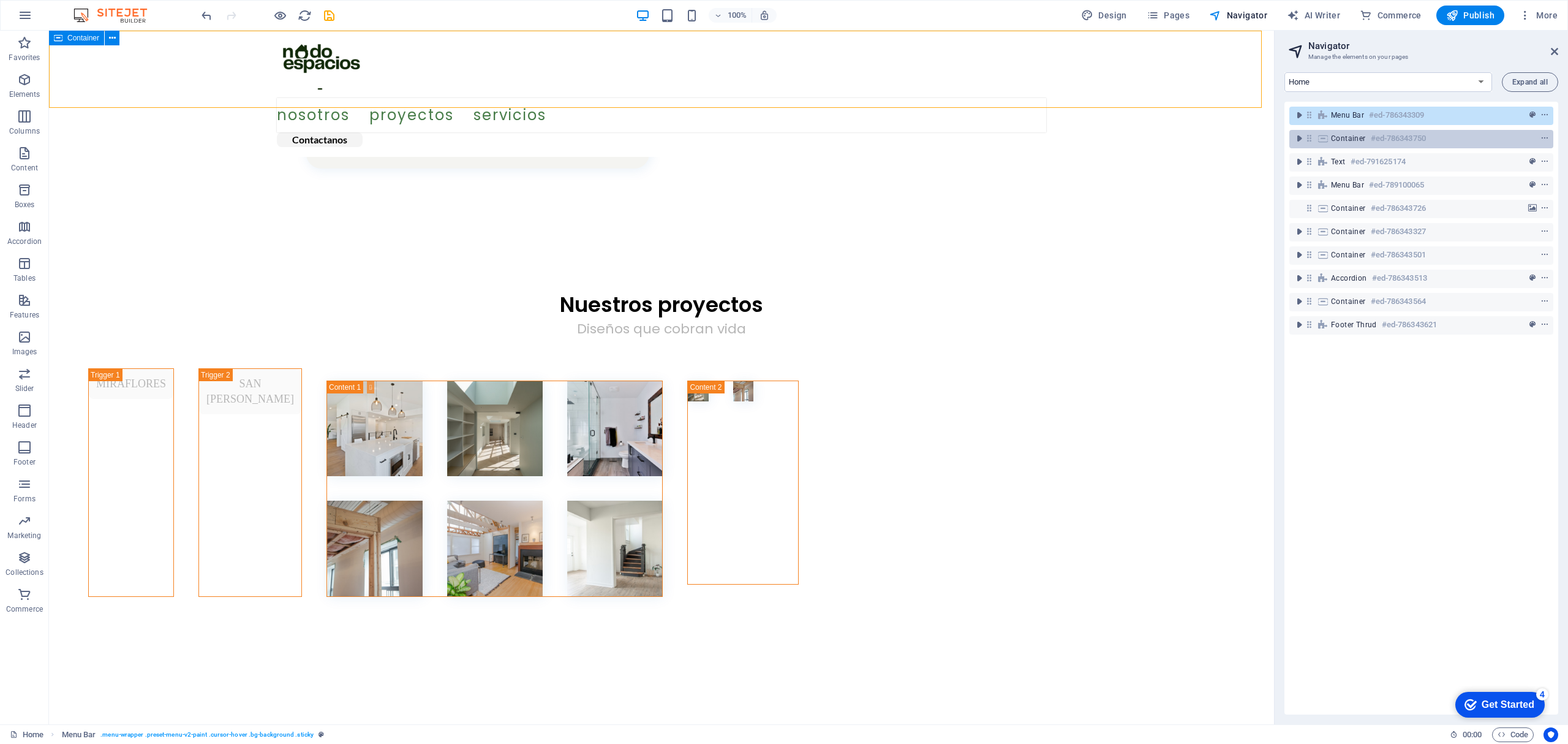
click at [1489, 136] on div "Container #ed-786343750" at bounding box center [1421, 139] width 264 height 18
select select "px"
select select "banner"
select select "pyramids"
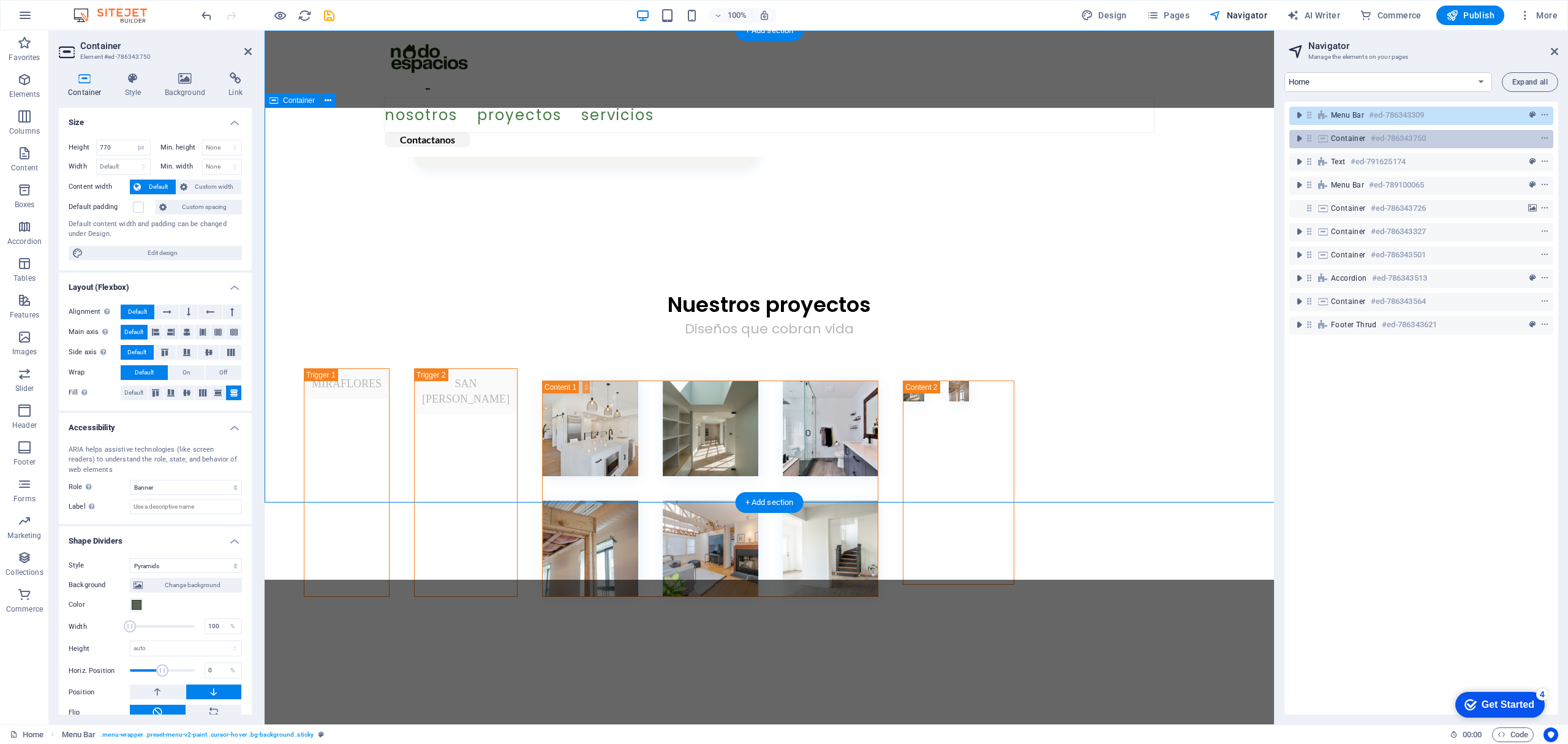
scroll to position [0, 0]
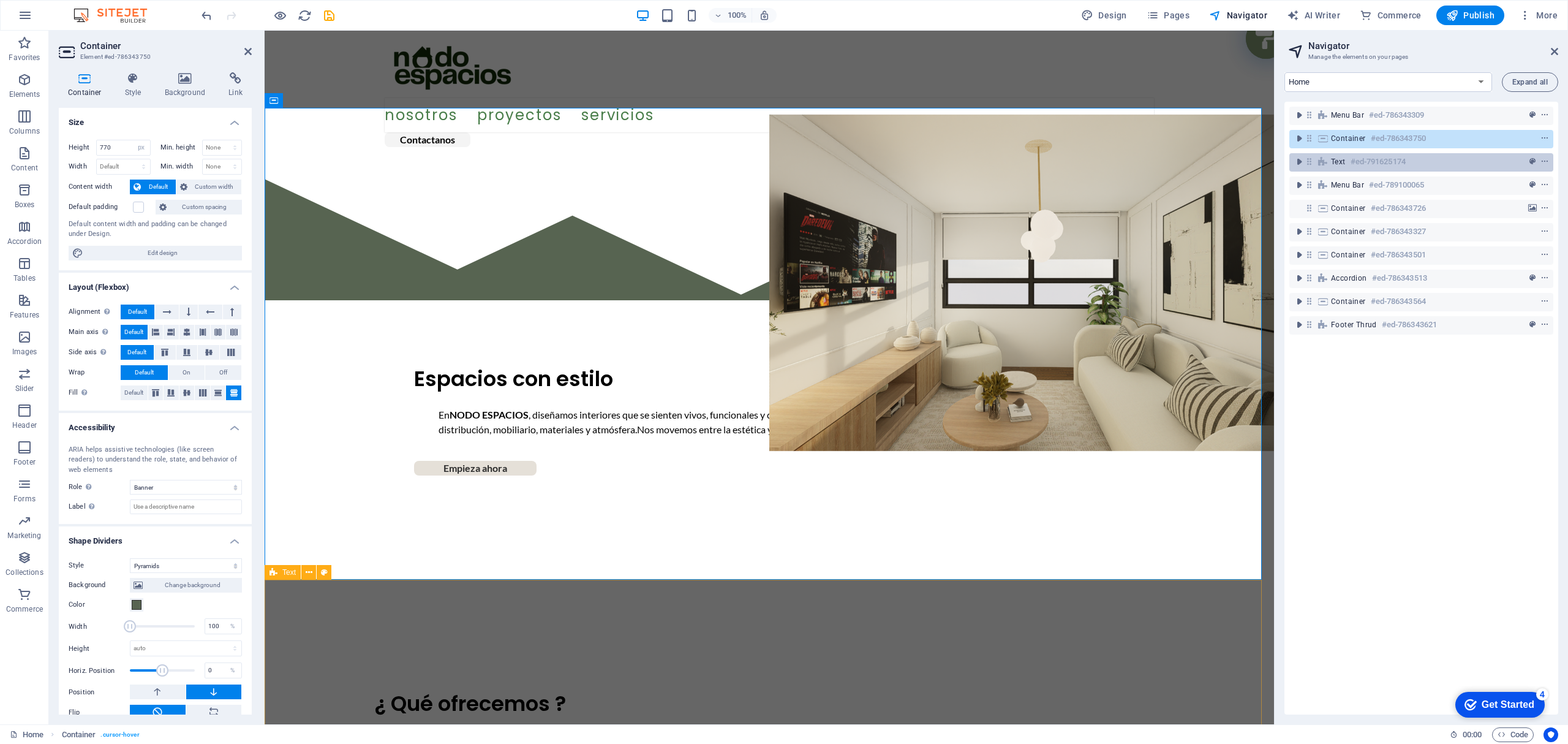
click at [1412, 160] on div "Text #ed-791625174" at bounding box center [1412, 162] width 161 height 14
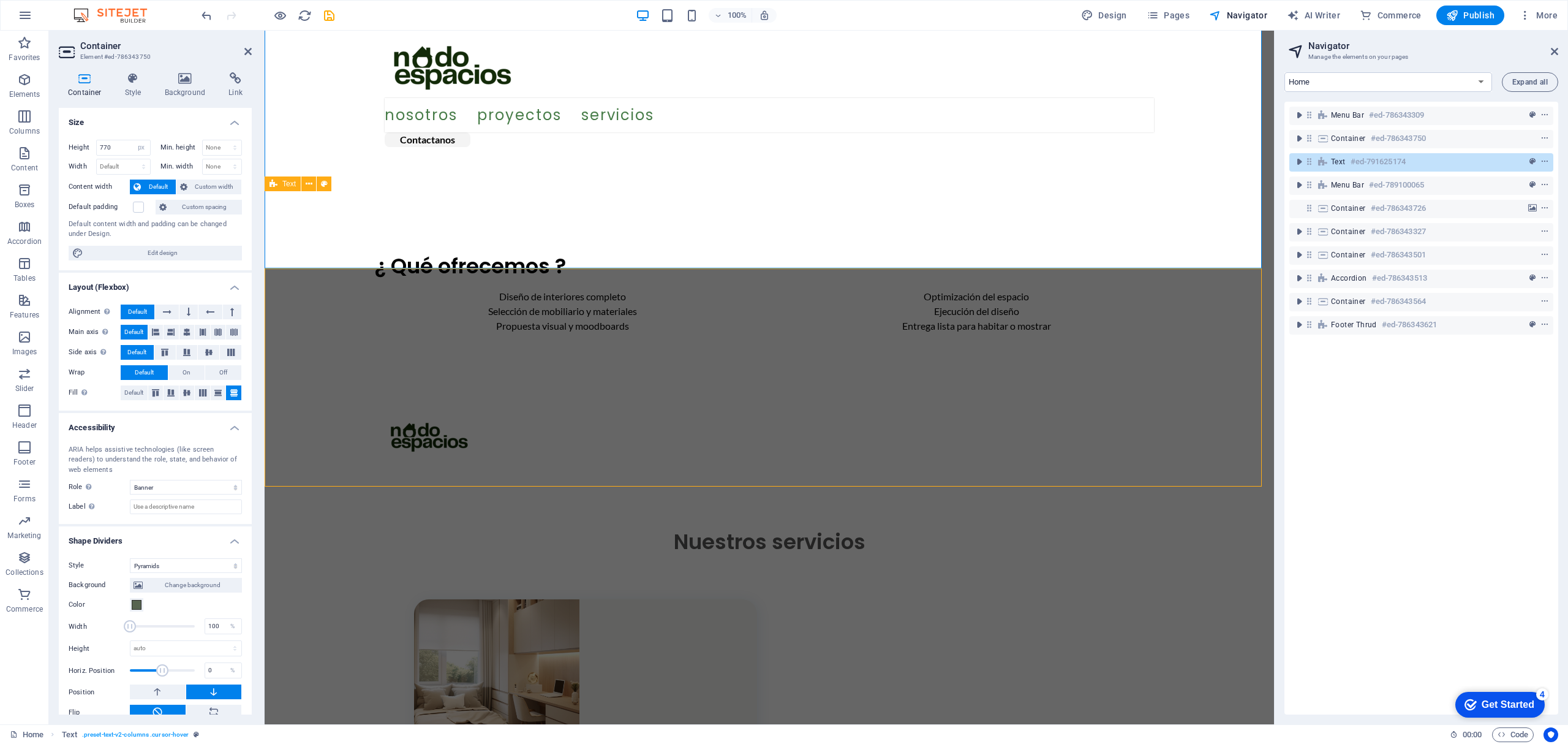
scroll to position [280, 0]
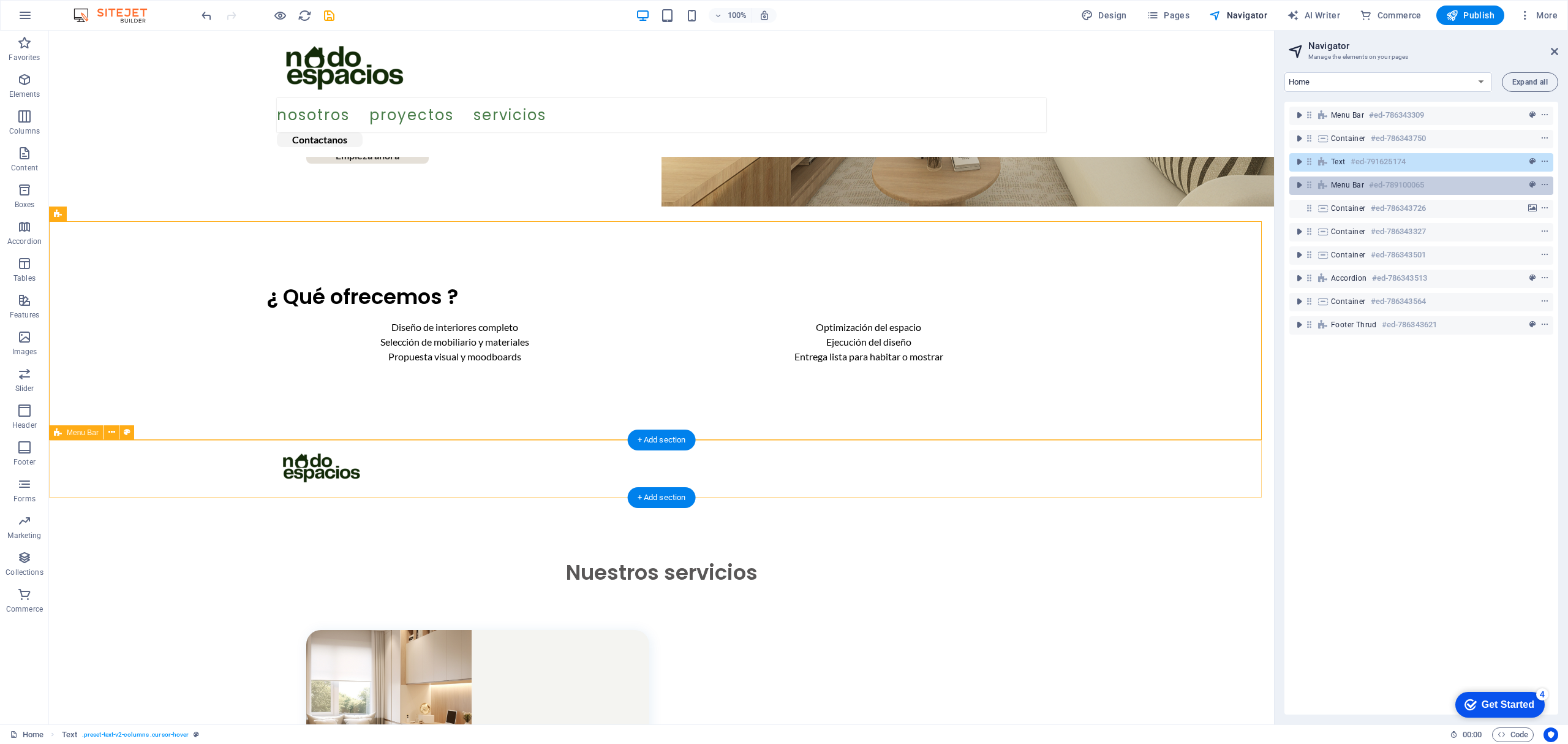
click at [1408, 193] on div "Menu Bar #ed-789100065" at bounding box center [1421, 185] width 264 height 18
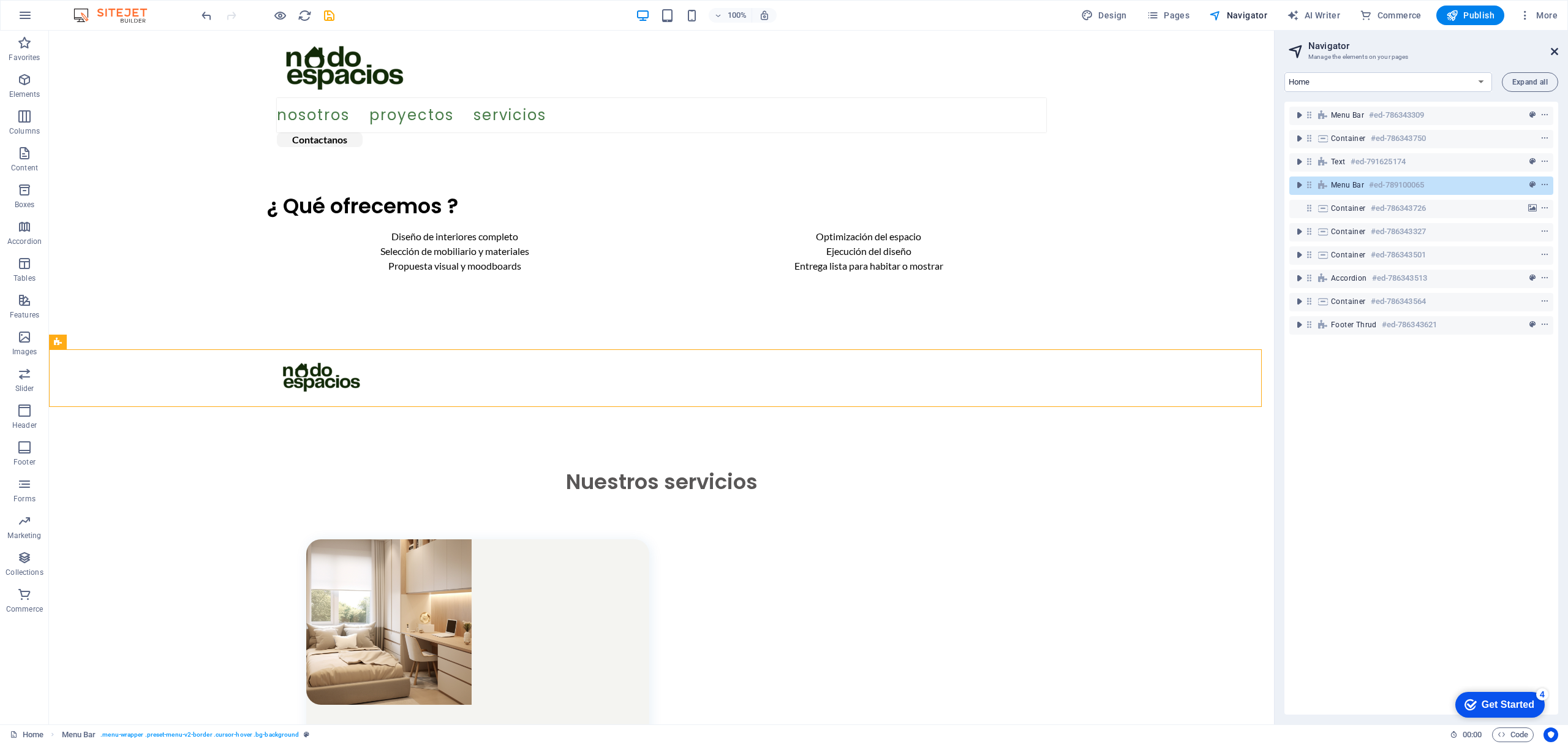
click at [1556, 55] on icon at bounding box center [1554, 51] width 7 height 10
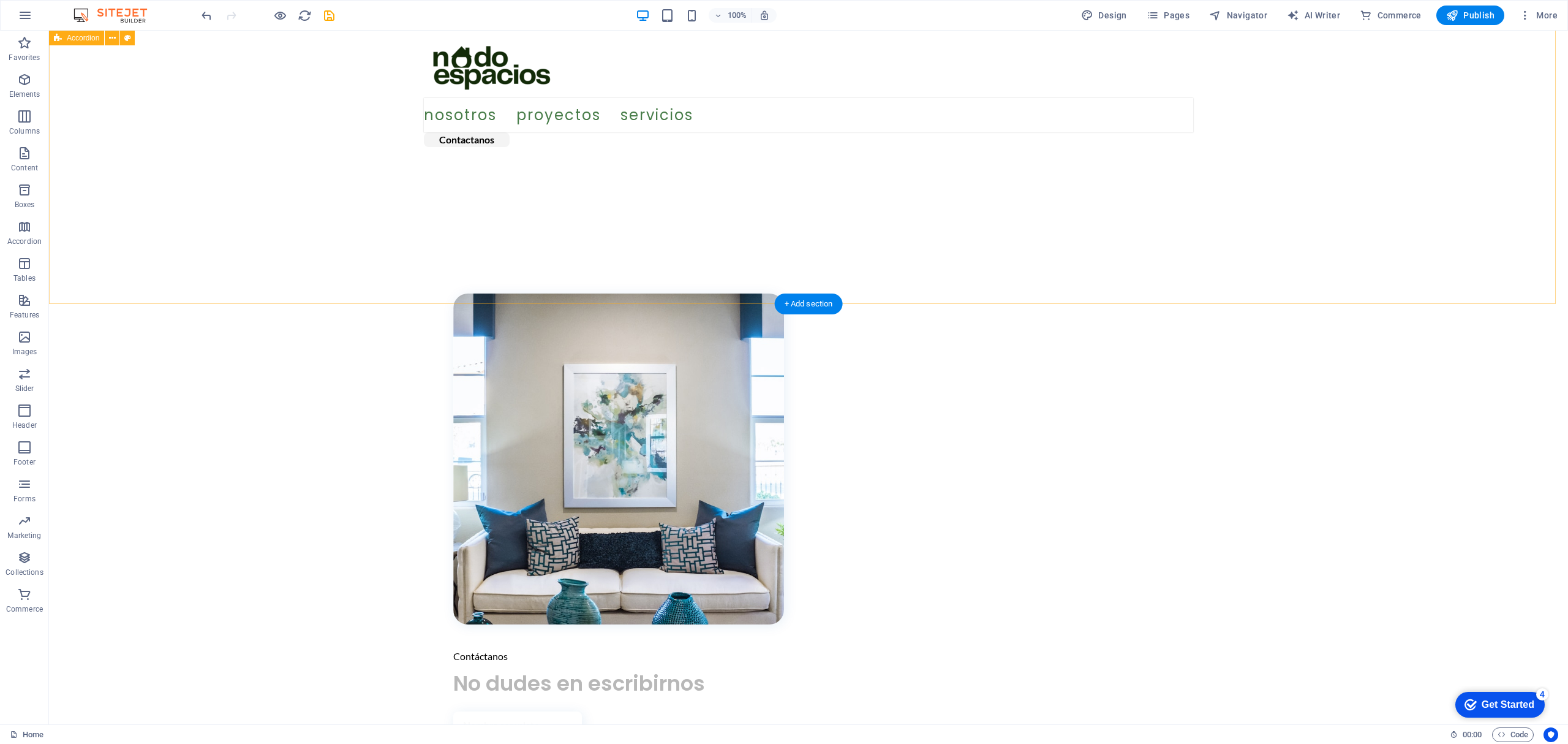
scroll to position [2268, 0]
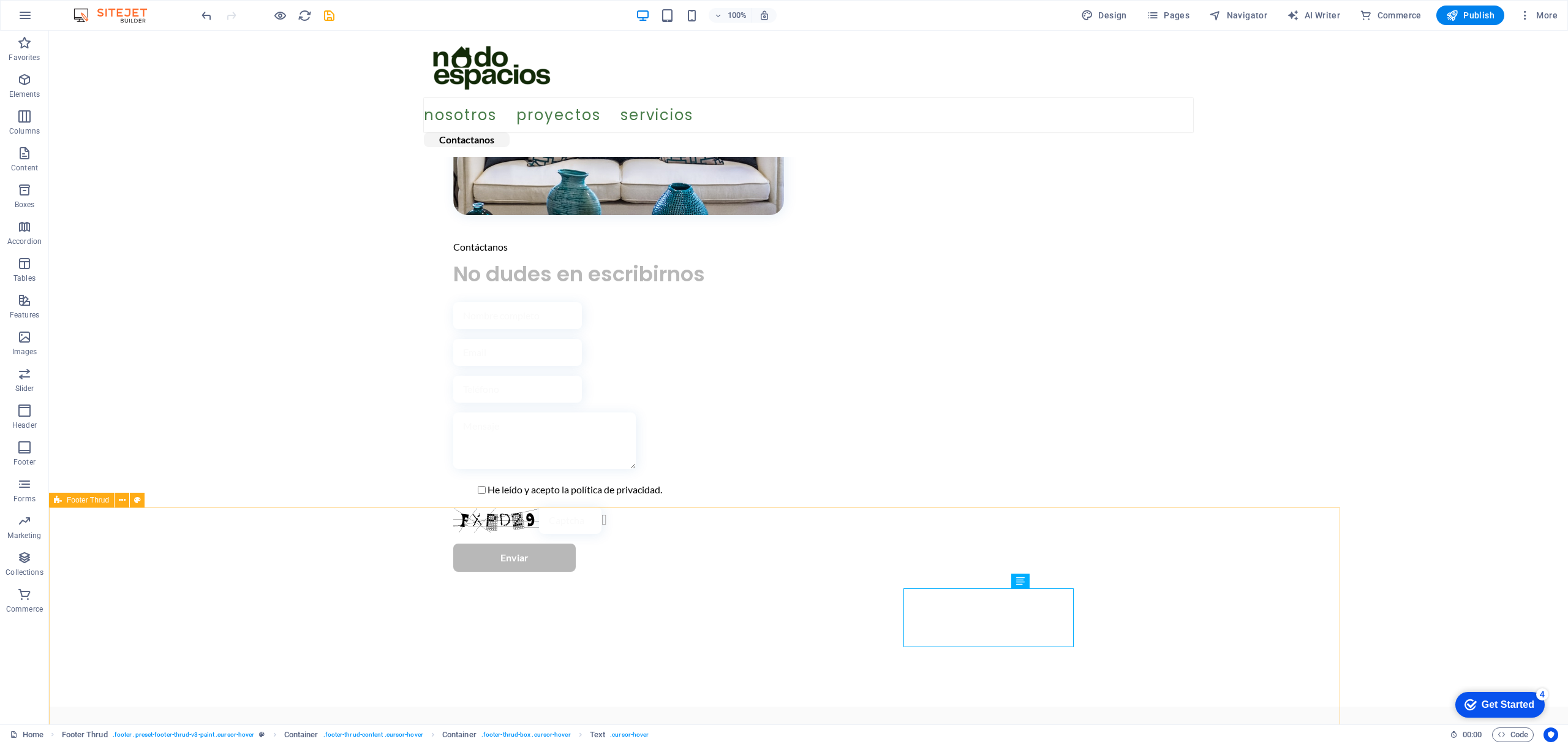
select select "footer"
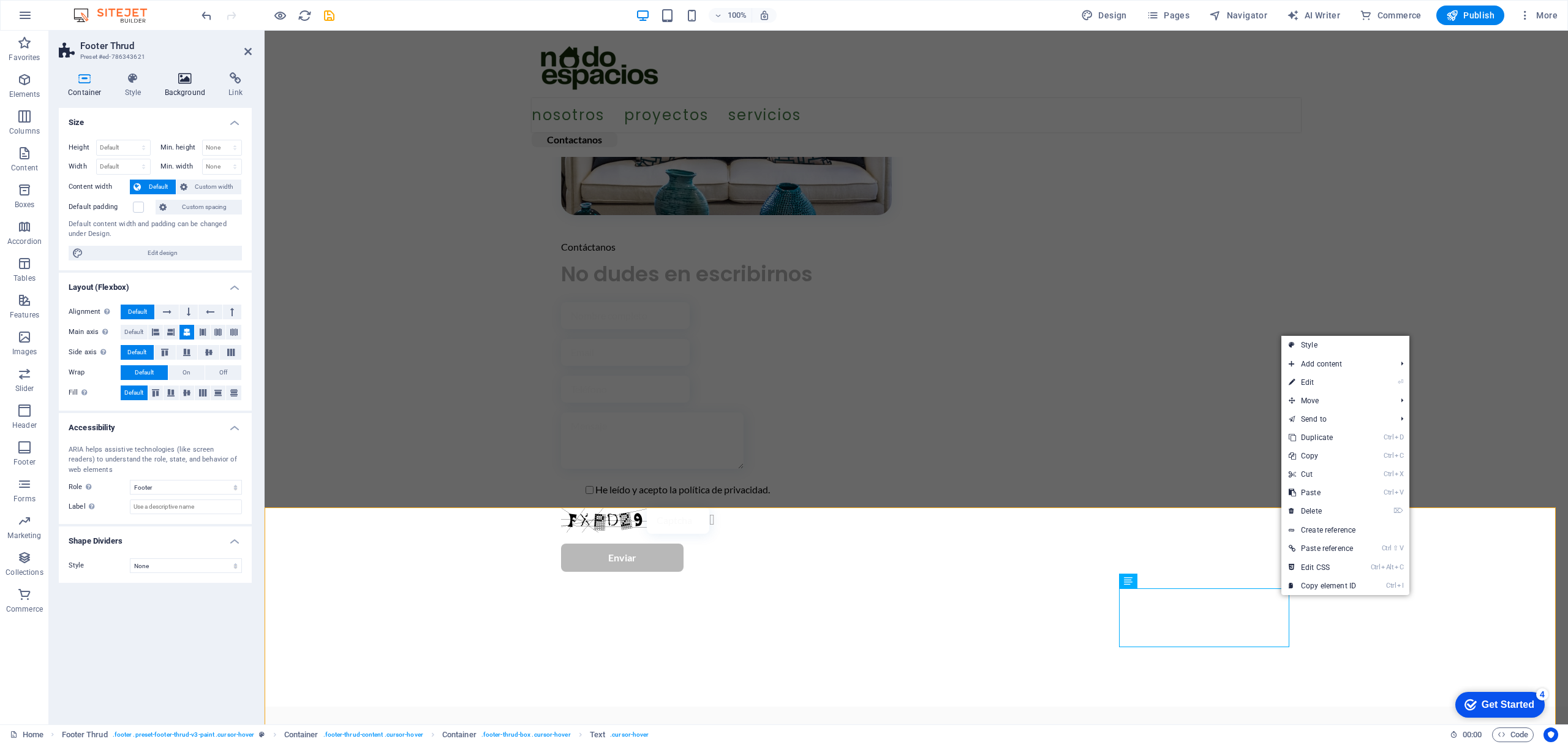
click at [177, 77] on icon at bounding box center [185, 78] width 60 height 12
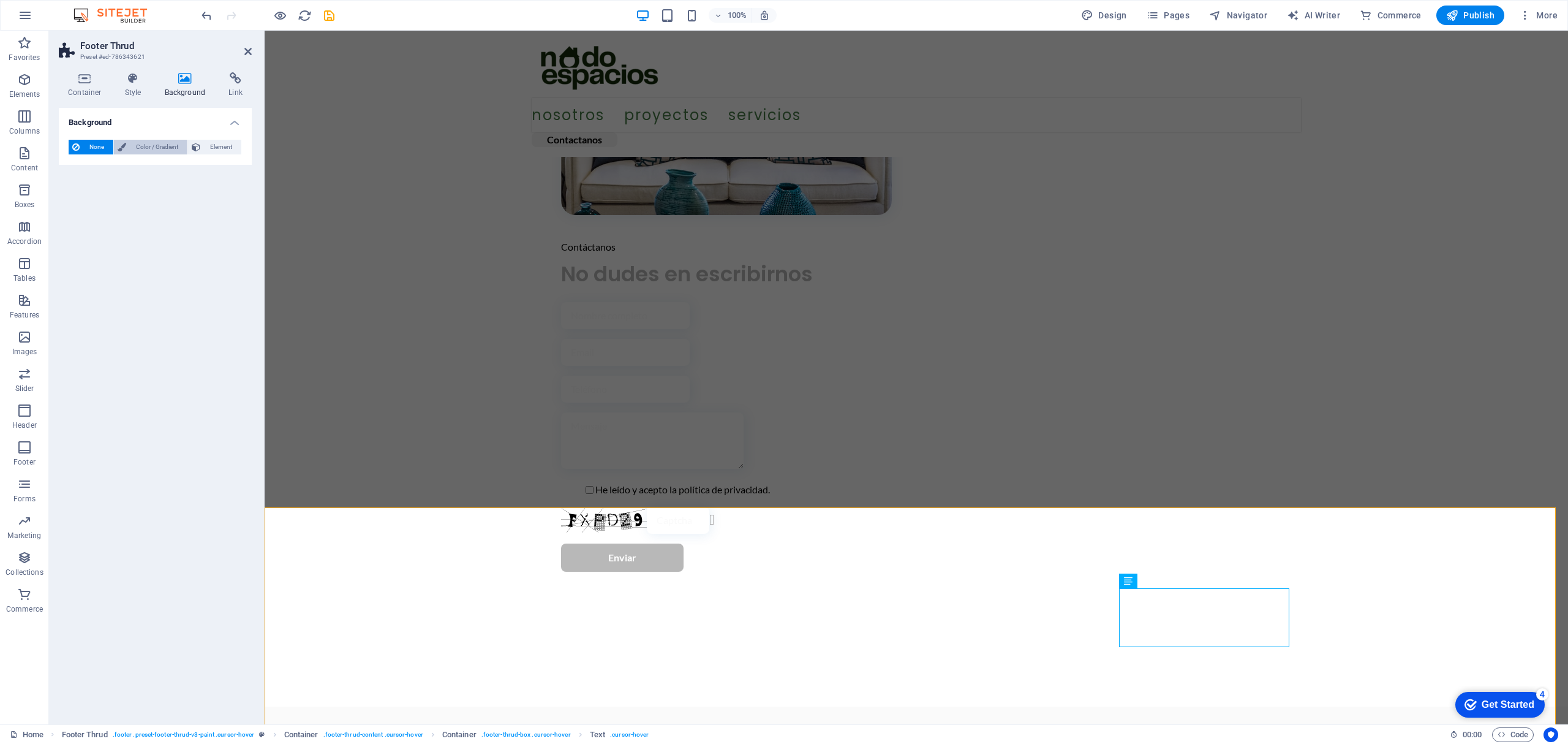
click at [134, 150] on span "Color / Gradient" at bounding box center [156, 147] width 54 height 14
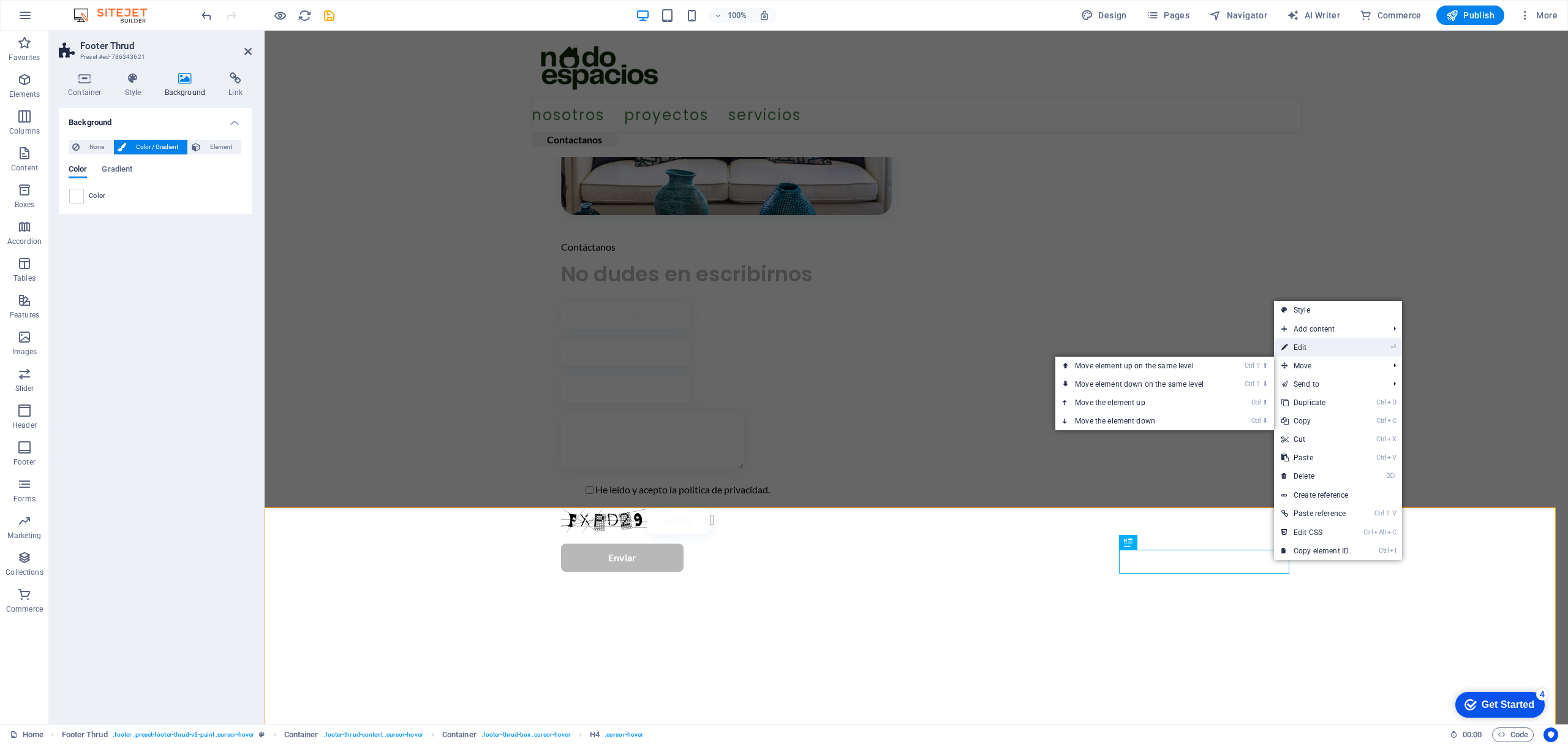
click at [1330, 338] on link "⏎ Edit" at bounding box center [1315, 347] width 82 height 18
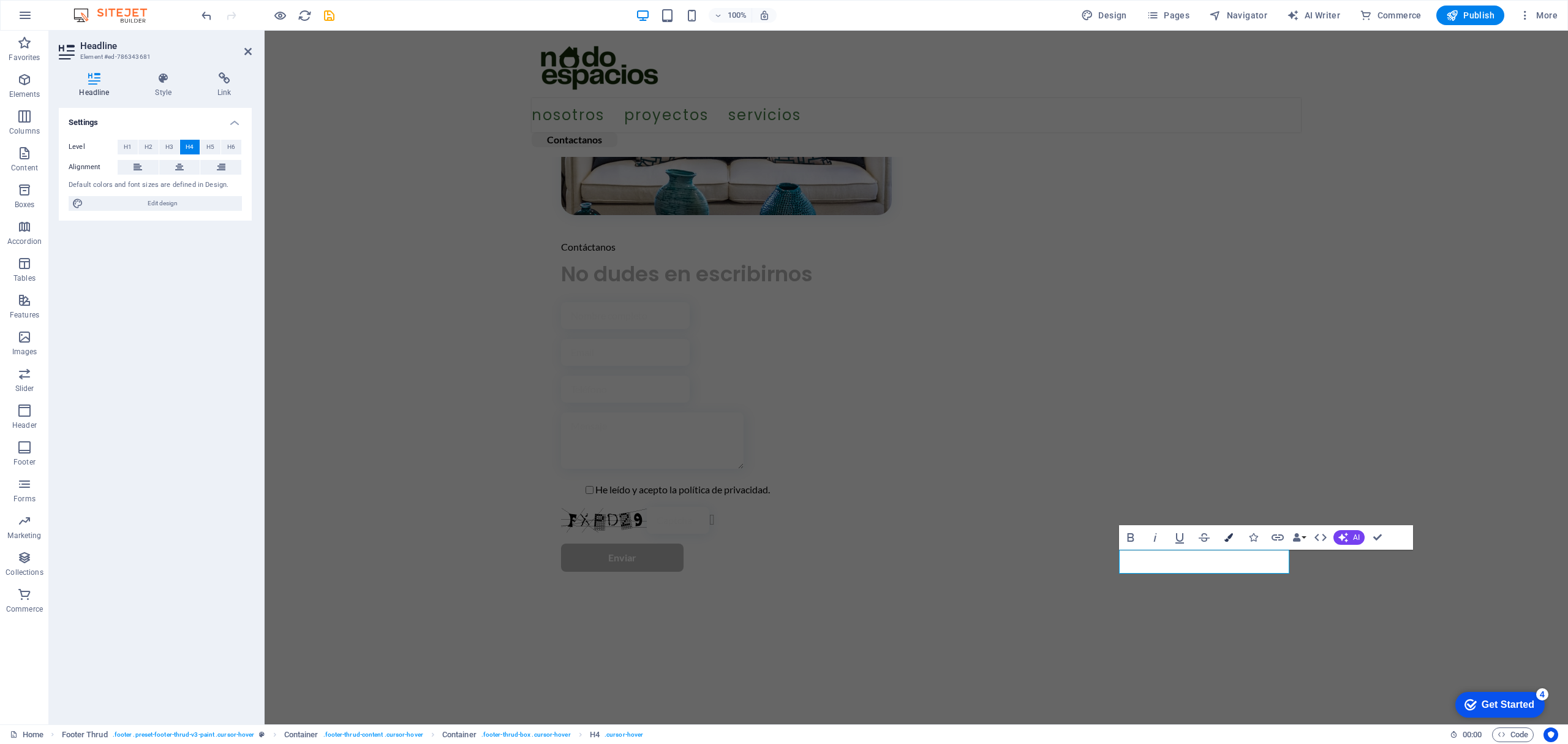
click at [1233, 530] on button "Colors" at bounding box center [1229, 537] width 24 height 24
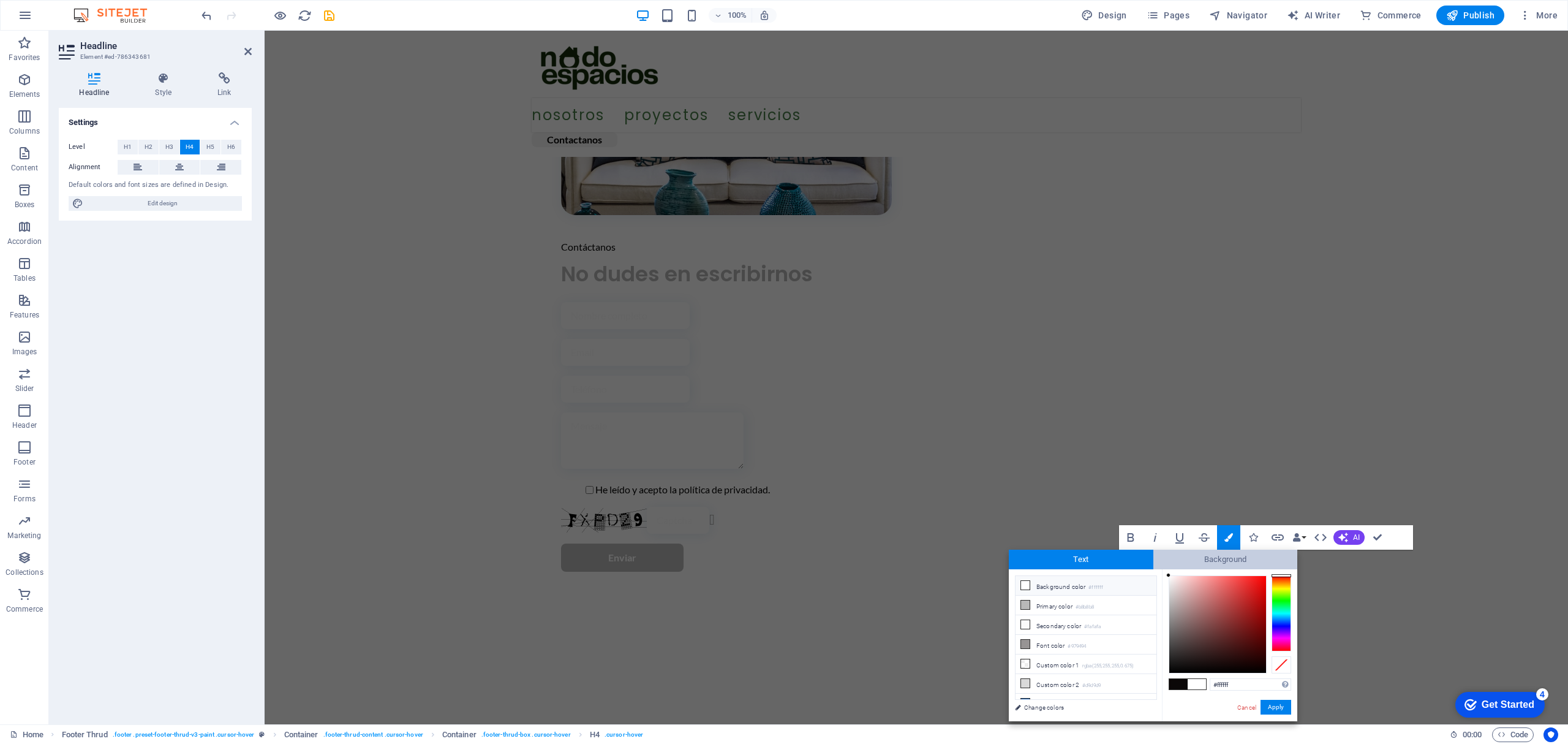
drag, startPoint x: 1180, startPoint y: 593, endPoint x: 1160, endPoint y: 557, distance: 41.2
click at [1160, 557] on div "Text Background less Background color #ffffff Primary color #b8b8b8 Secondary c…" at bounding box center [1153, 635] width 289 height 172
type input "#000000"
click at [1266, 711] on button "Apply" at bounding box center [1275, 707] width 31 height 14
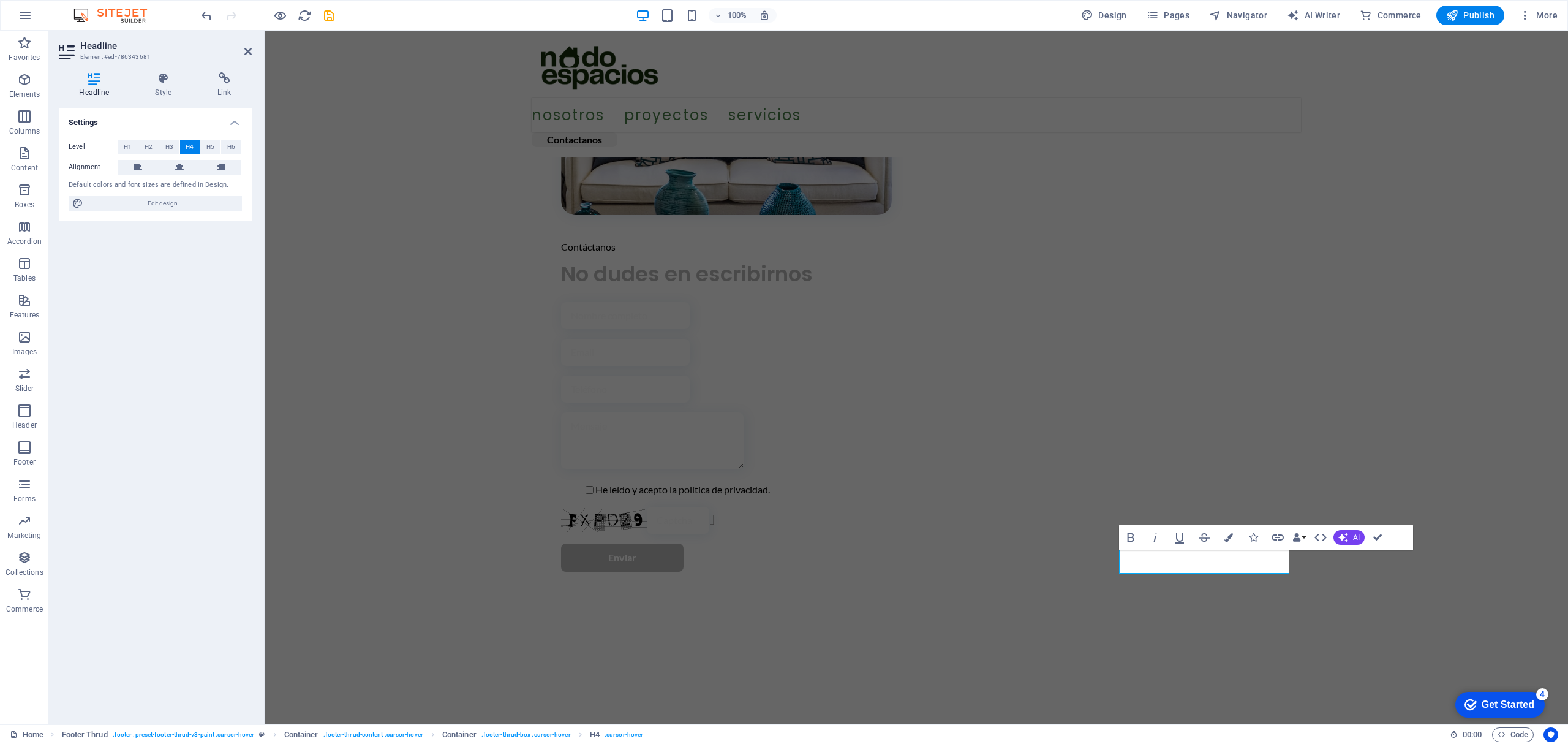
click at [1319, 633] on div "Container H2 Container Container Menu Bar Button Placeholder Container Menu Con…" at bounding box center [916, 377] width 1303 height 694
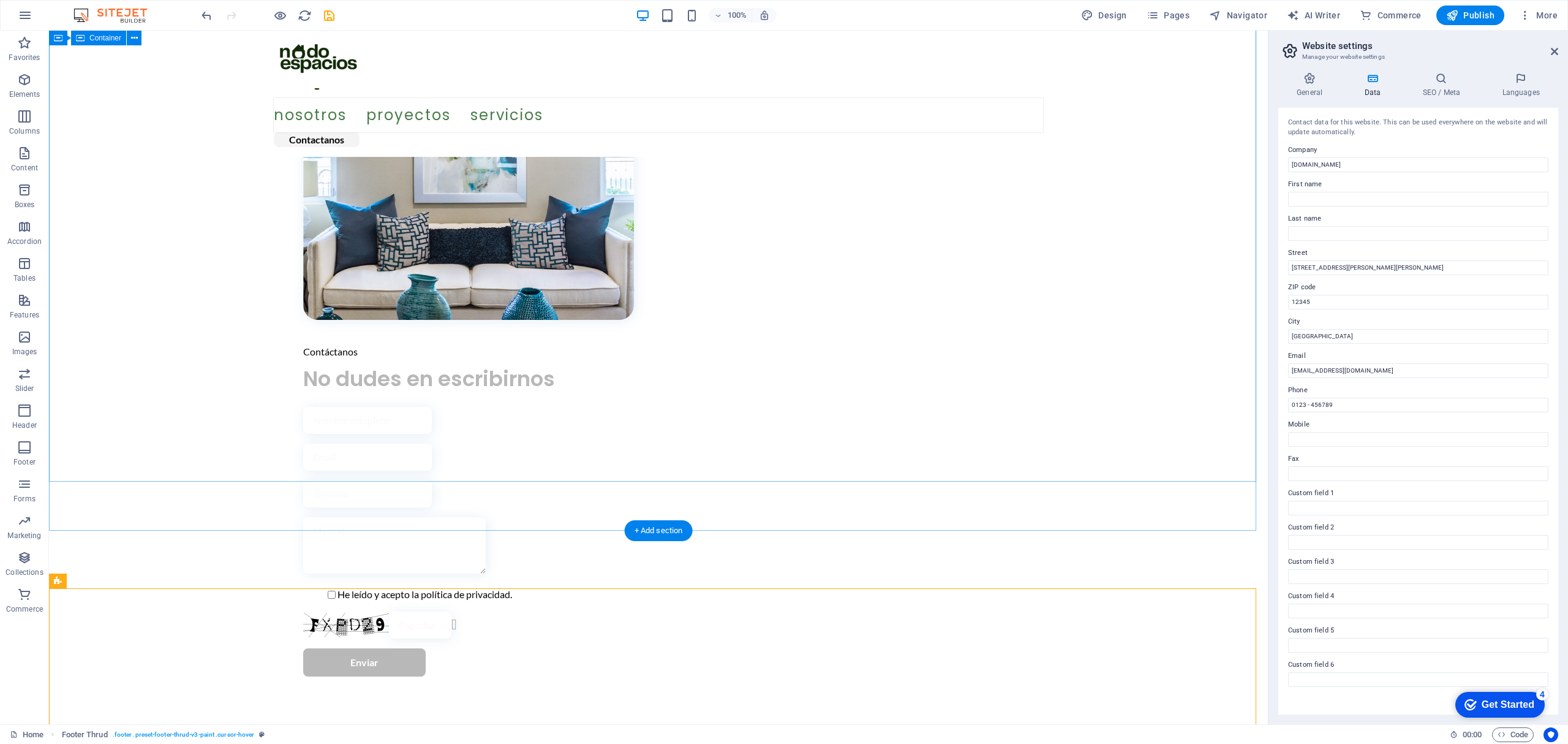
scroll to position [2046, 0]
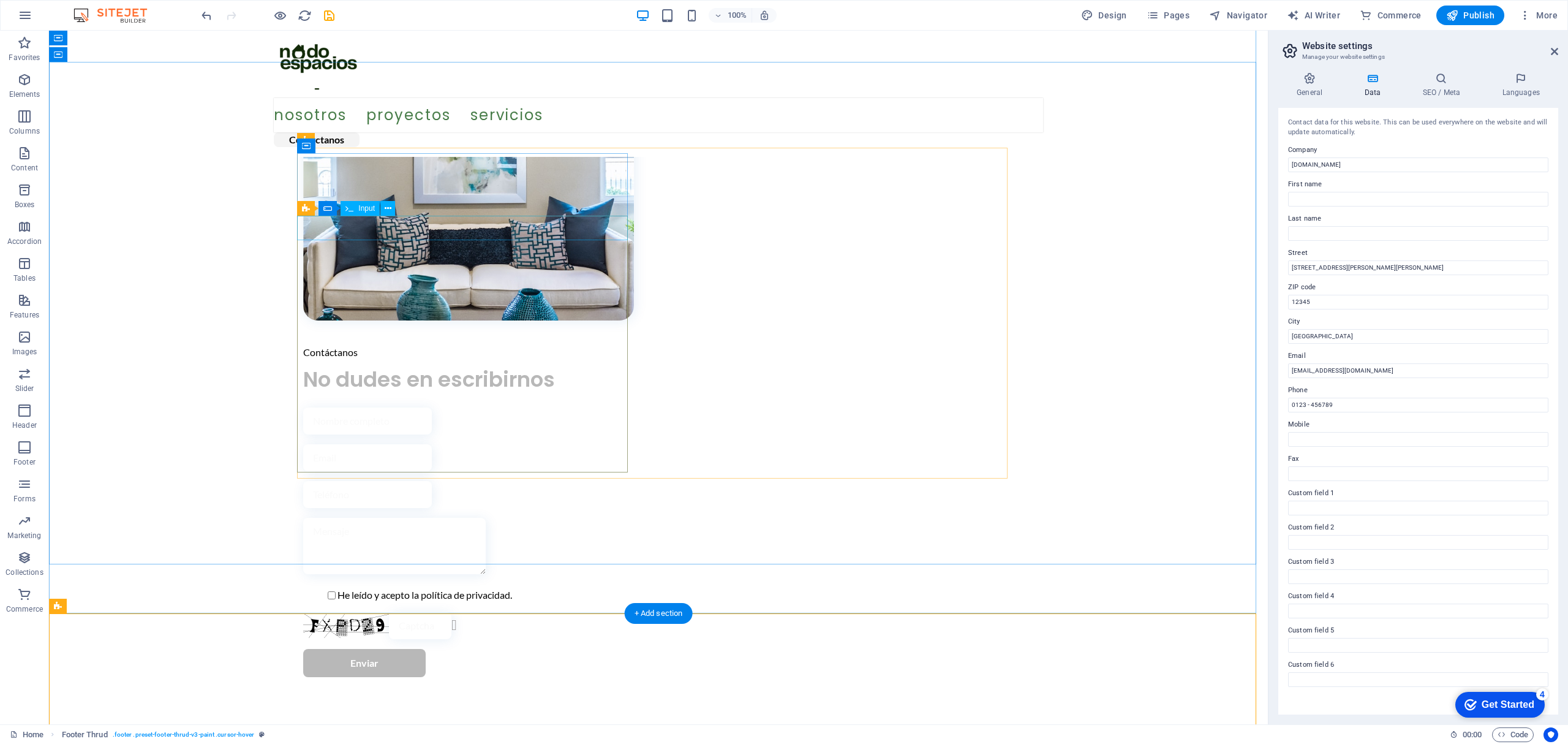
click at [350, 407] on div at bounding box center [468, 420] width 331 height 27
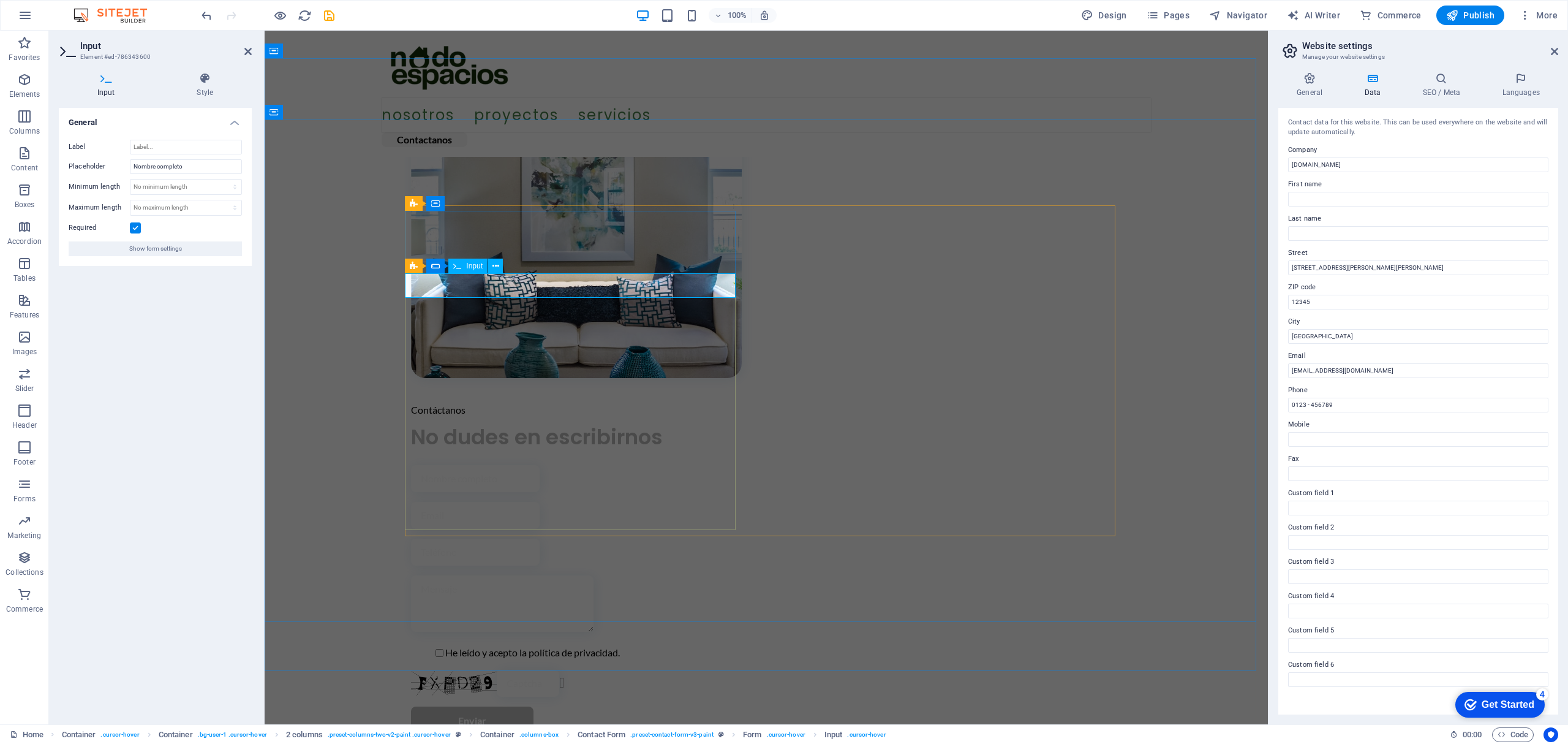
click at [443, 465] on input "text" at bounding box center [475, 478] width 128 height 27
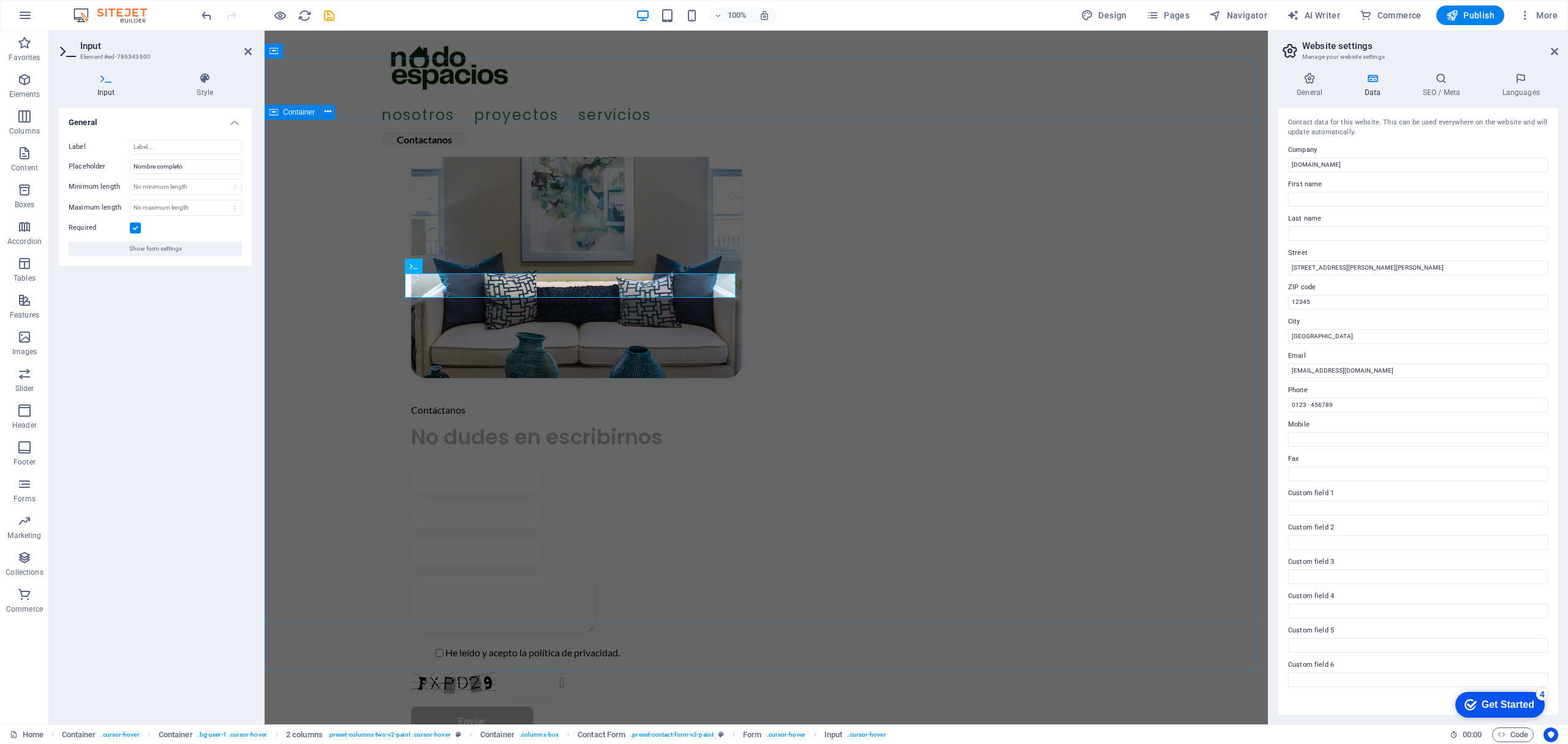
drag, startPoint x: 543, startPoint y: 286, endPoint x: 401, endPoint y: 289, distance: 142.0
click at [401, 289] on div "Contáctanos No dudes en escribirnos He leído y acepto la política de privacidad…" at bounding box center [766, 390] width 1003 height 859
drag, startPoint x: 424, startPoint y: 285, endPoint x: 536, endPoint y: 285, distance: 112.0
click at [536, 465] on input "text" at bounding box center [475, 478] width 128 height 27
click at [488, 465] on input "text" at bounding box center [475, 478] width 128 height 27
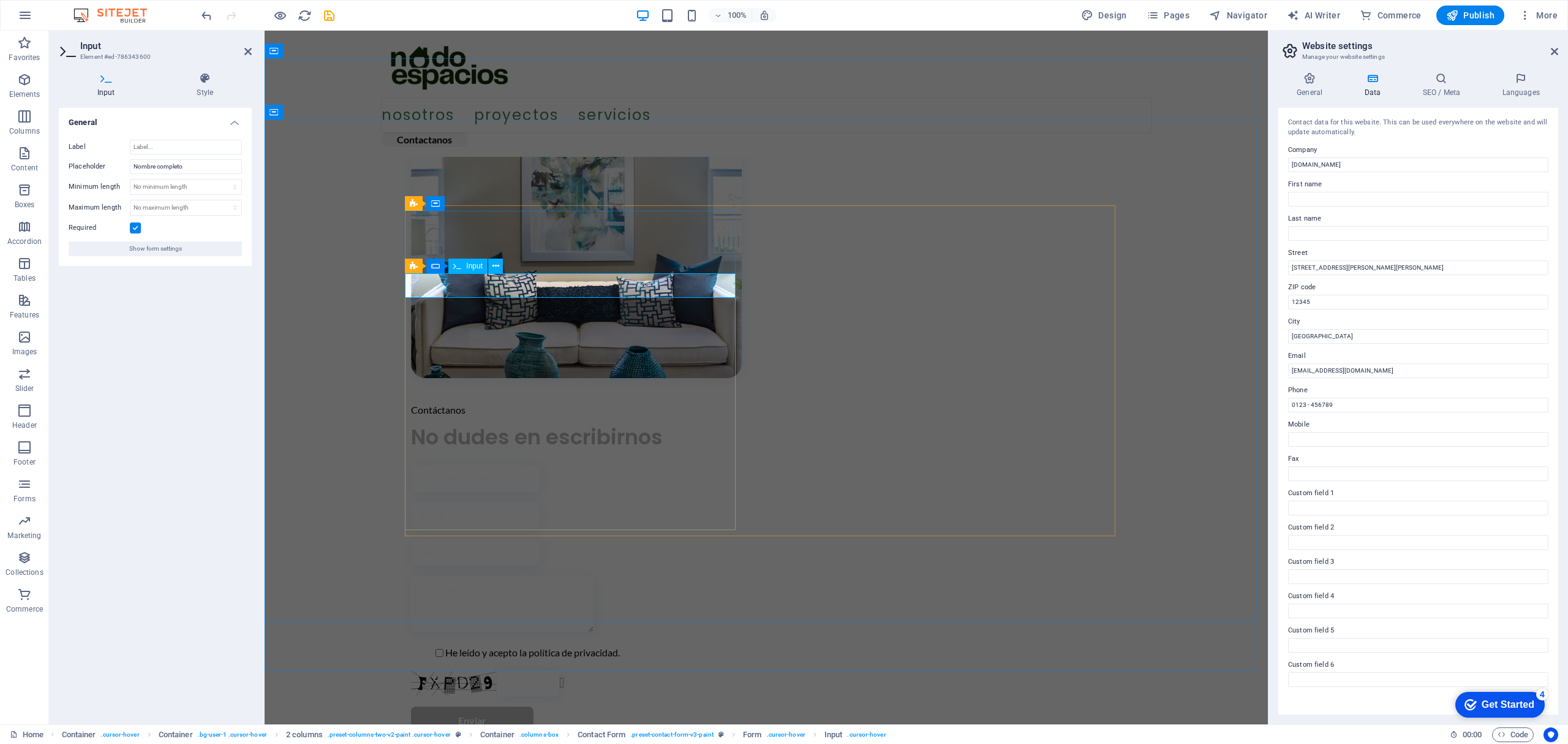
click at [488, 465] on input "text" at bounding box center [475, 478] width 128 height 27
click at [468, 502] on div at bounding box center [576, 515] width 331 height 27
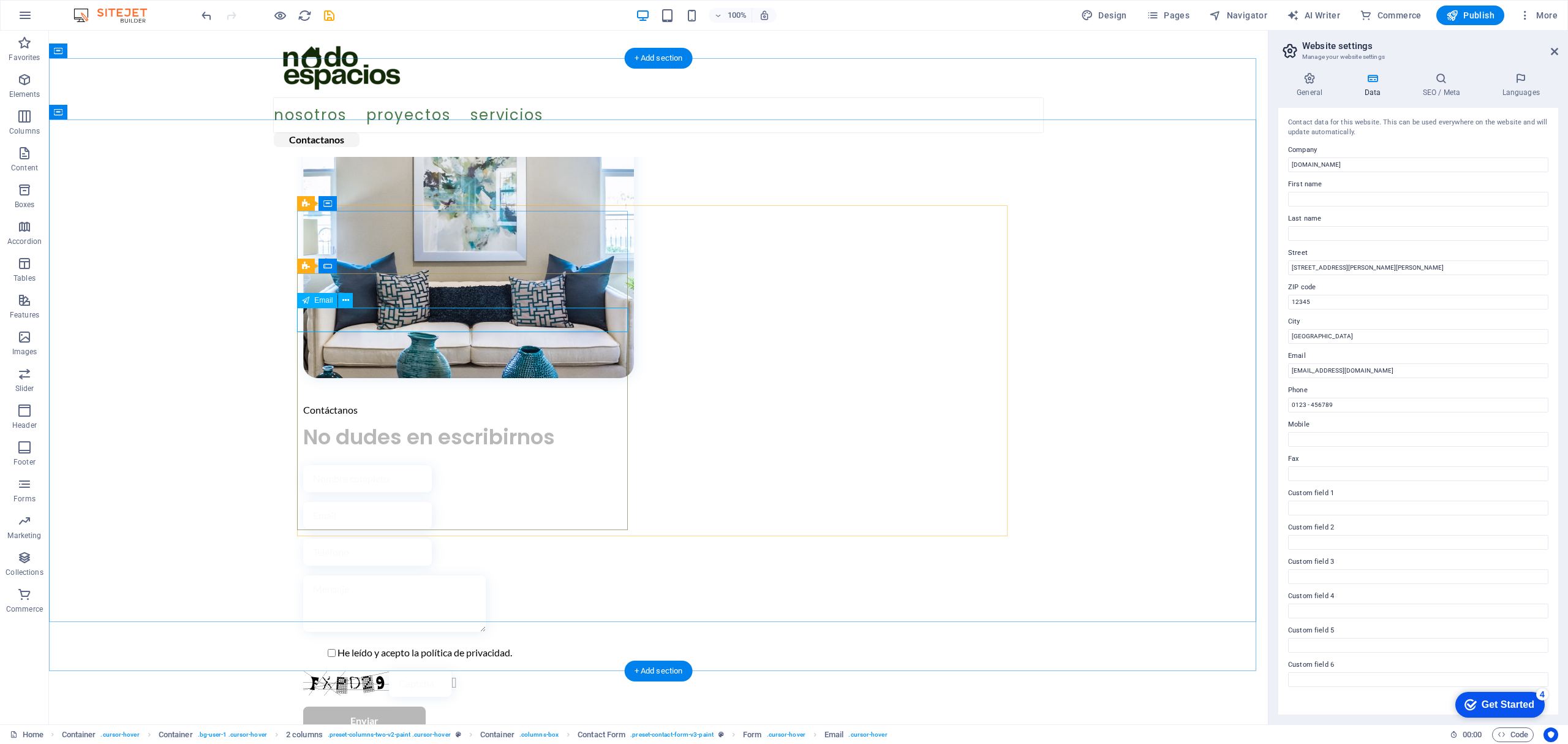
click at [337, 502] on div at bounding box center [468, 515] width 331 height 27
click at [398, 538] on div at bounding box center [468, 551] width 331 height 27
click at [374, 575] on div at bounding box center [468, 605] width 331 height 60
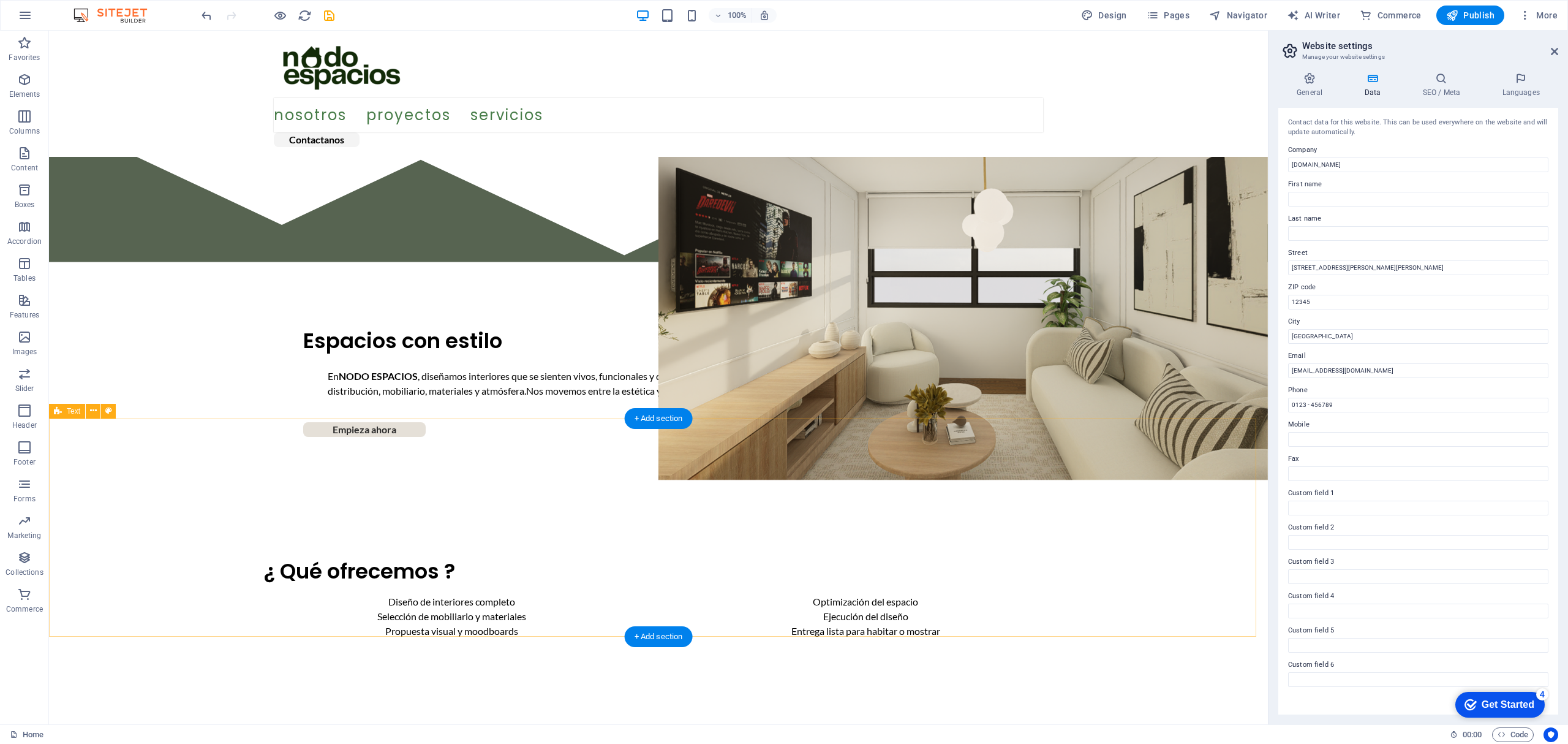
scroll to position [0, 0]
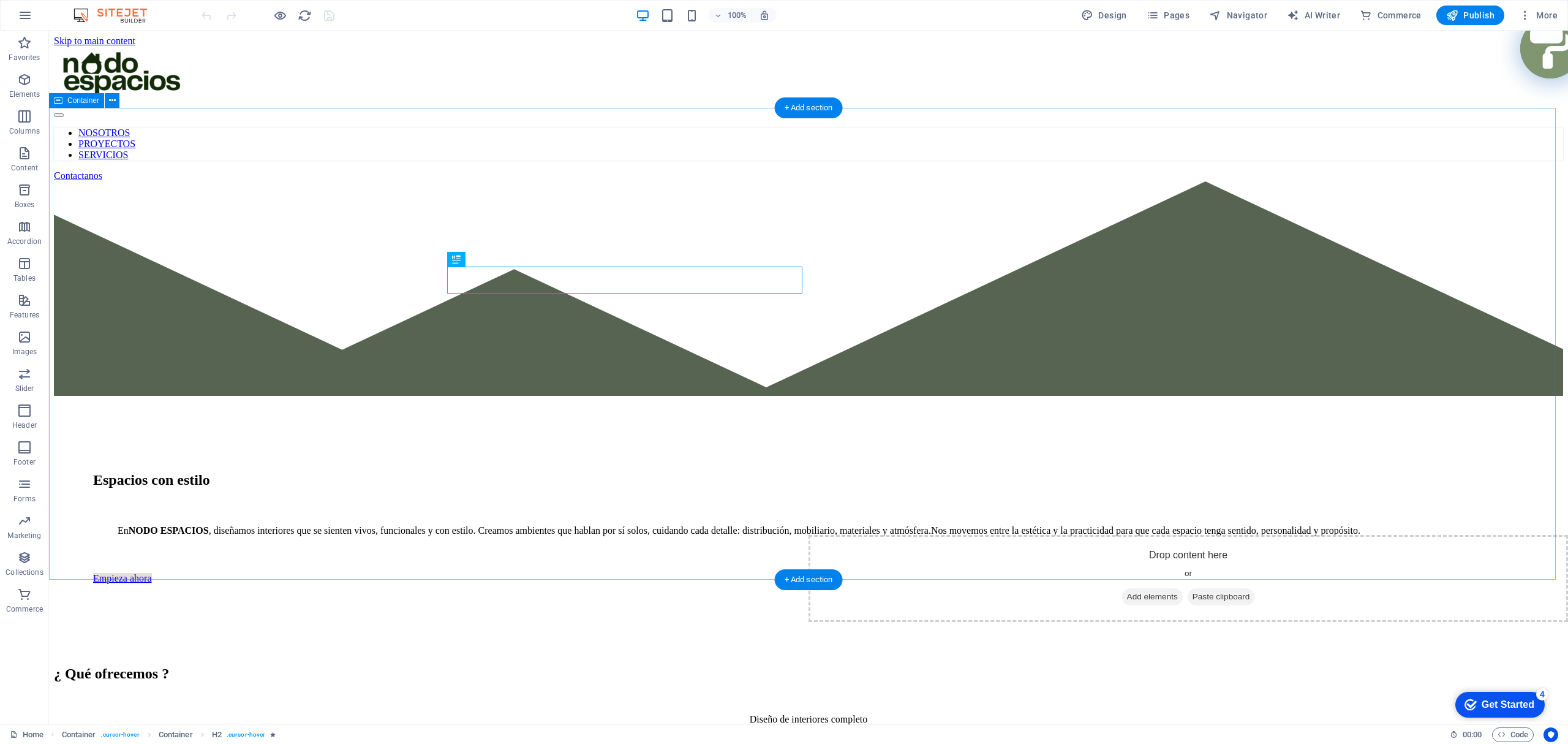
click at [230, 270] on div "Espacios con estilo En NODO ESPACIOS , diseñamos interiores que se sienten vivo…" at bounding box center [808, 417] width 1509 height 472
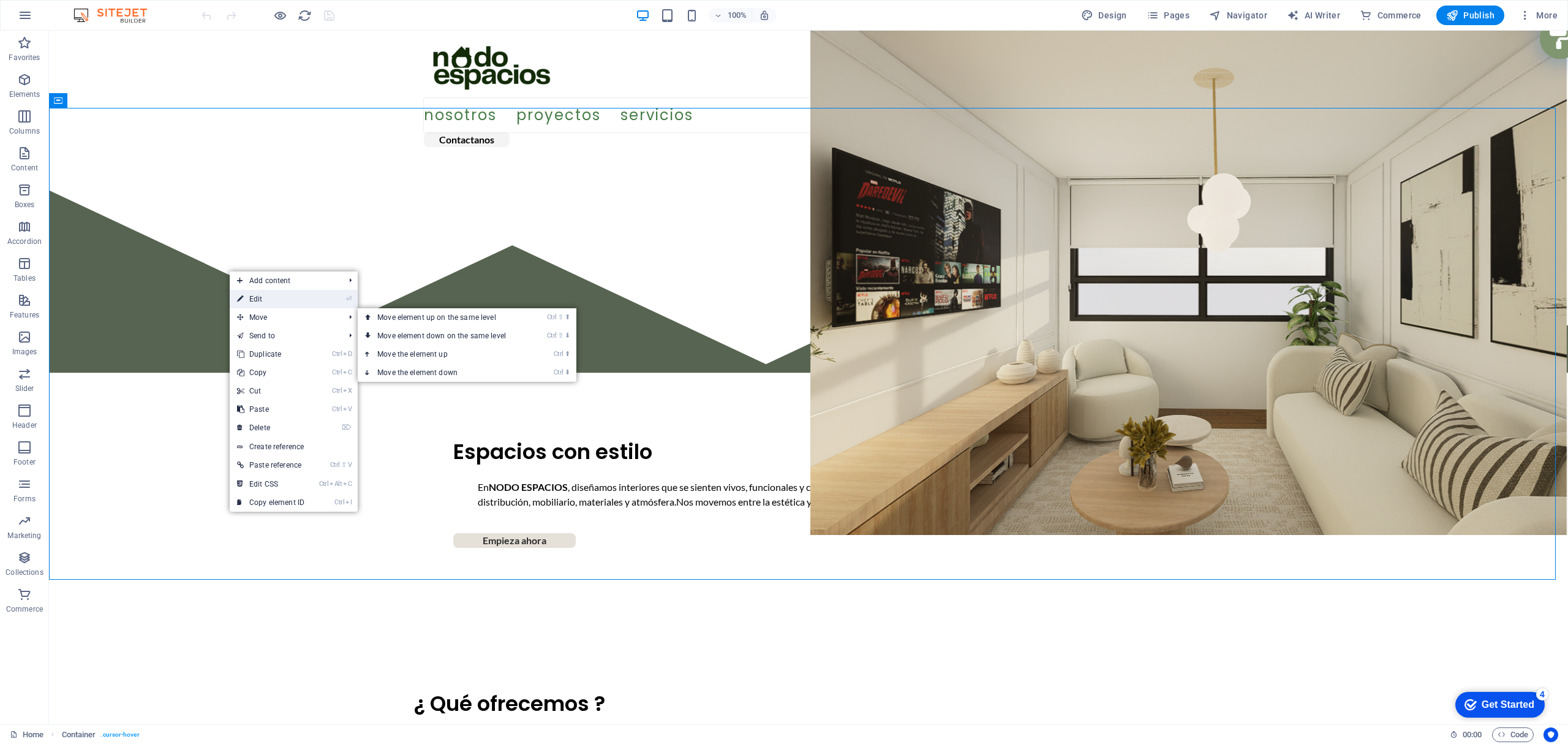
select select "px"
select select "banner"
select select "pyramids"
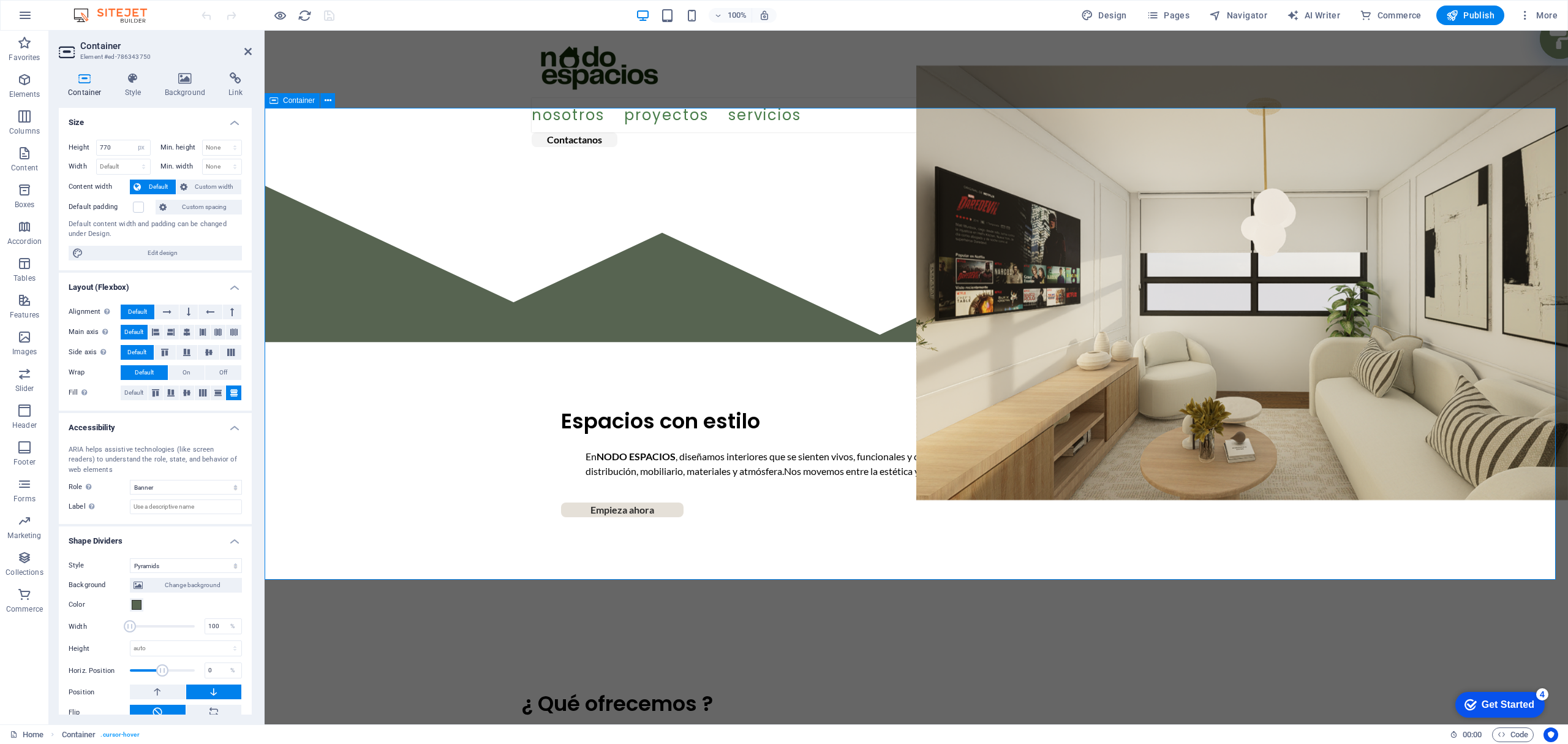
click at [266, 229] on div "Espacios con estilo En NODO ESPACIOS , diseñamos interiores que se sienten vivo…" at bounding box center [916, 392] width 1303 height 472
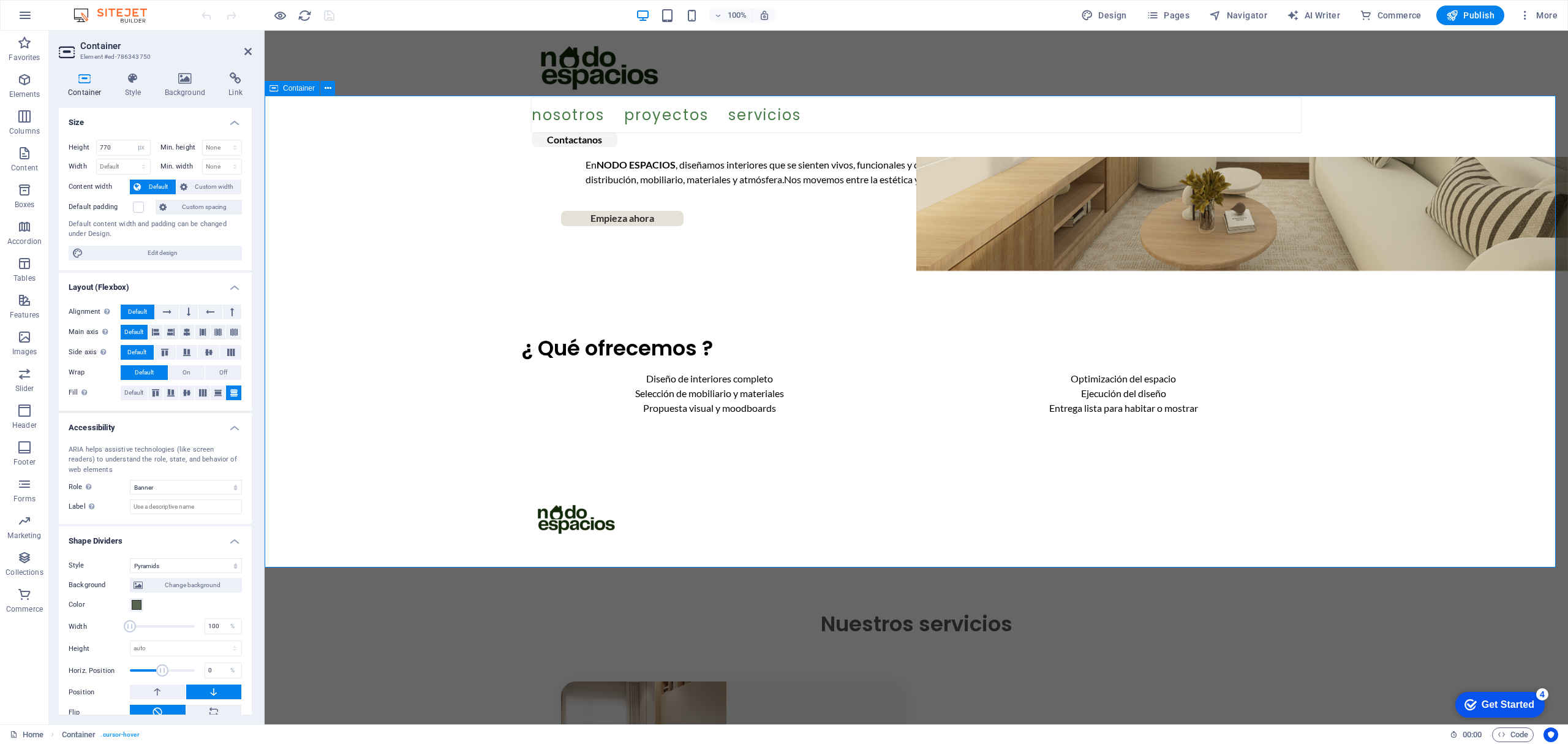
scroll to position [653, 0]
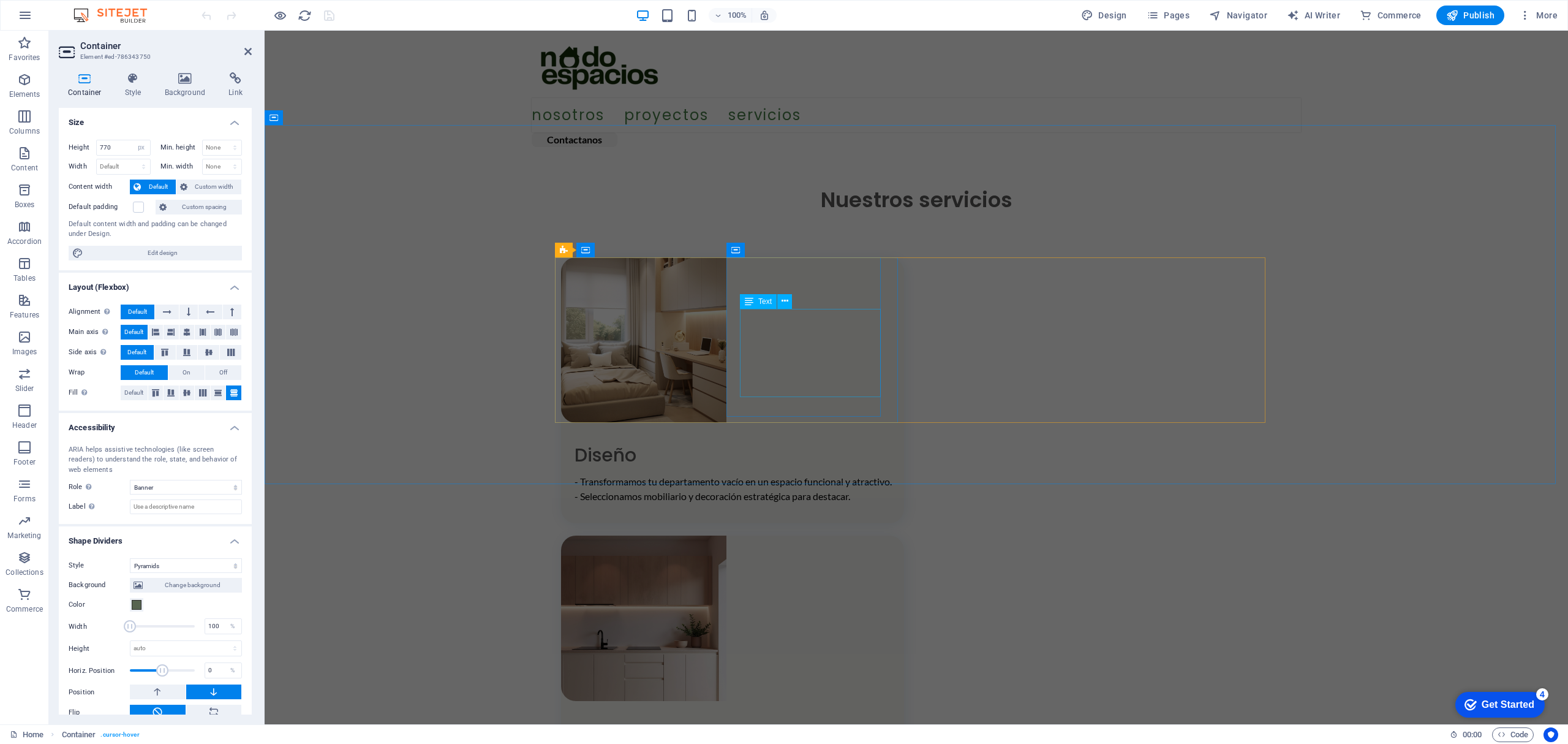
click at [850, 474] on div "- Transformamos tu departamento vacío en un espacio funcional y atractivo. - Se…" at bounding box center [738, 489] width 329 height 29
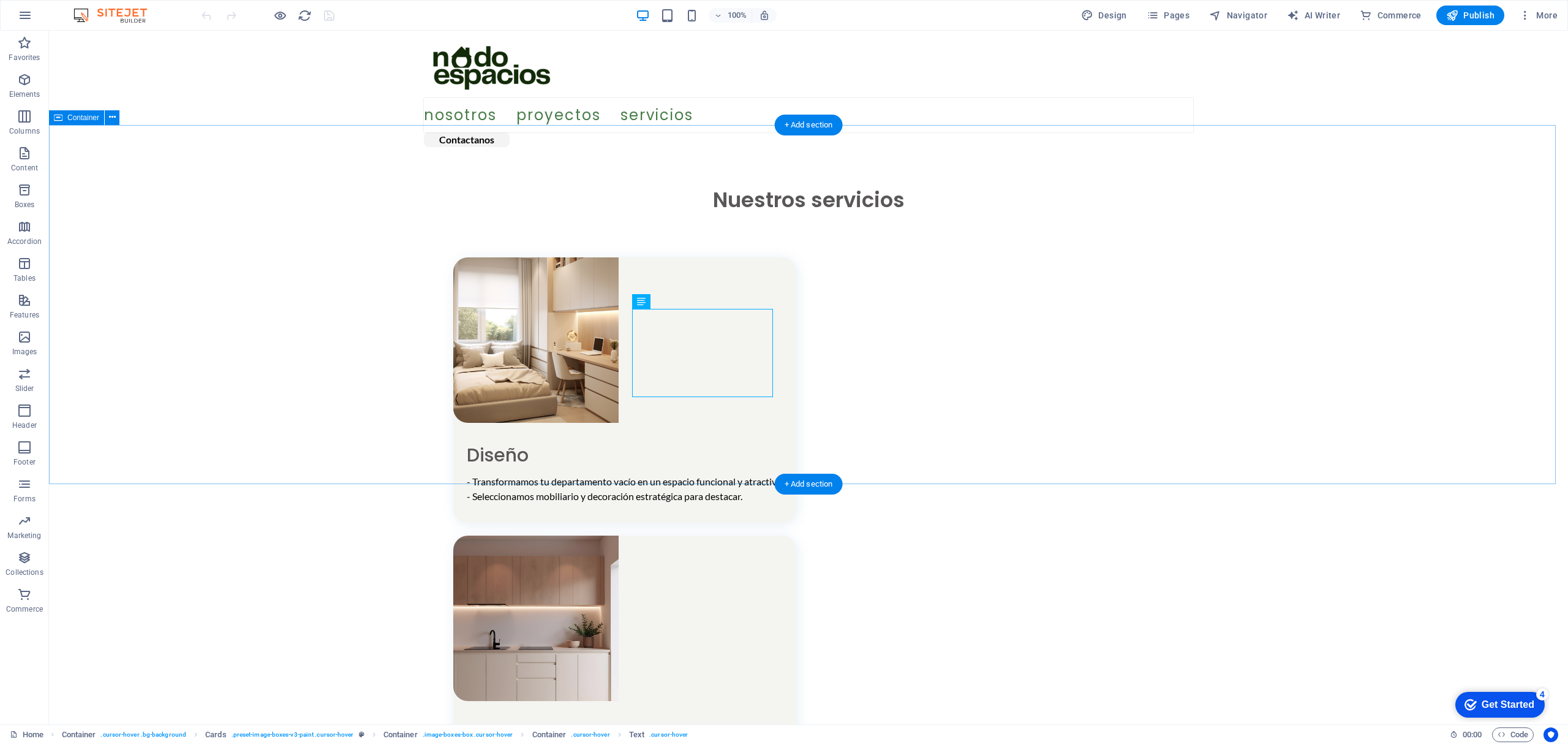
click at [1433, 382] on div "Nuestros servicios Diseño - Transformamos tu departamento vacío en un espacio f…" at bounding box center [809, 501] width 1519 height 753
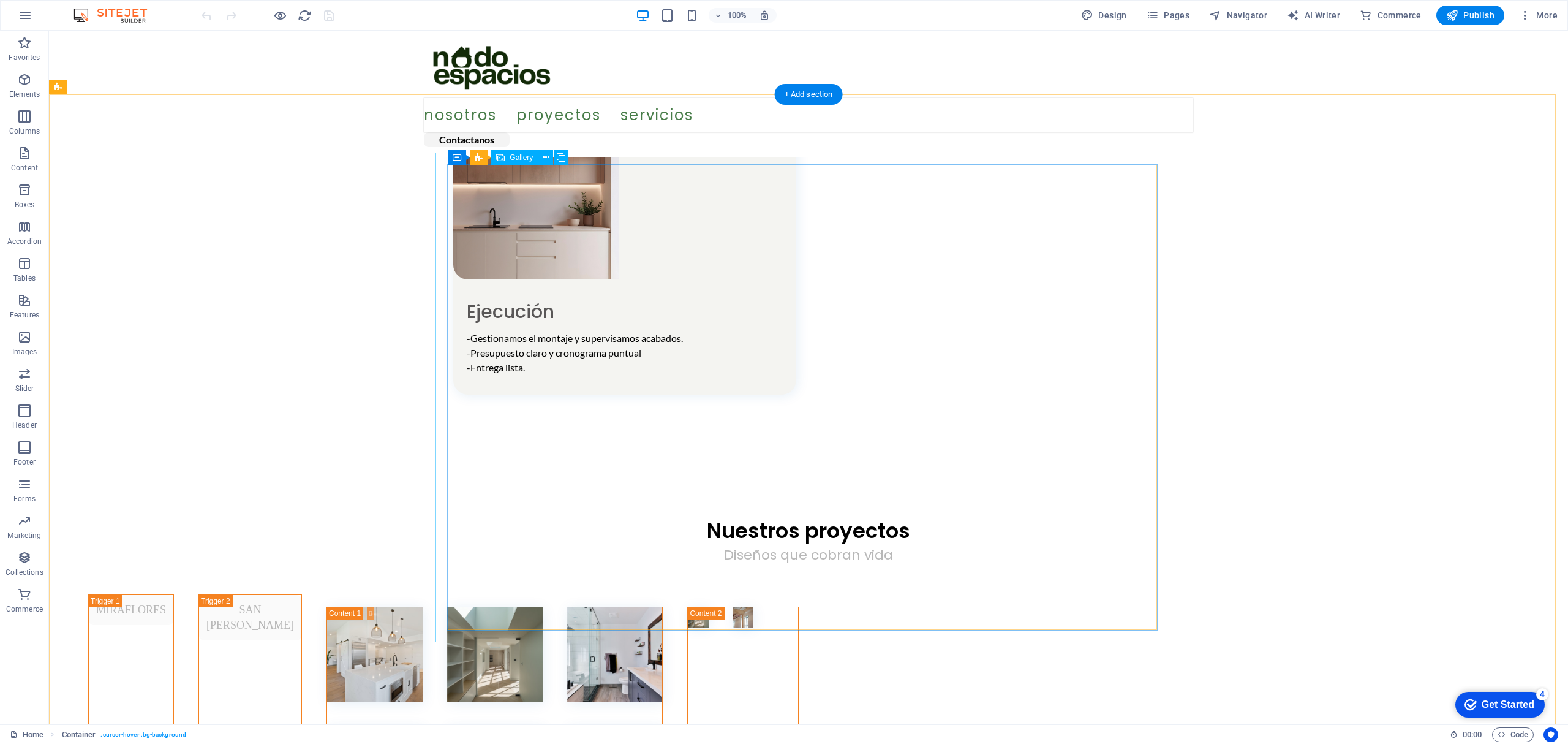
scroll to position [1225, 0]
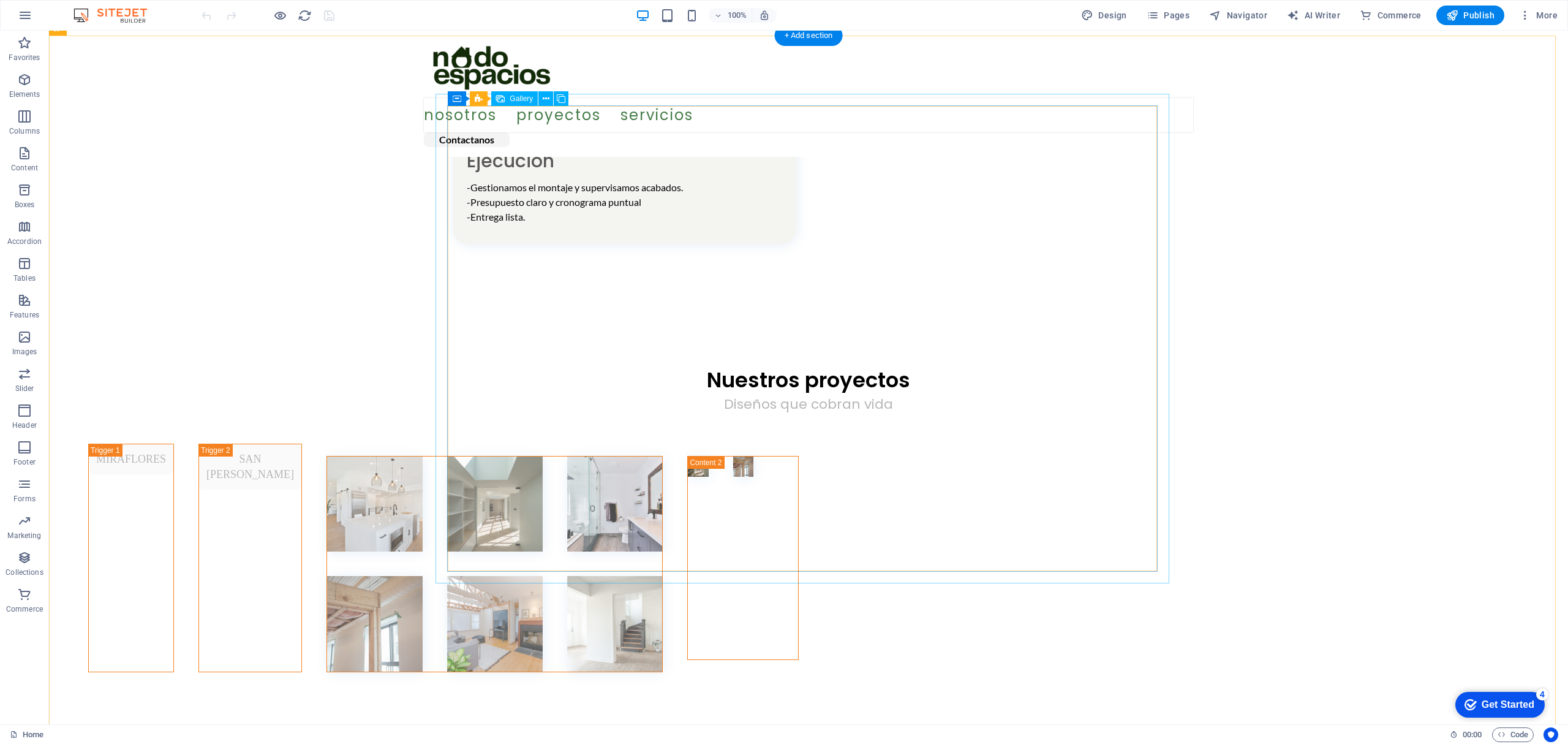
click at [422, 456] on li at bounding box center [374, 504] width 96 height 96
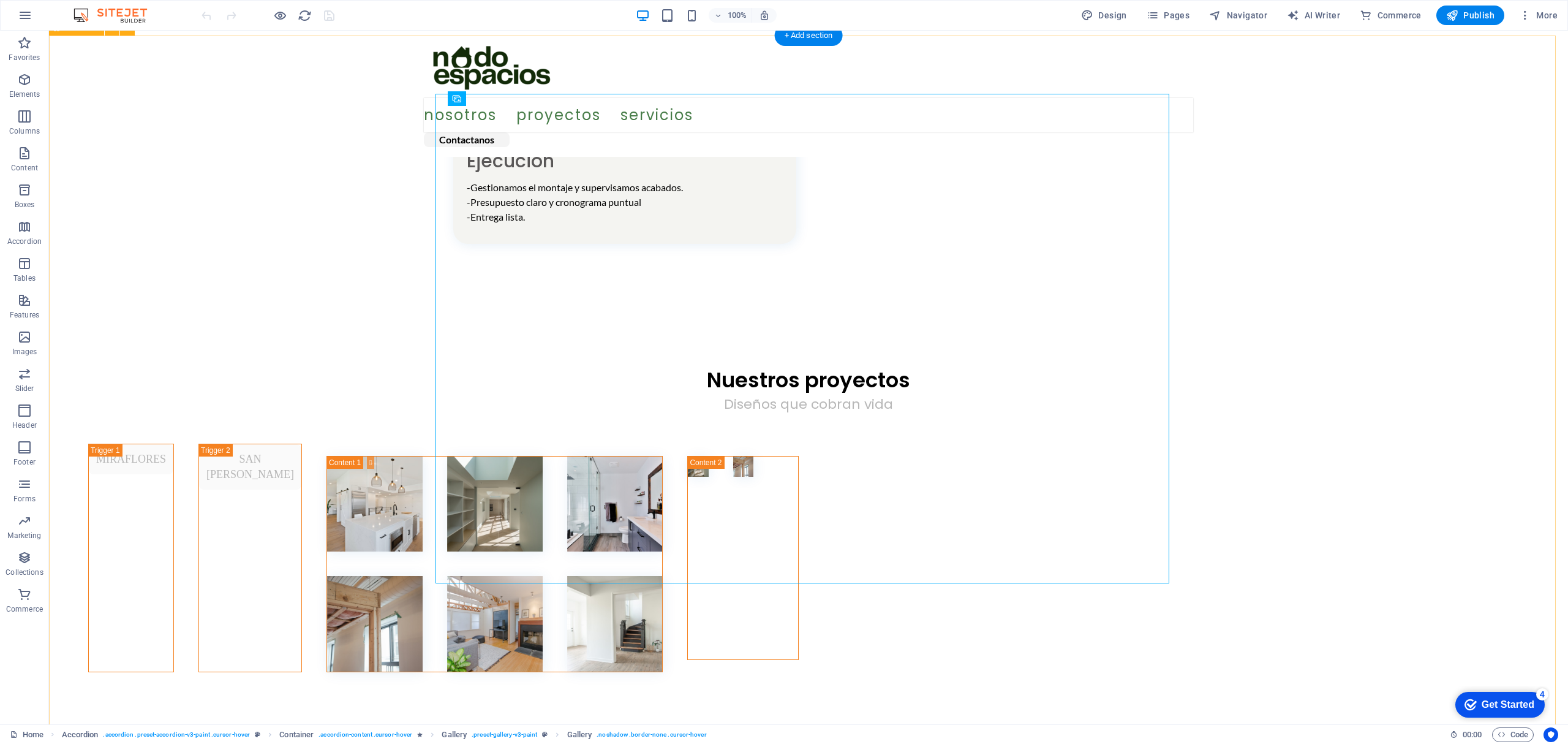
click at [1518, 429] on div "MIRAFLORES SAN ISIDRO" at bounding box center [809, 575] width 1519 height 293
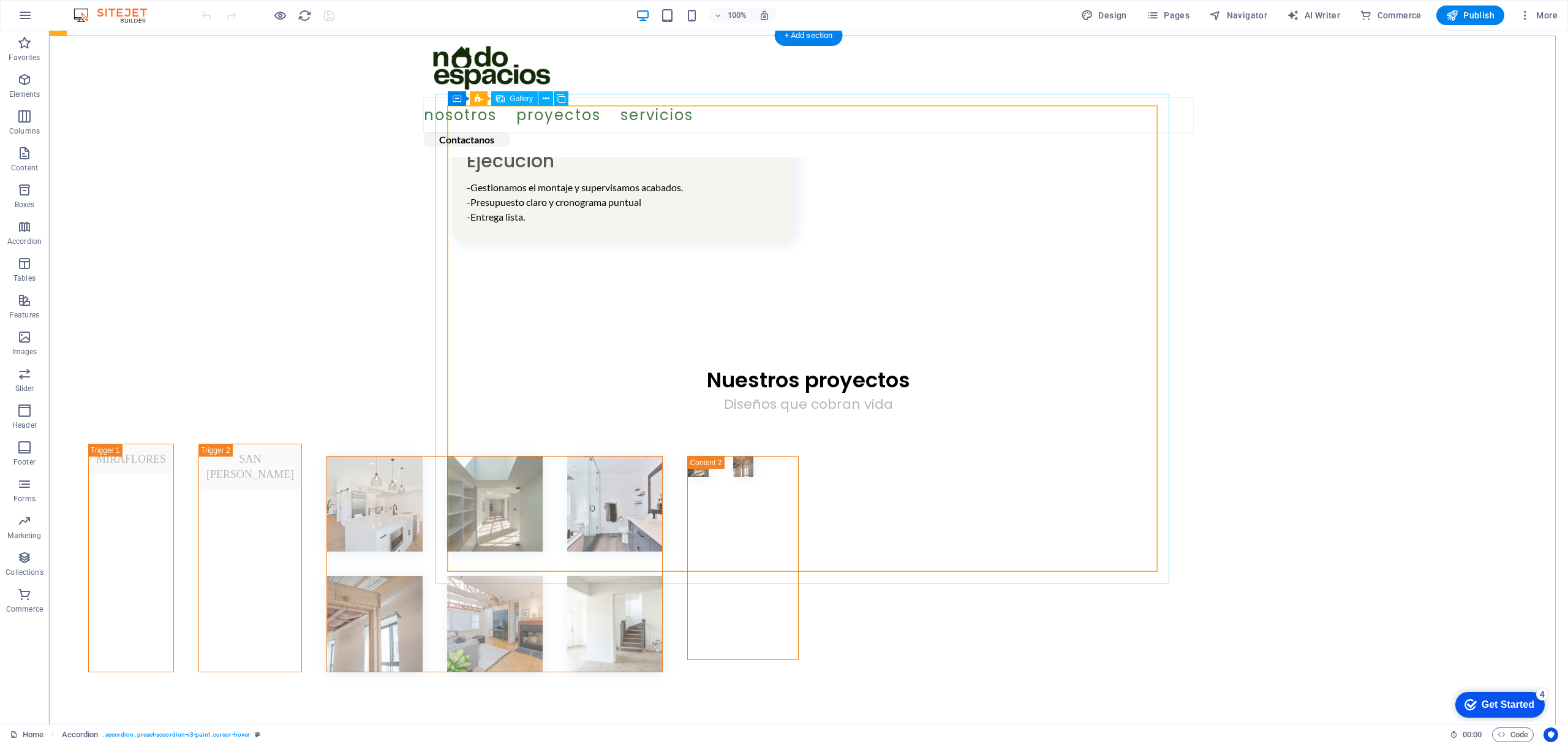
click at [422, 456] on li at bounding box center [374, 504] width 96 height 96
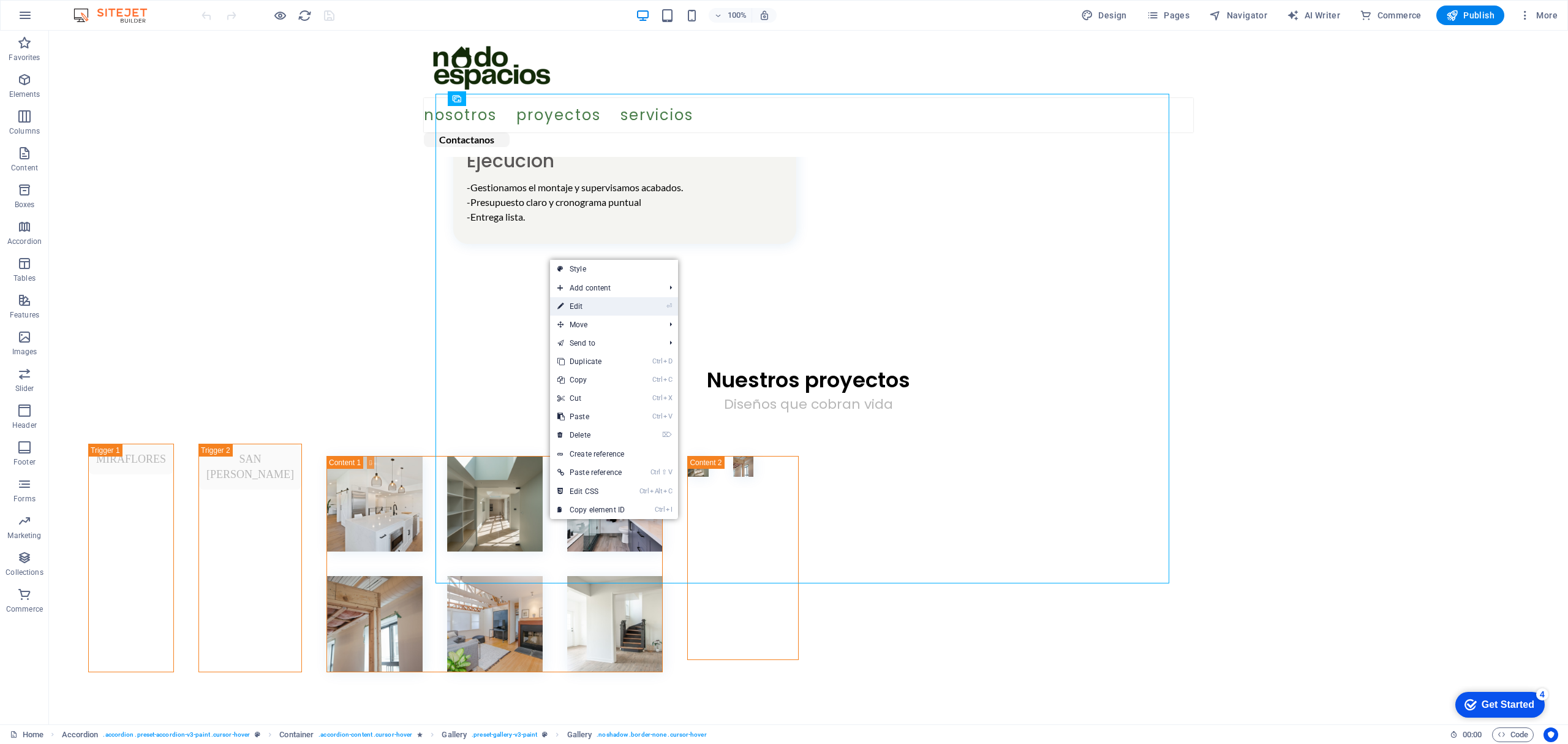
click at [583, 307] on link "⏎ Edit" at bounding box center [591, 307] width 82 height 18
select select "4"
select select "px"
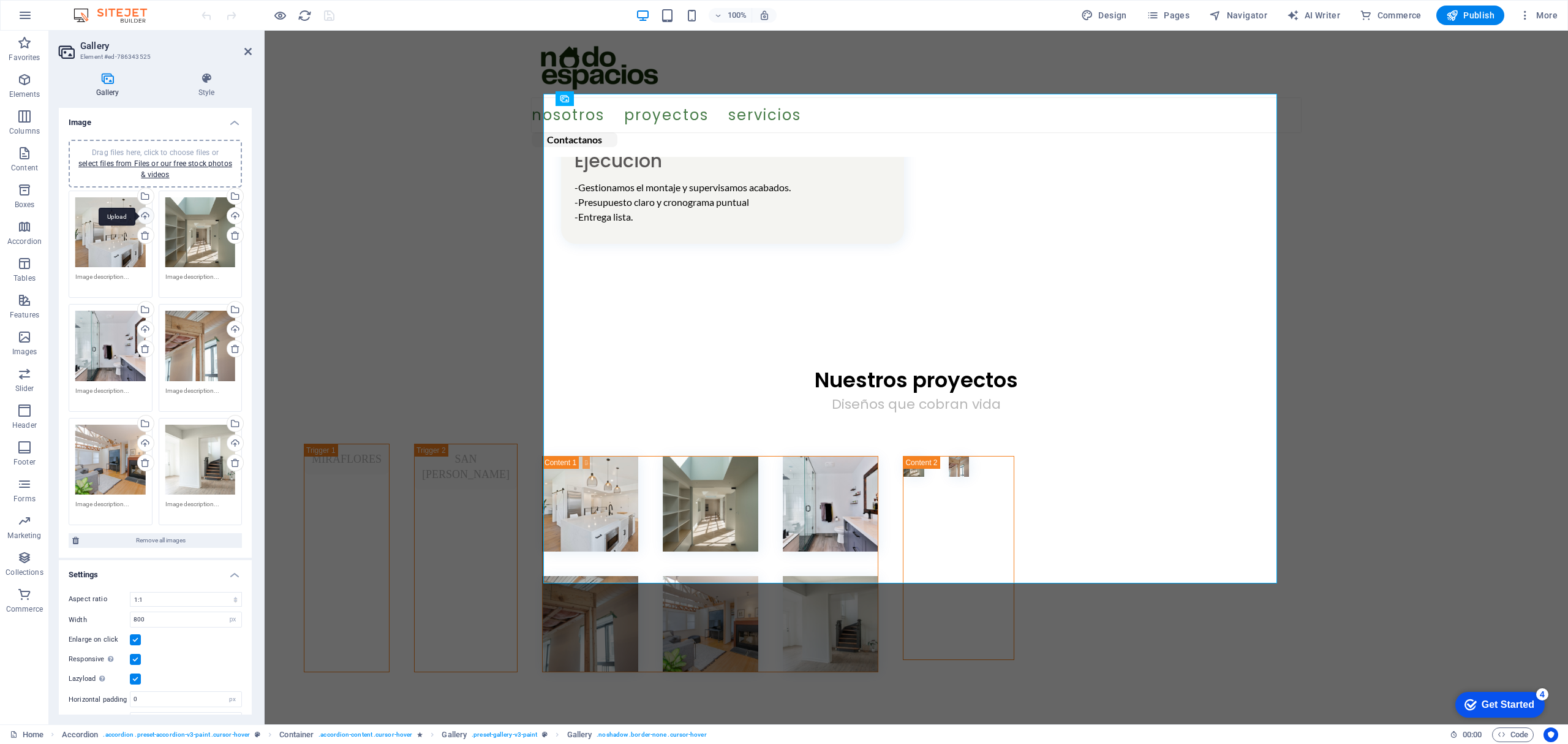
click at [140, 215] on div "Upload" at bounding box center [145, 217] width 18 height 18
click at [139, 214] on div "Upload" at bounding box center [145, 217] width 18 height 18
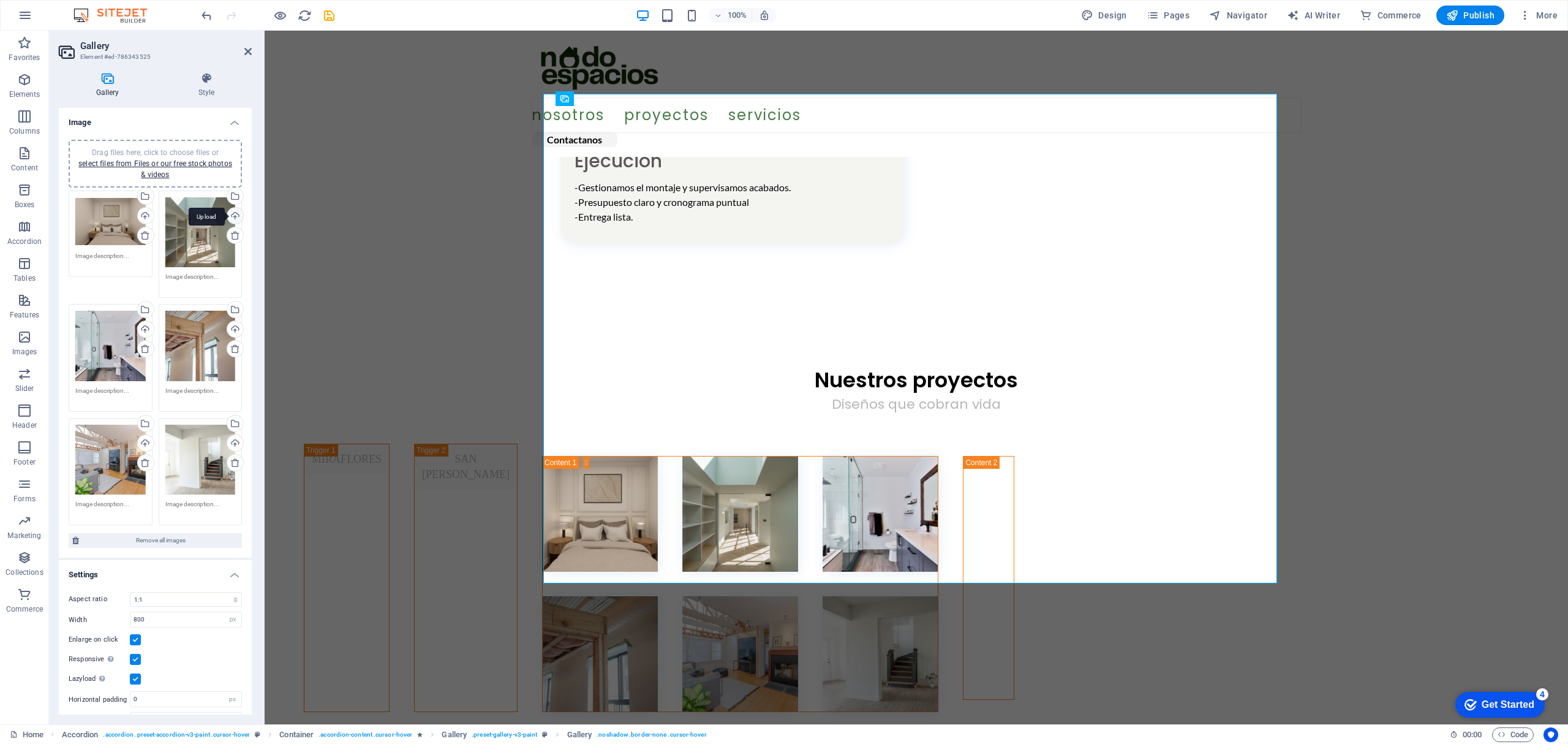
click at [231, 211] on div "Upload" at bounding box center [234, 217] width 18 height 18
click at [142, 324] on div "Upload" at bounding box center [145, 330] width 18 height 18
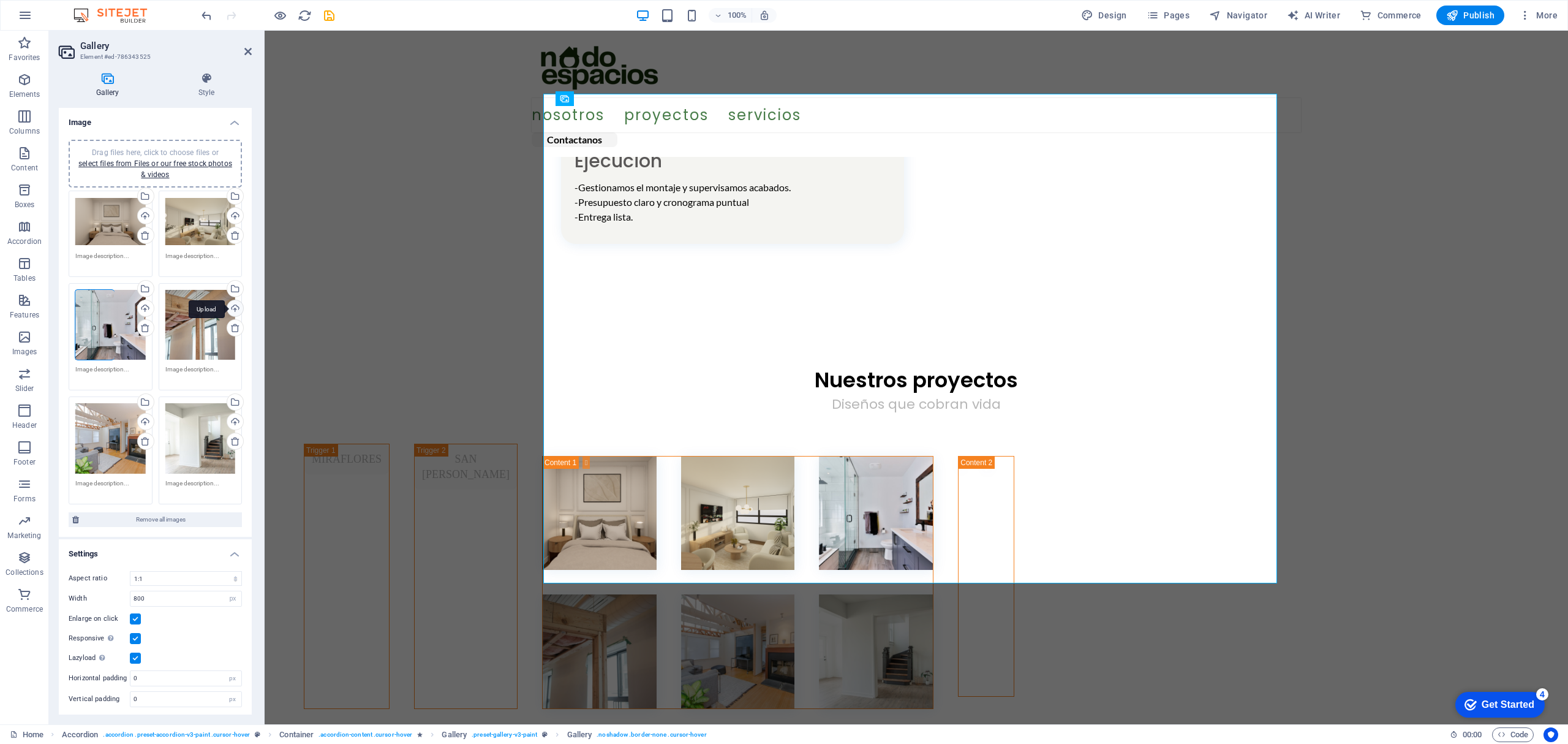
click at [229, 304] on div "Upload" at bounding box center [234, 309] width 18 height 18
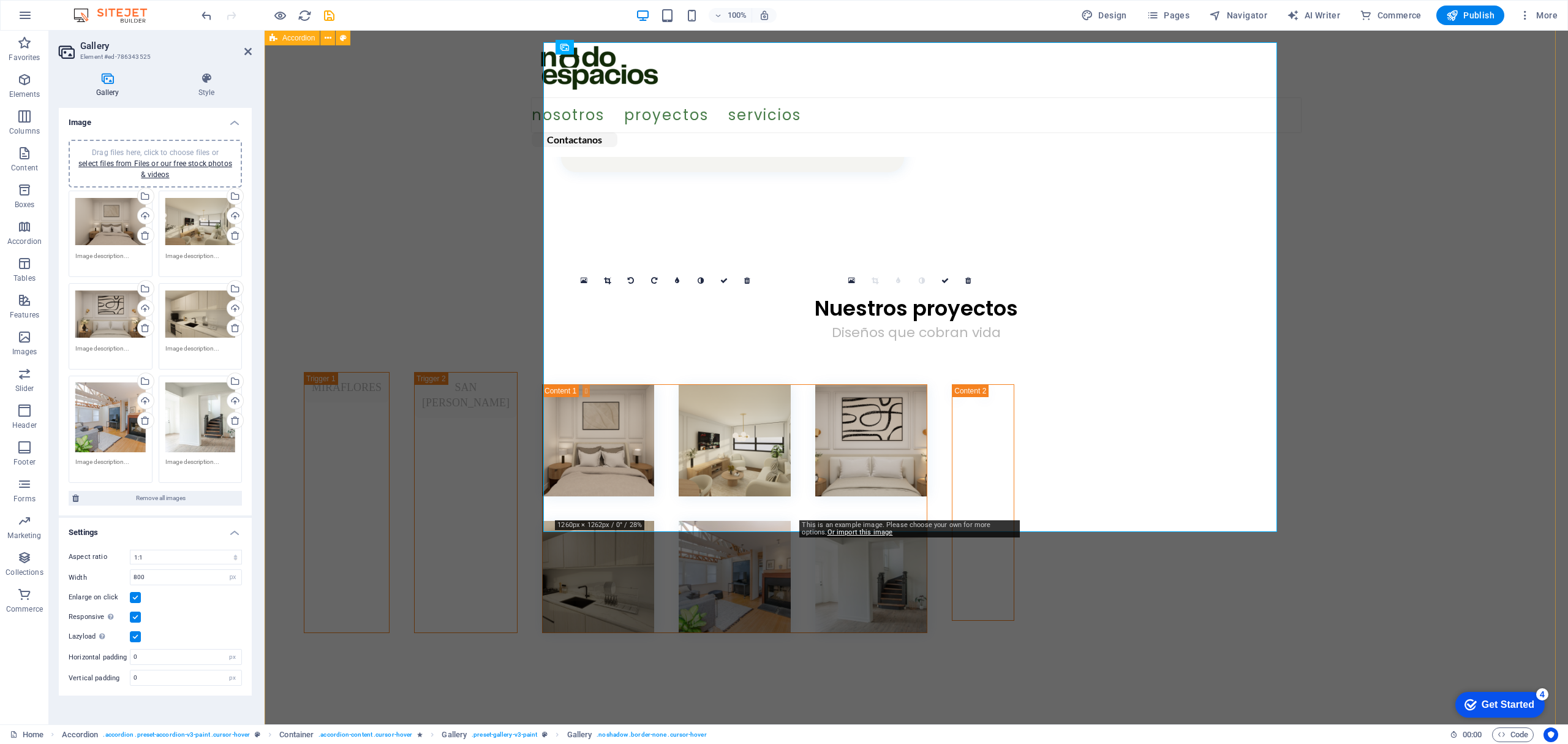
scroll to position [1307, 0]
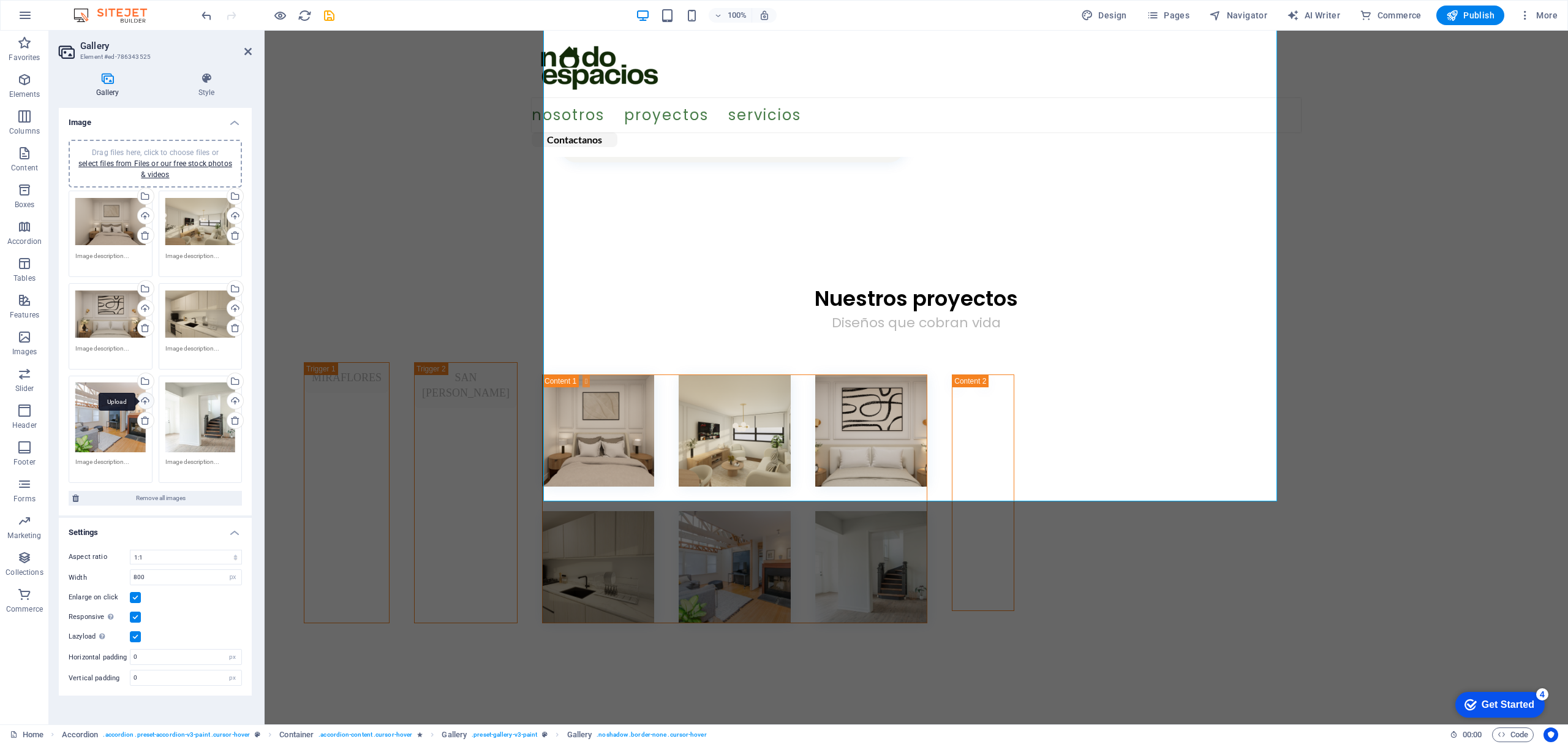
click at [145, 395] on div "Upload" at bounding box center [145, 402] width 18 height 18
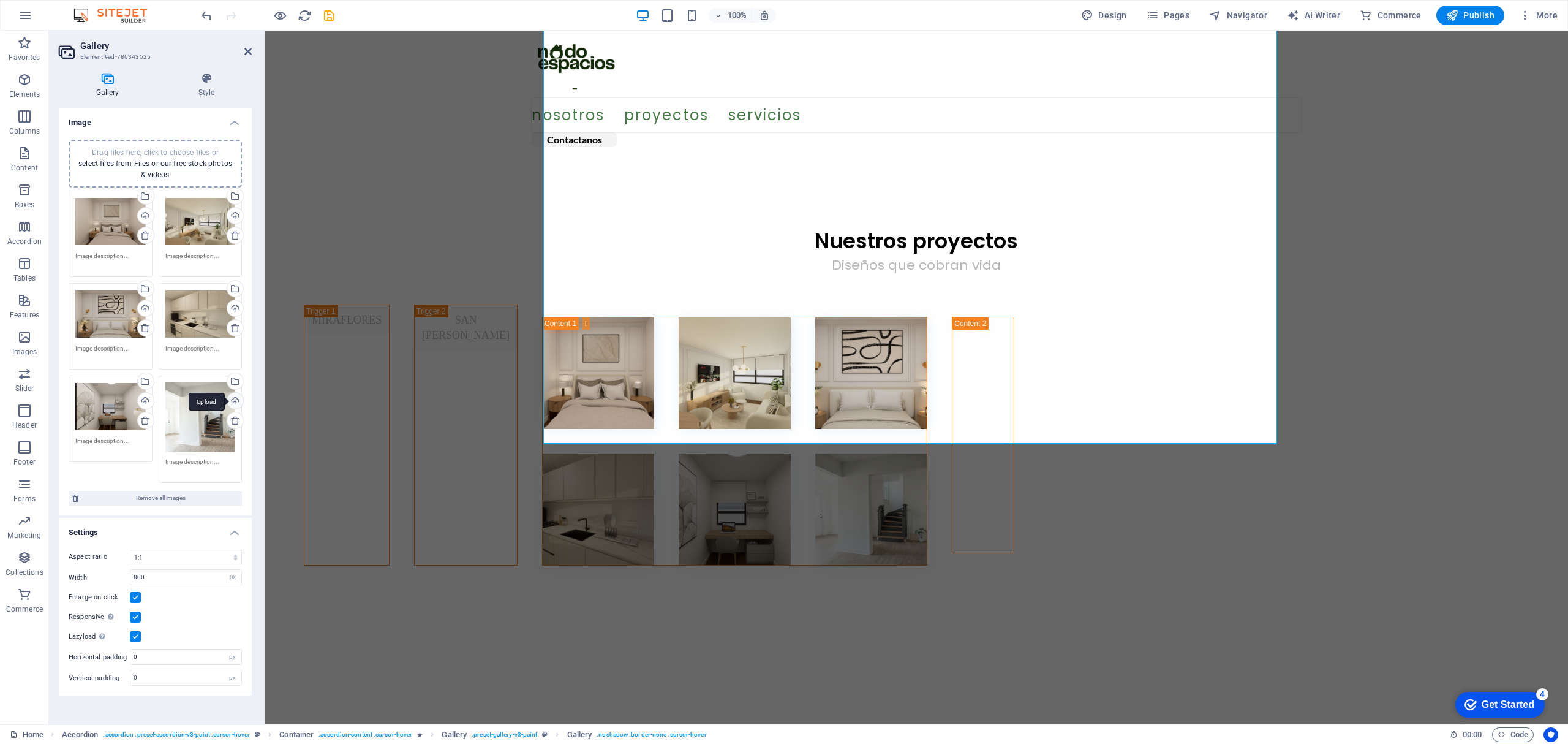
click at [231, 397] on div "Upload" at bounding box center [234, 402] width 18 height 18
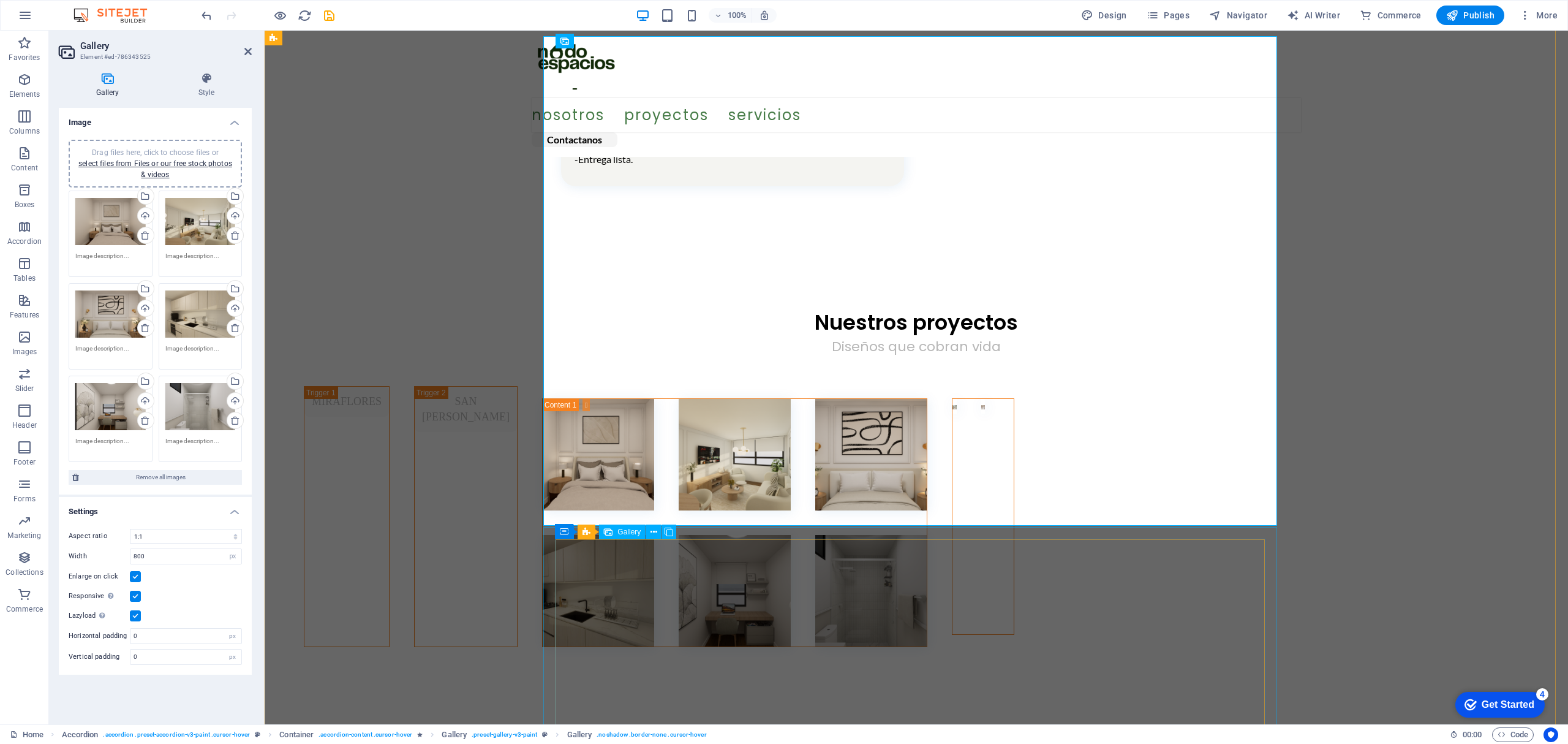
click at [953, 413] on li at bounding box center [955, 406] width 5 height 14
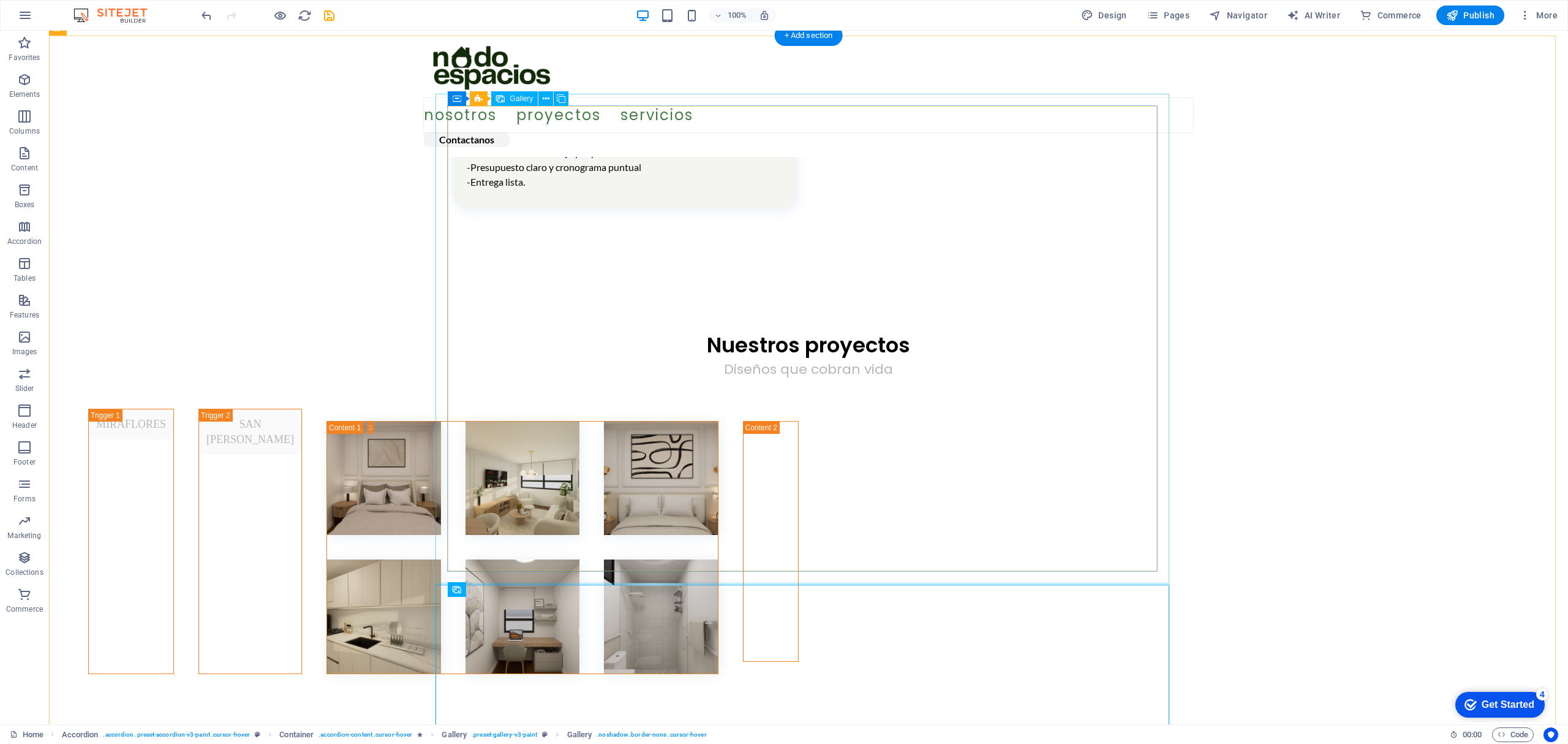
scroll to position [1388, 0]
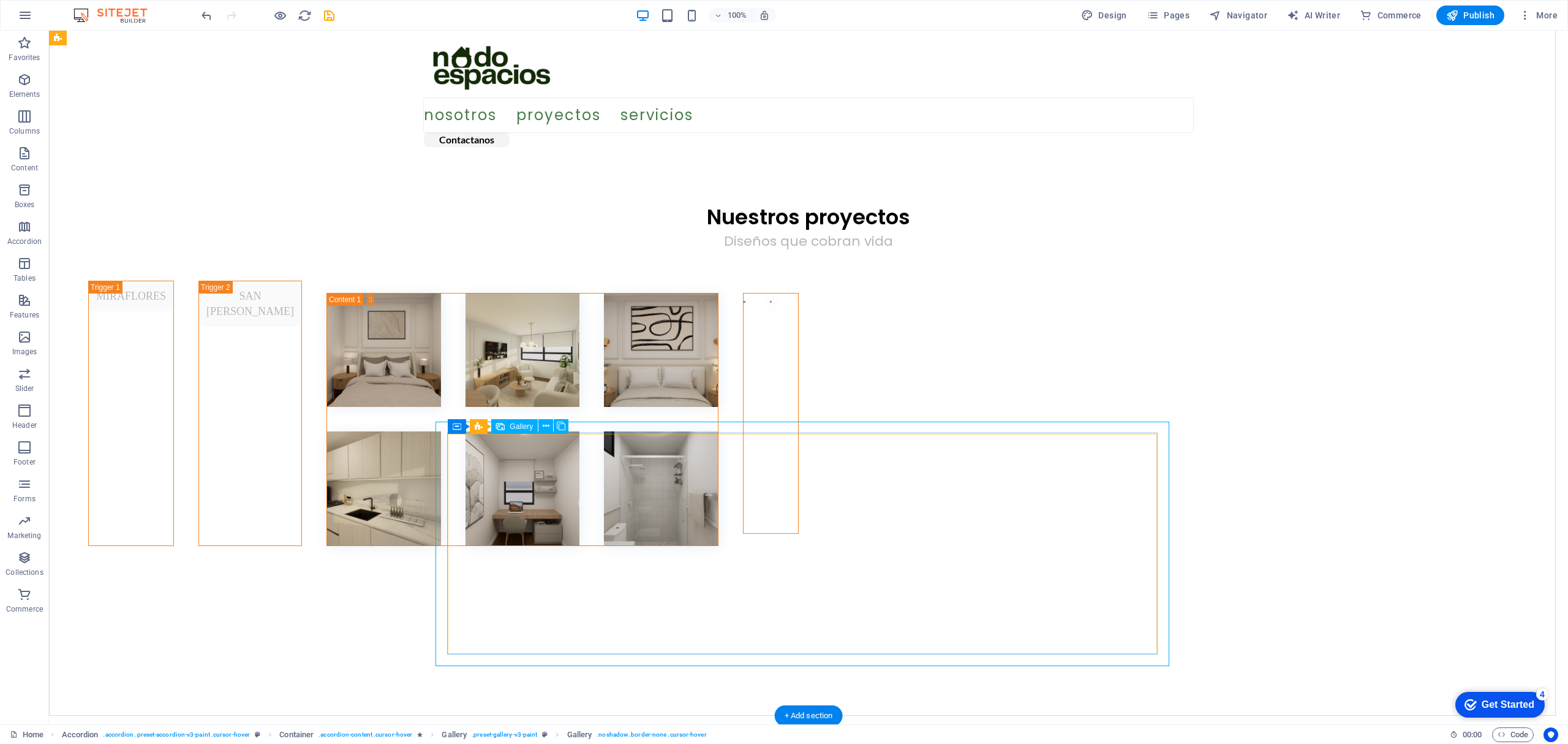
click at [731, 320] on div at bounding box center [771, 301] width 79 height 39
select select "4"
select select "px"
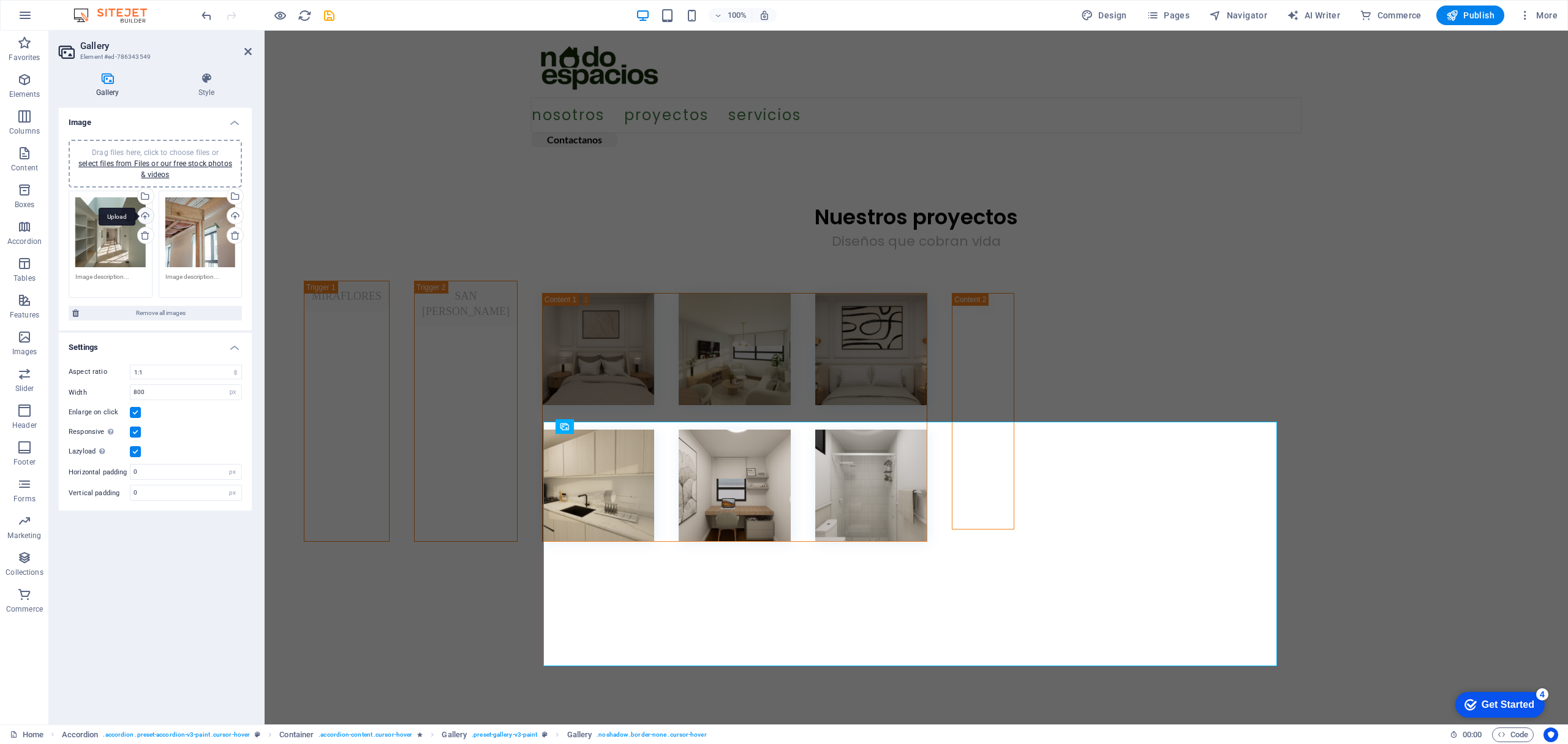
click at [149, 212] on div "Upload" at bounding box center [145, 217] width 18 height 18
click at [231, 217] on div "Upload" at bounding box center [234, 217] width 18 height 18
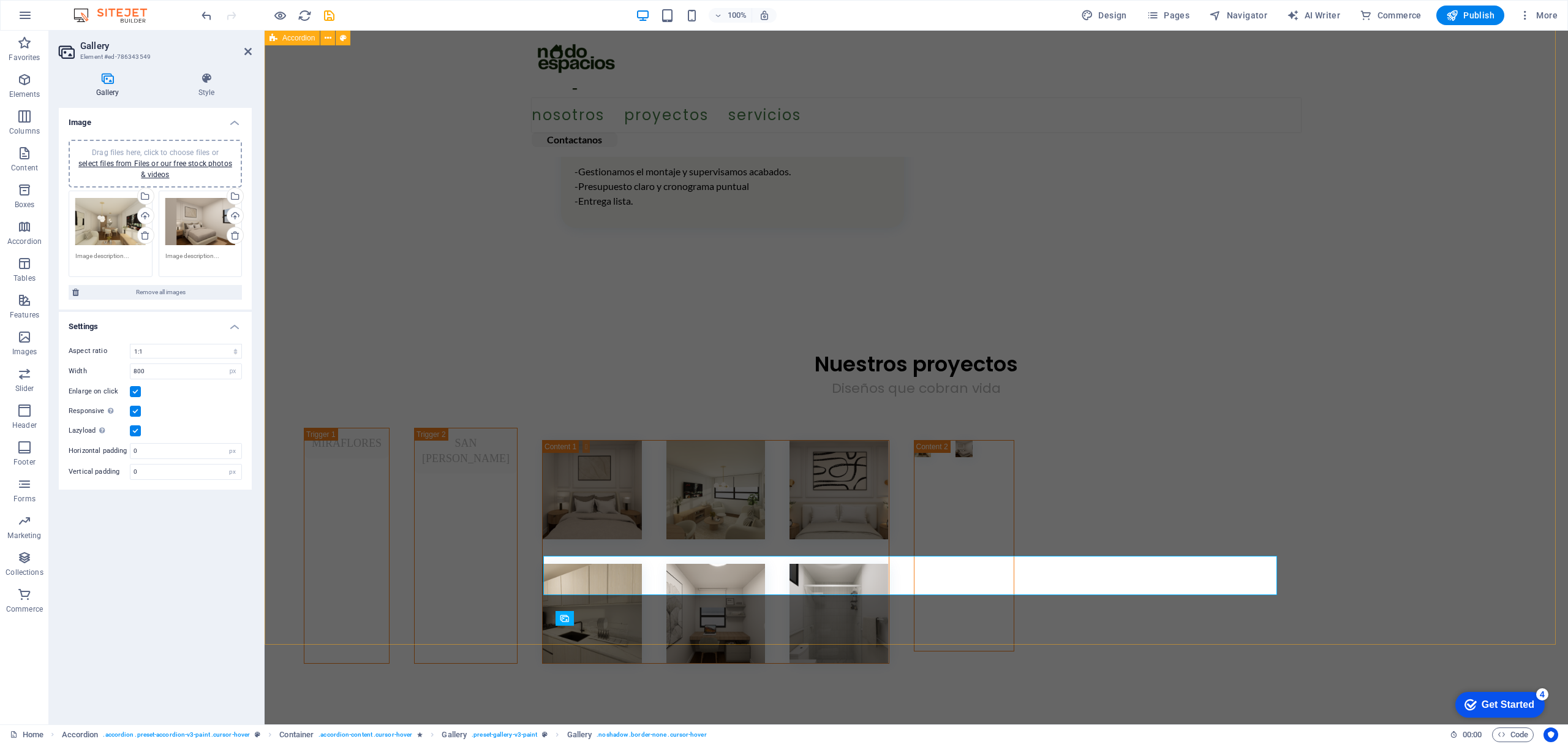
scroll to position [1143, 0]
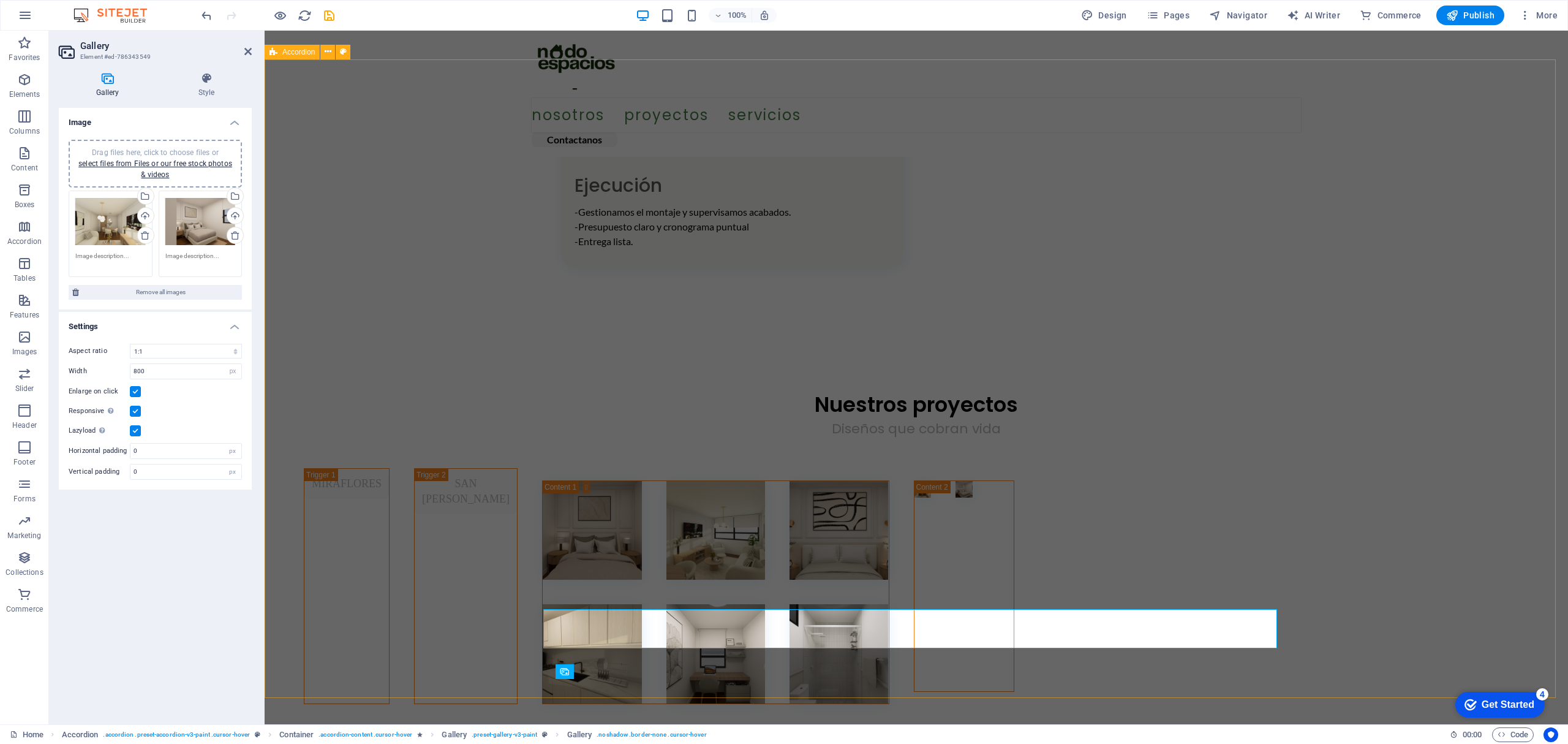
click at [1321, 453] on div "MIRAFLORES SAN ISIDRO" at bounding box center [916, 603] width 1303 height 299
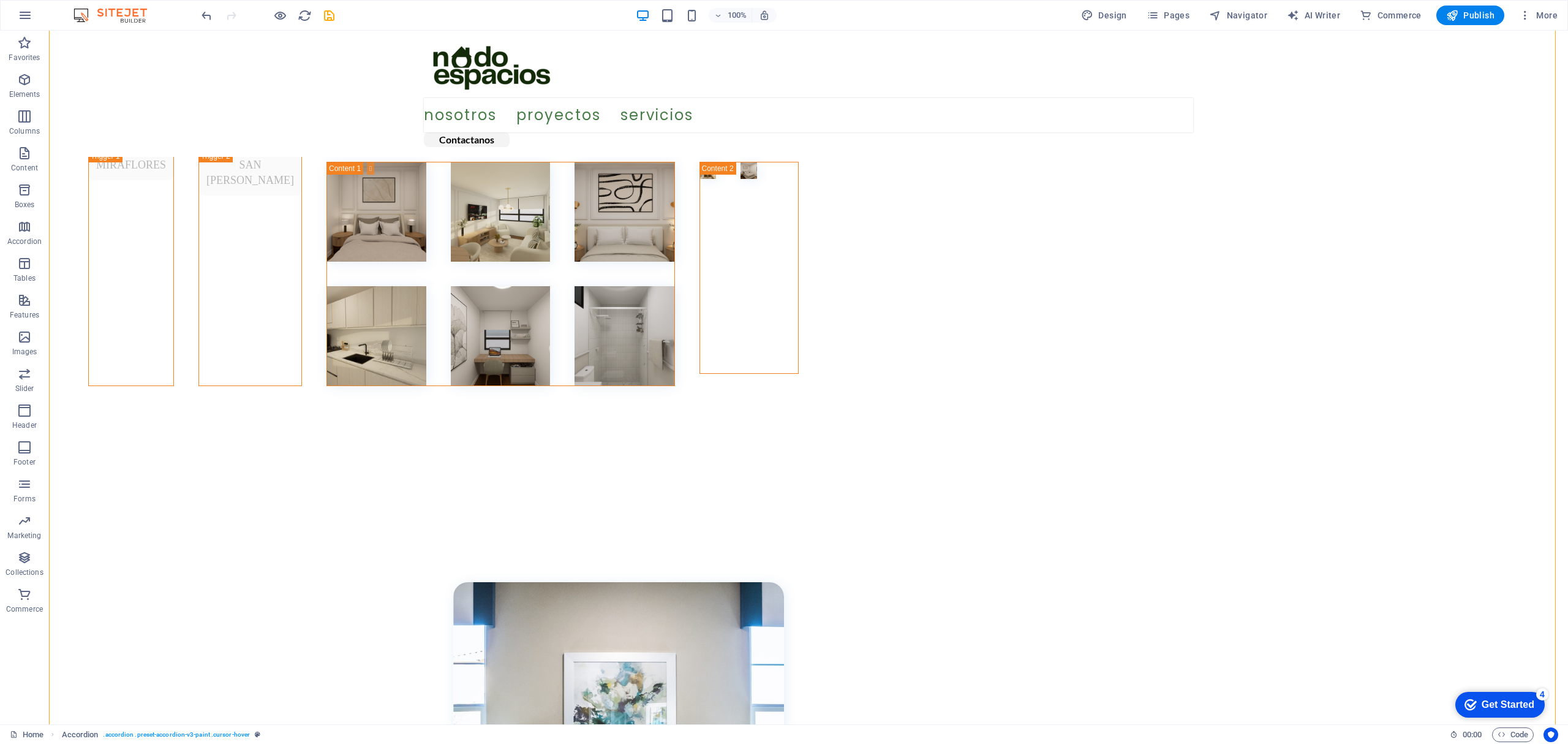
scroll to position [1552, 0]
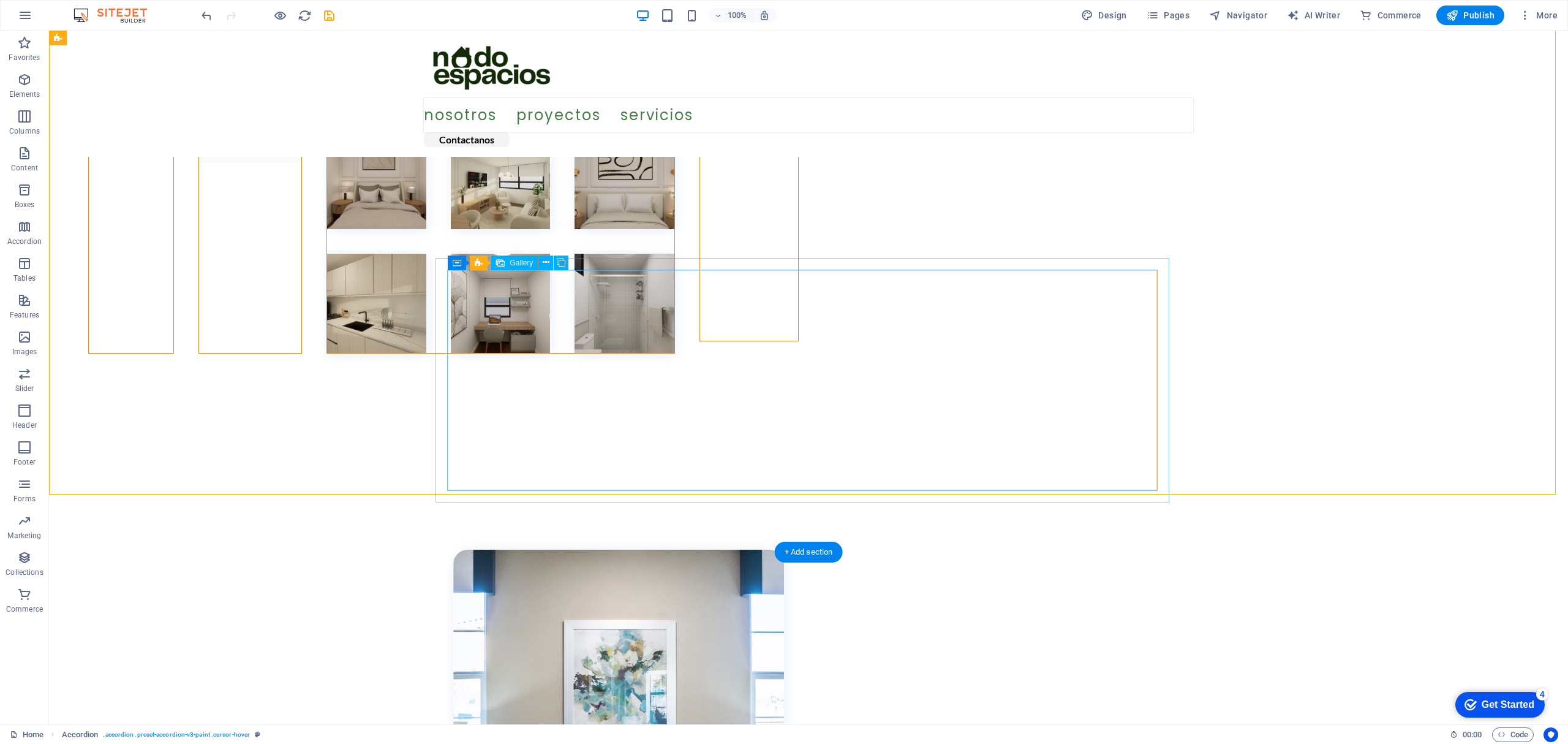
click at [811, 158] on div at bounding box center [748, 138] width 122 height 41
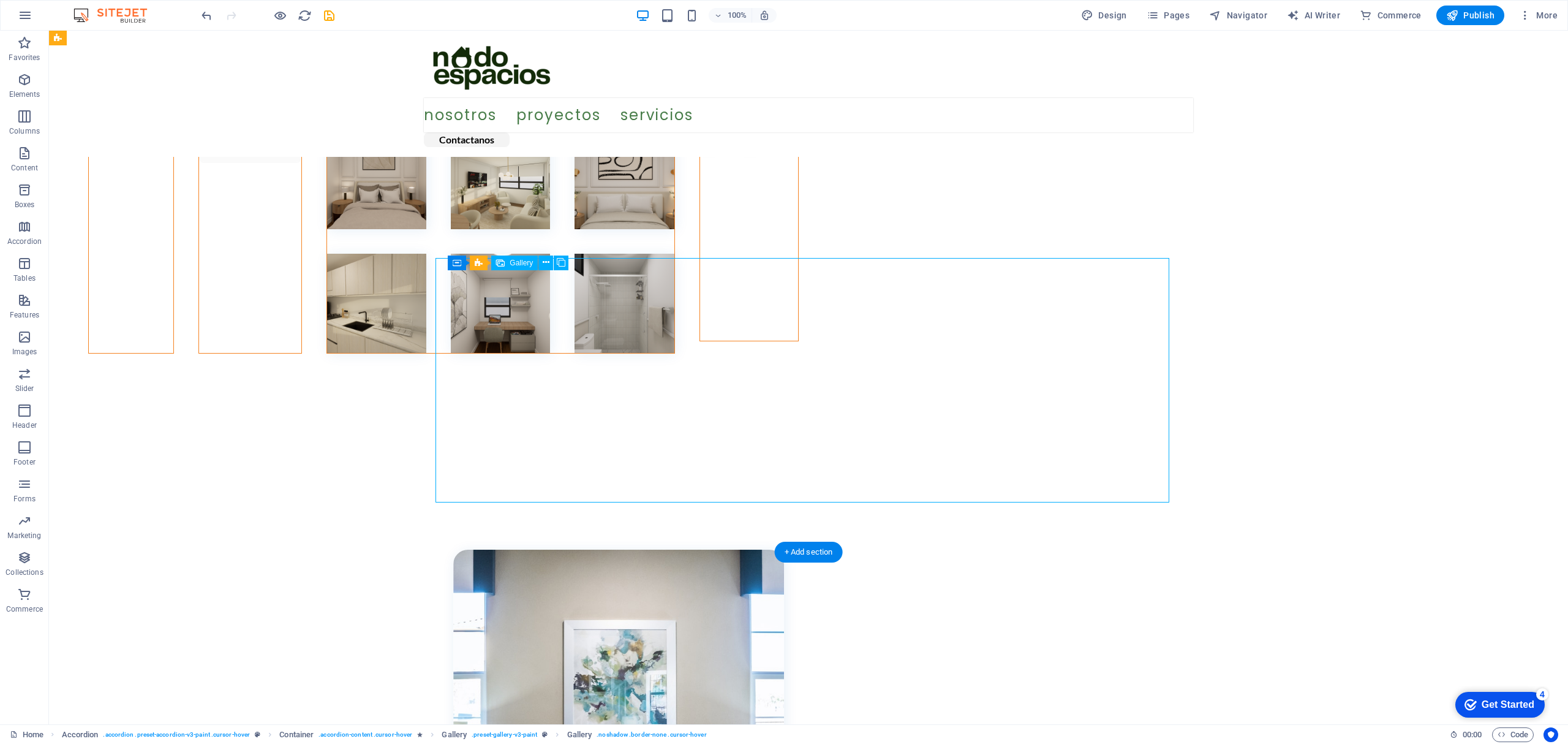
click at [811, 158] on div at bounding box center [748, 138] width 122 height 41
select select "4"
select select "px"
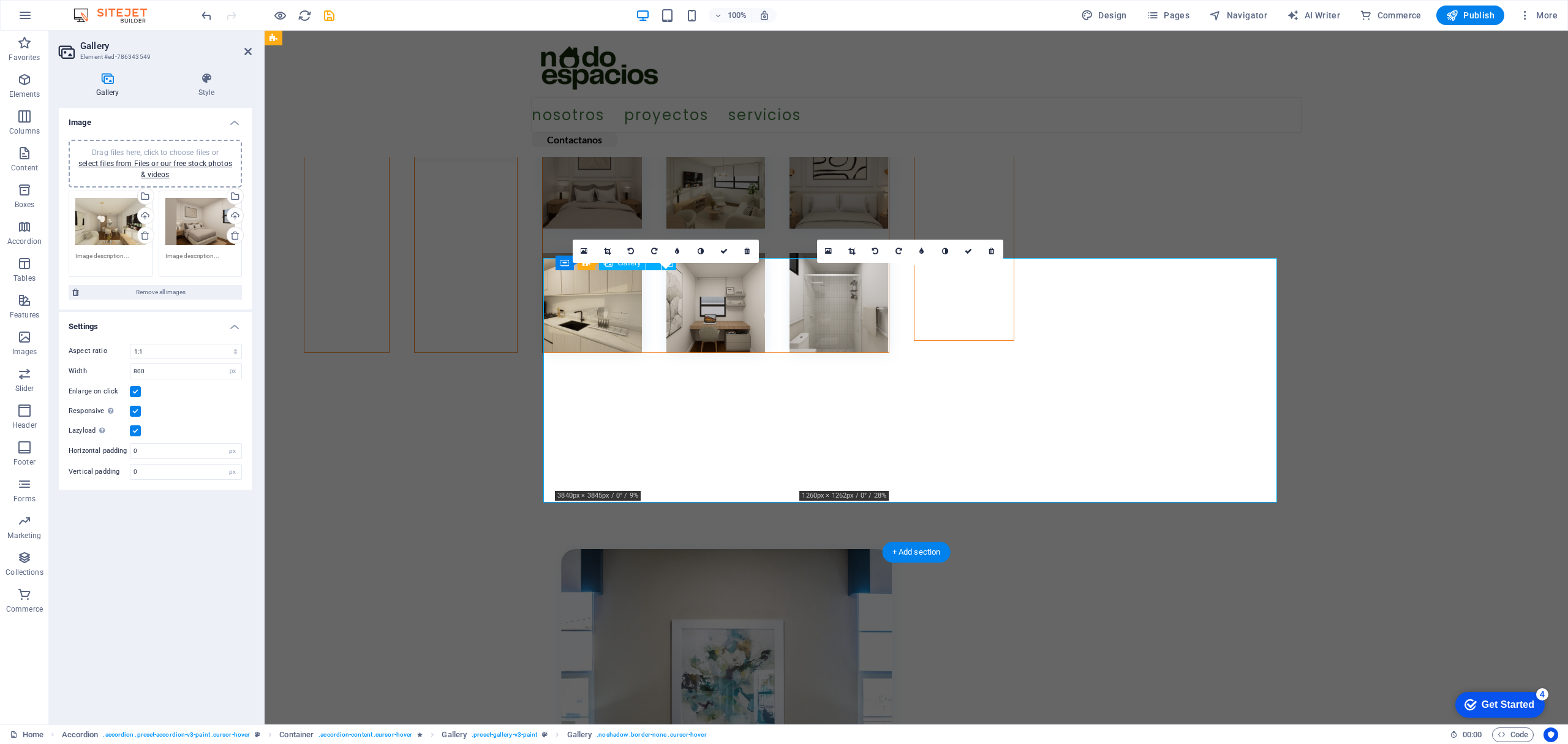
click at [1026, 159] on div at bounding box center [964, 139] width 124 height 42
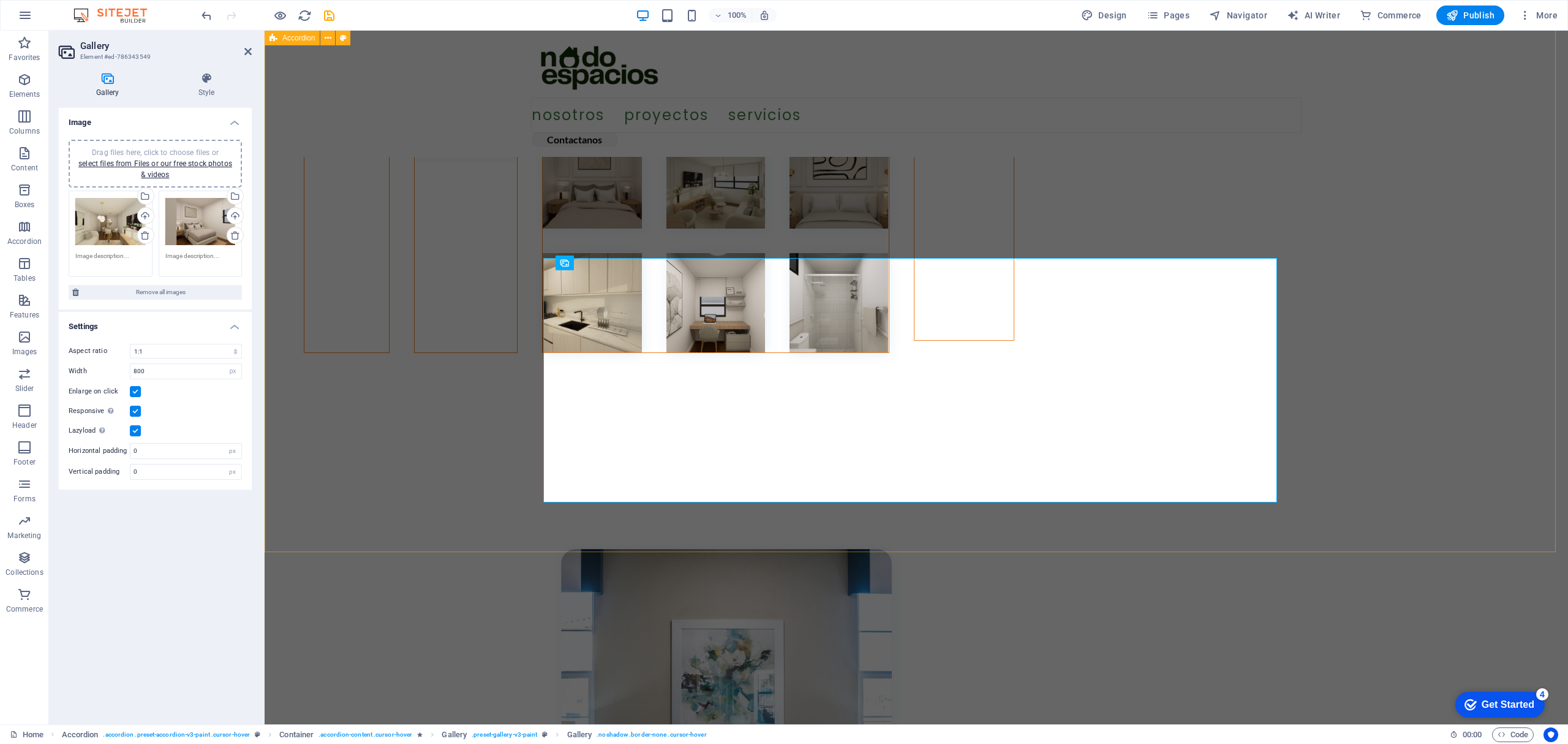
click at [1368, 303] on div "MIRAFLORES SAN ISIDRO" at bounding box center [916, 251] width 1303 height 299
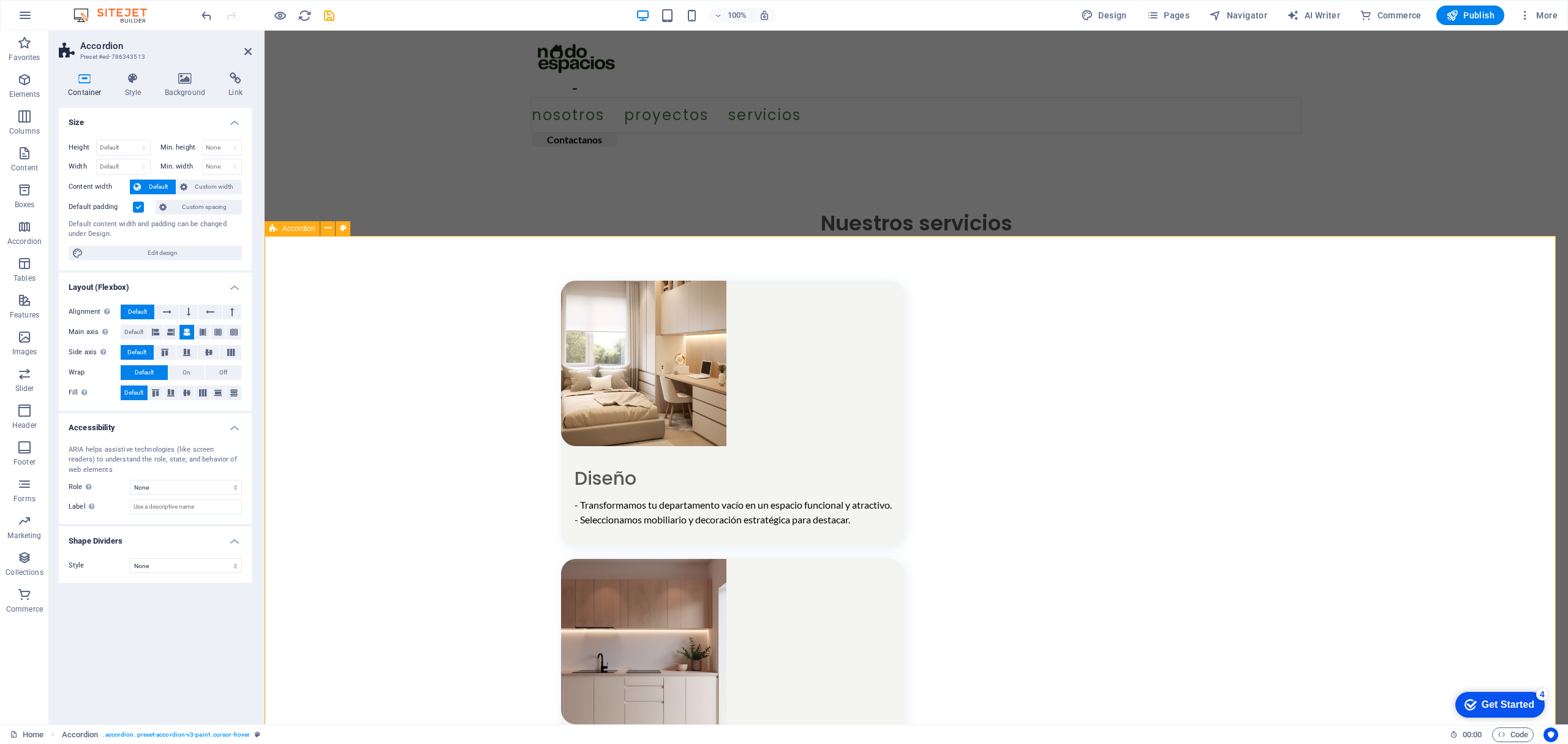
scroll to position [572, 0]
